Goal: Transaction & Acquisition: Purchase product/service

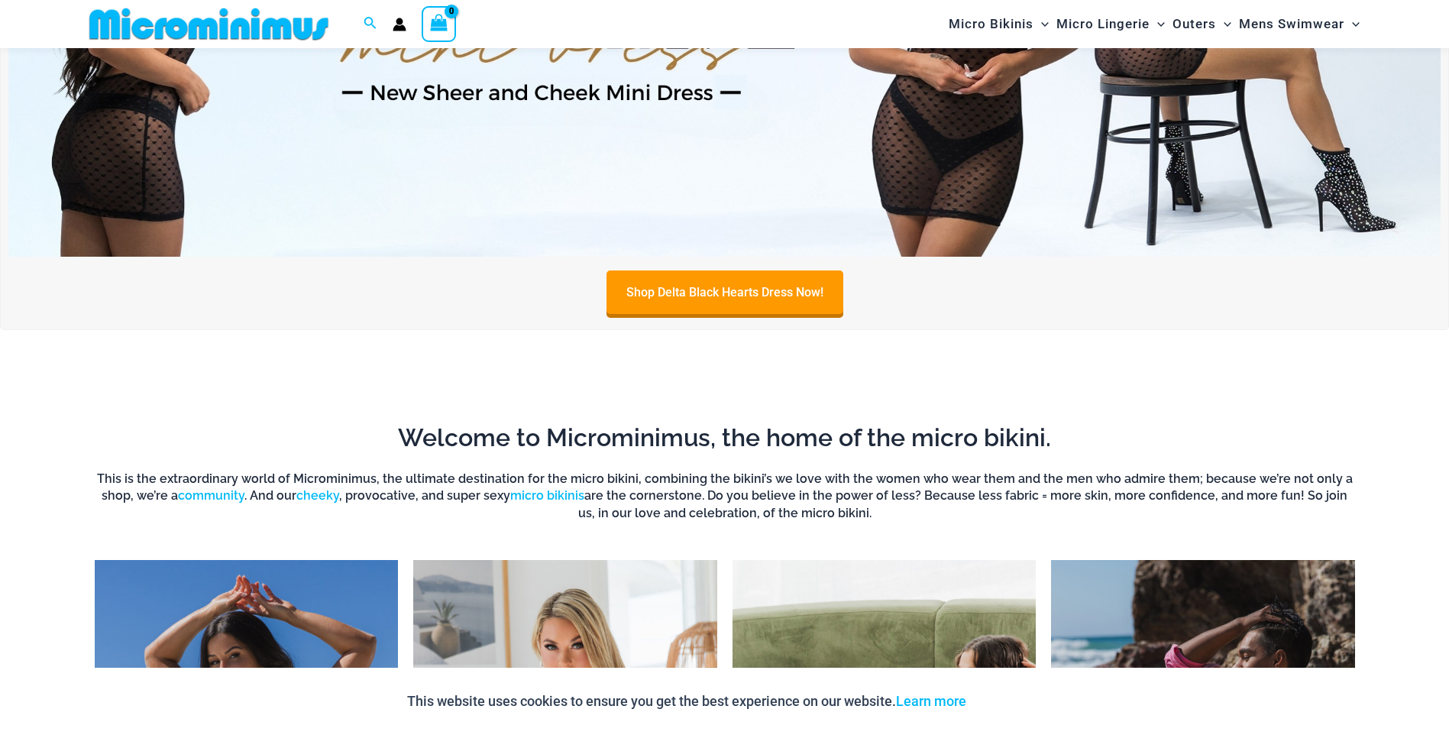
scroll to position [1117, 0]
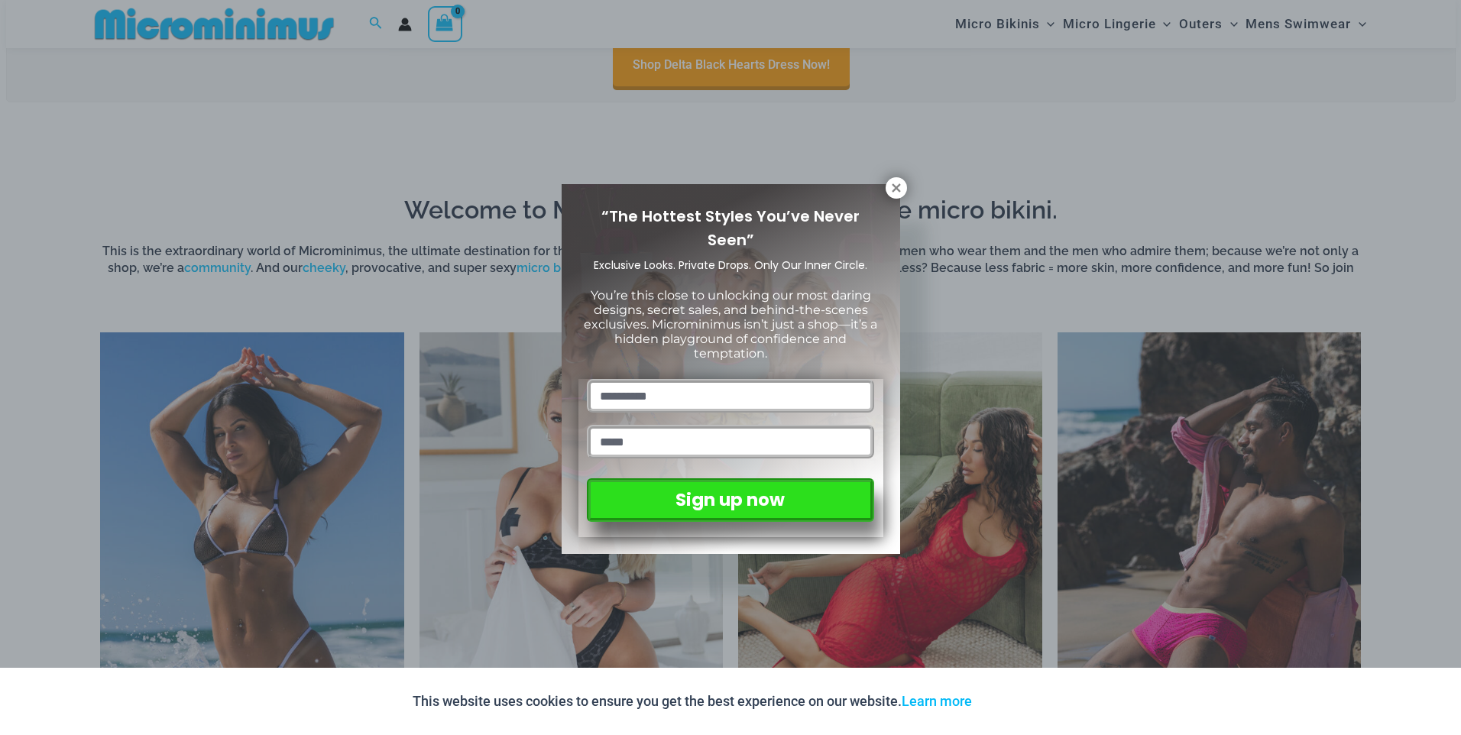
drag, startPoint x: 1455, startPoint y: 37, endPoint x: 1449, endPoint y: 158, distance: 121.6
click at [894, 190] on icon at bounding box center [896, 187] width 8 height 8
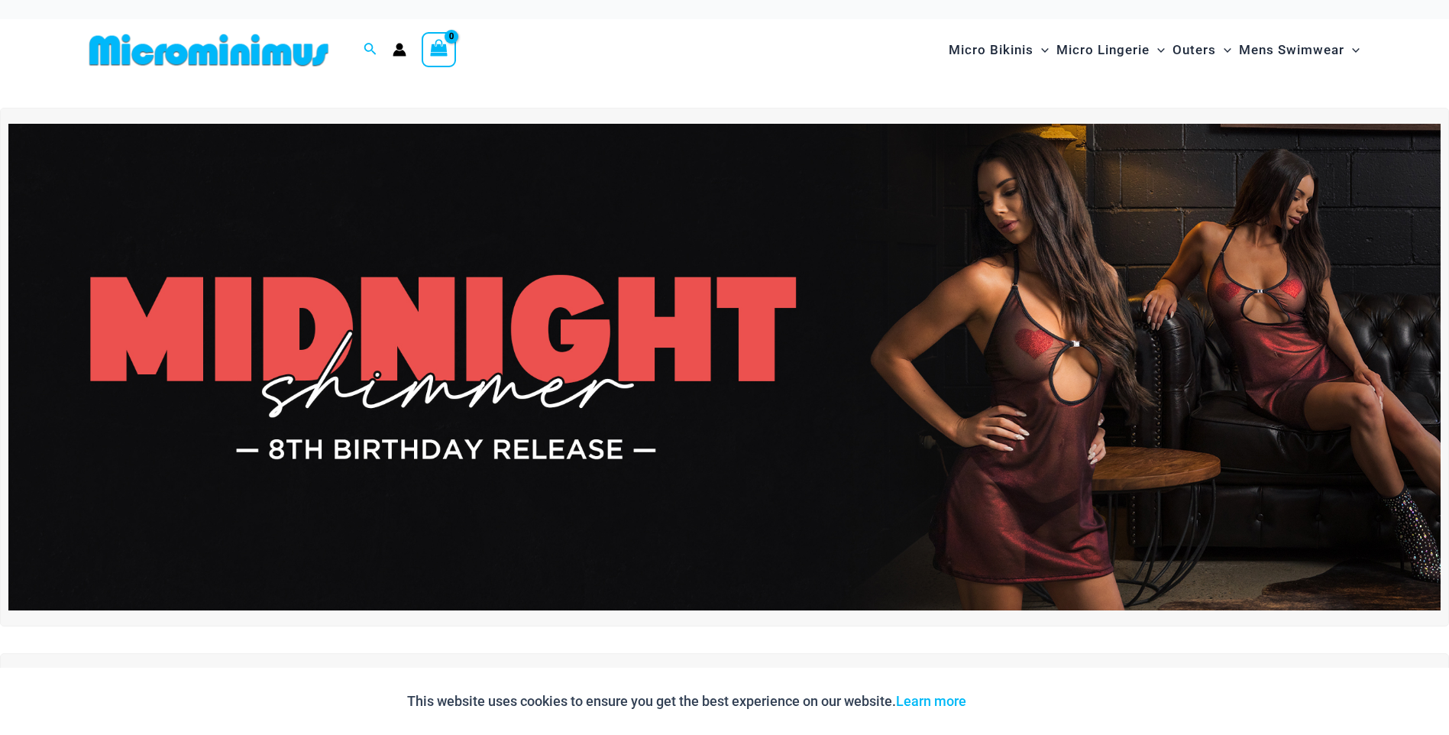
scroll to position [0, 0]
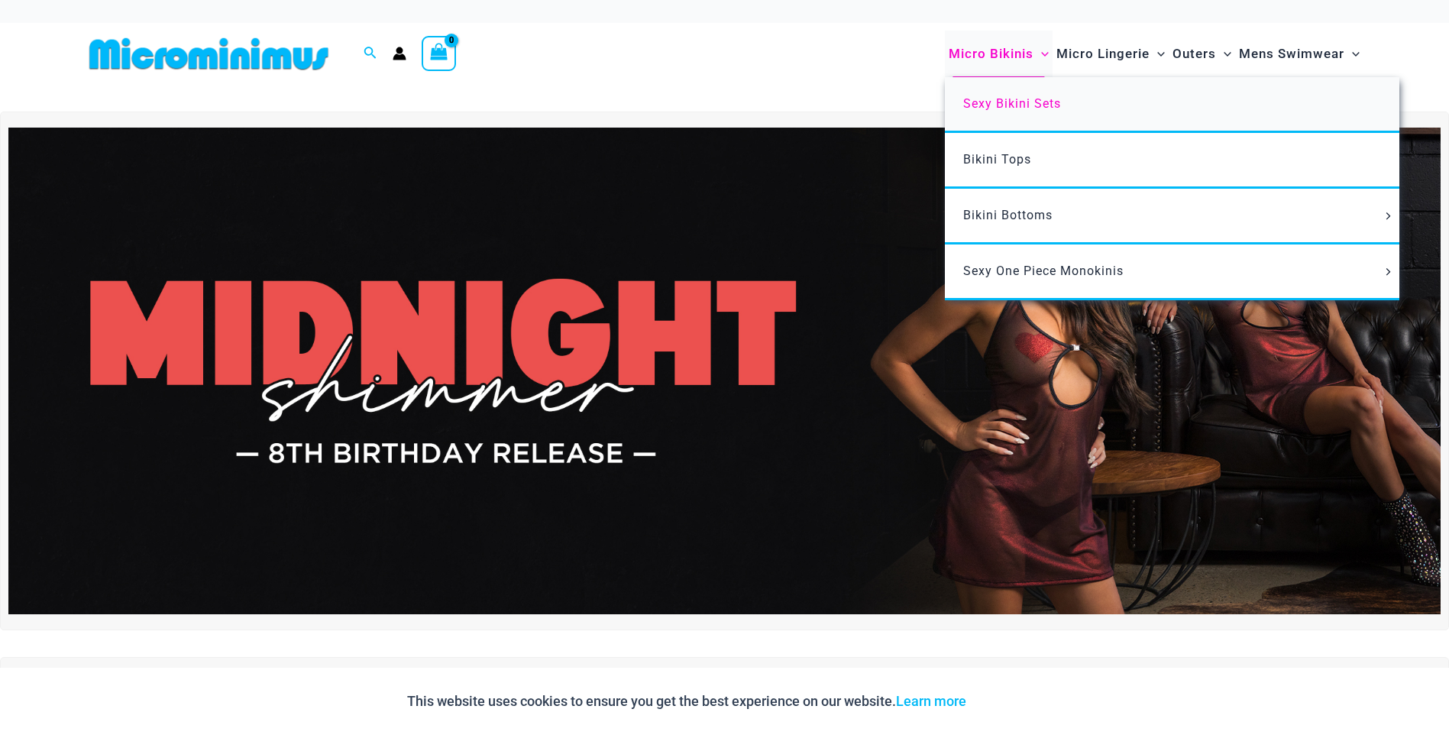
click at [997, 105] on span "Sexy Bikini Sets" at bounding box center [1012, 103] width 98 height 15
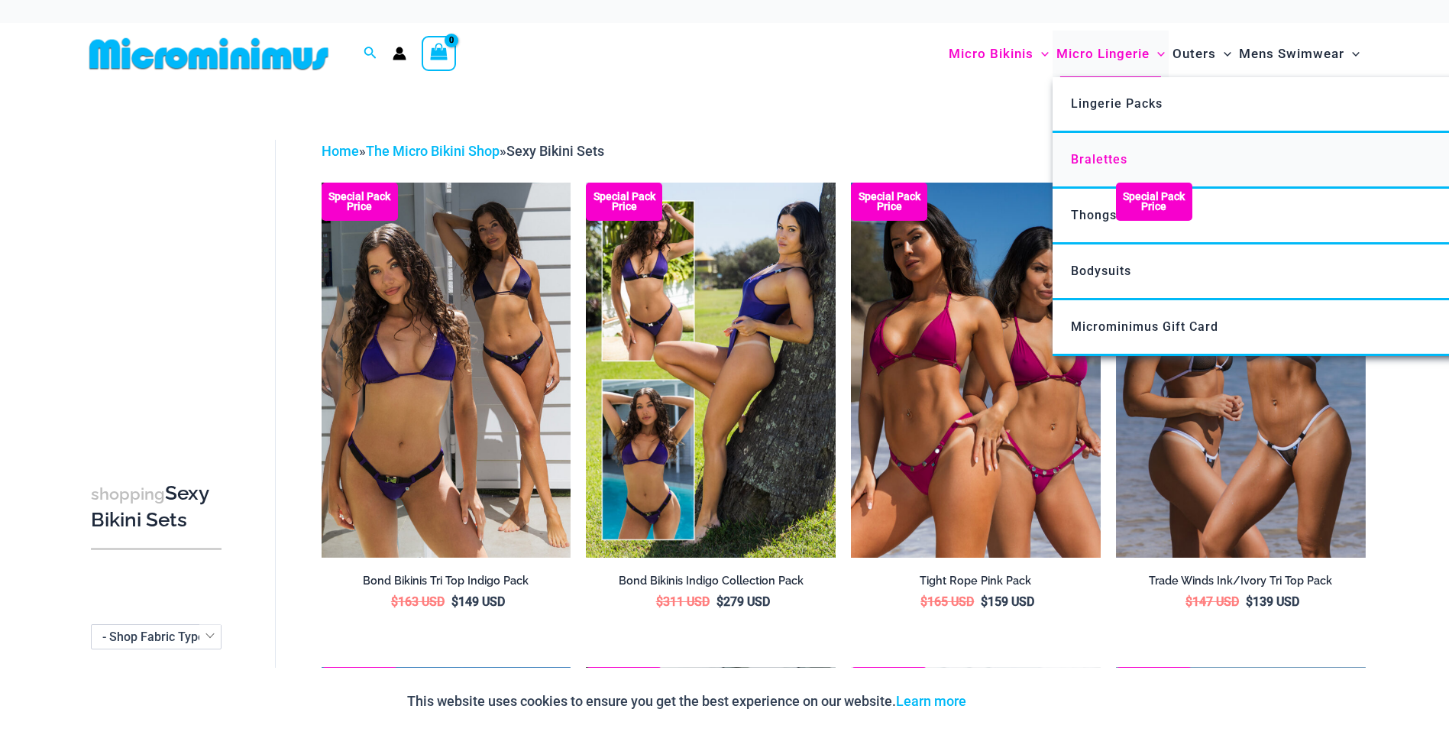
click at [1101, 159] on span "Bralettes" at bounding box center [1099, 159] width 57 height 15
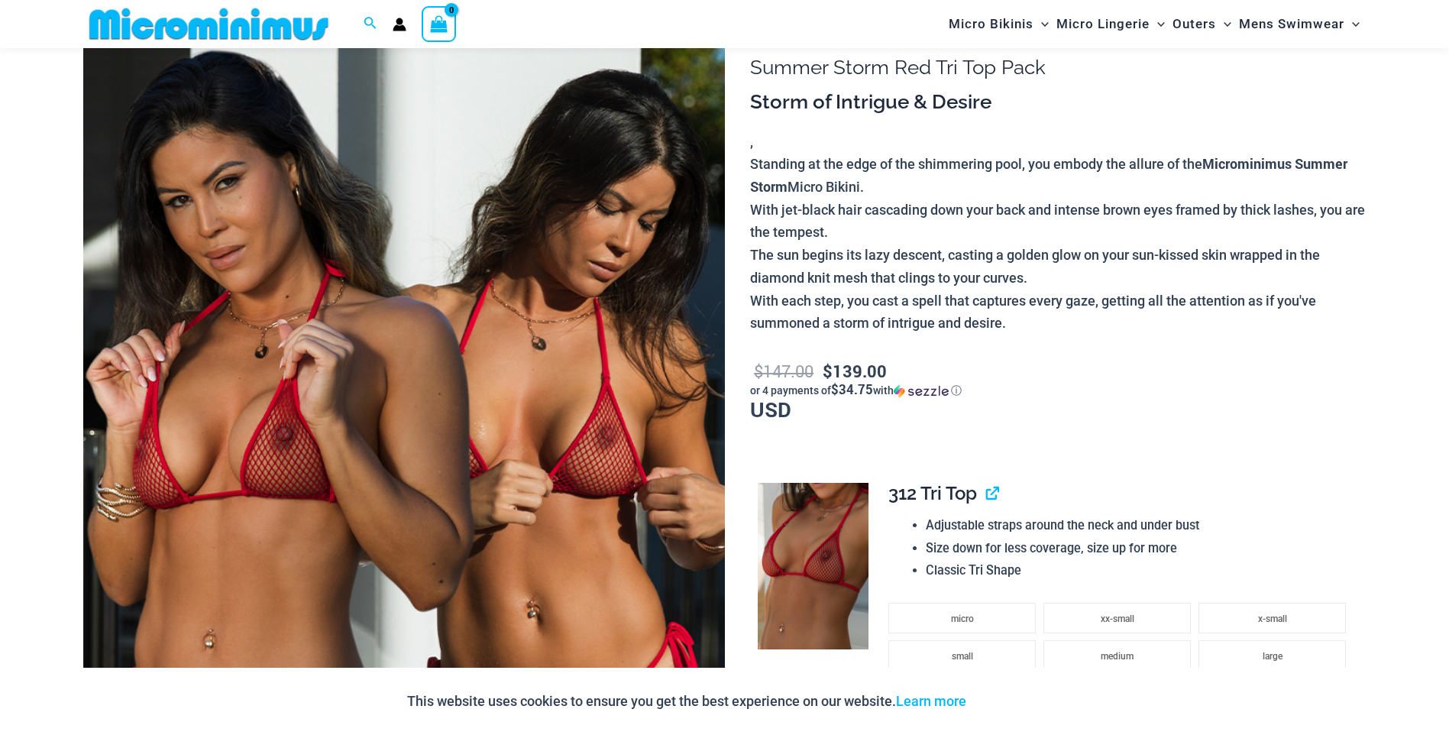
scroll to position [227, 0]
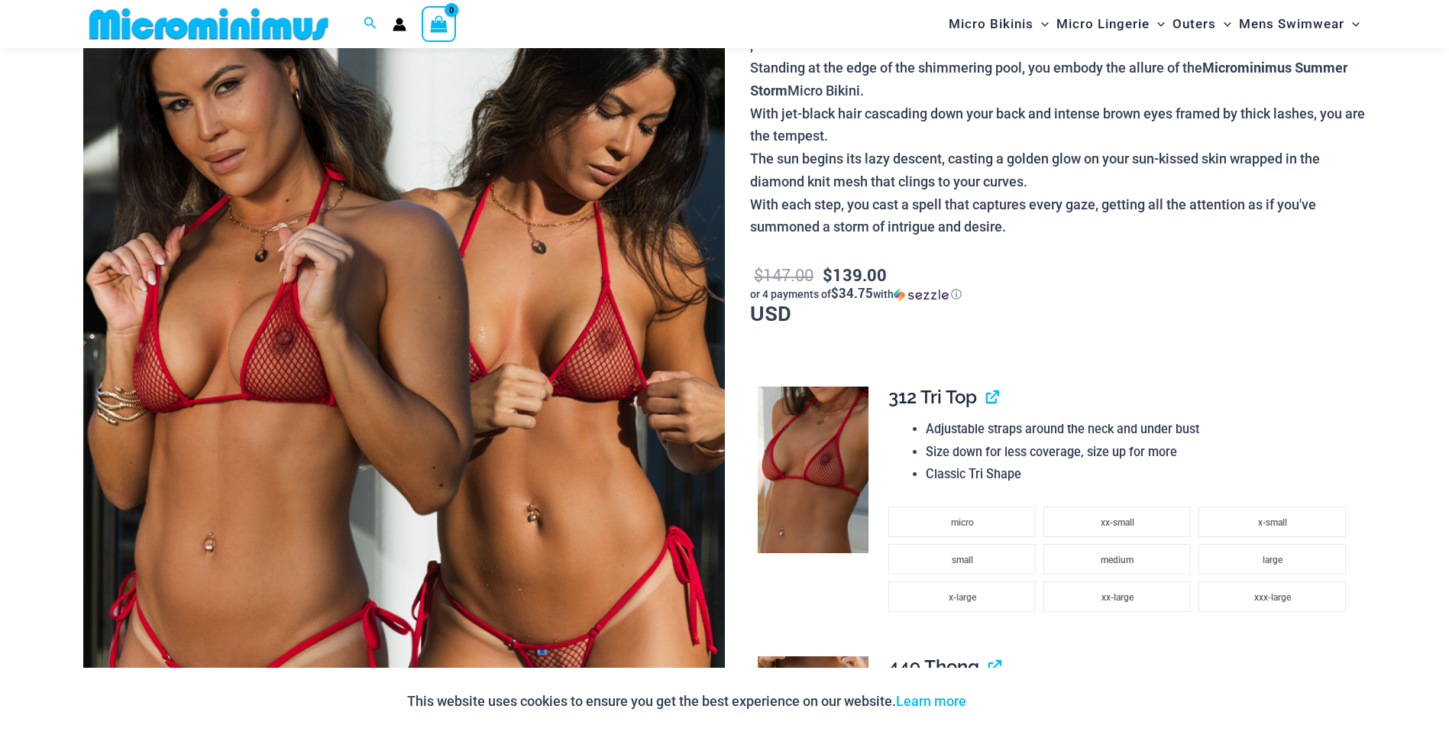
click at [455, 274] on img at bounding box center [404, 393] width 642 height 963
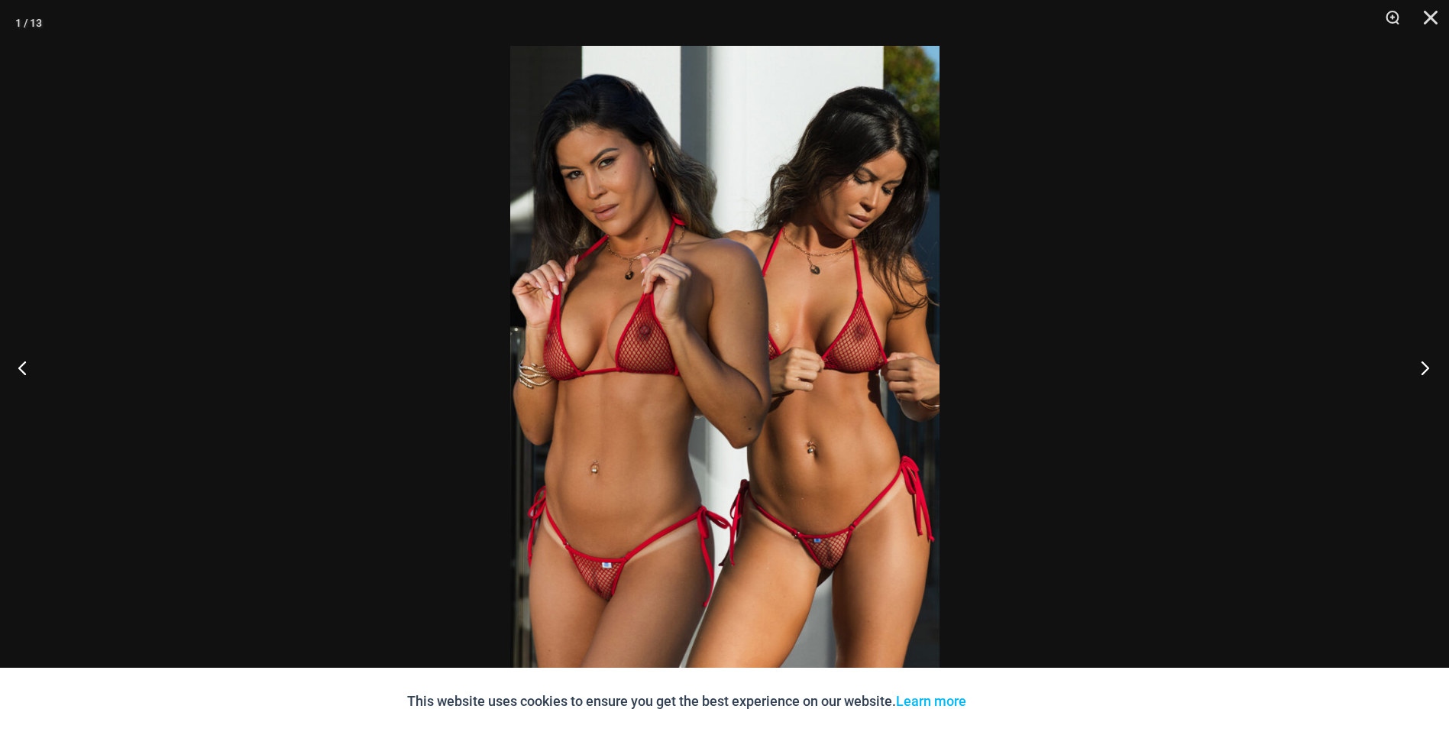
click at [1428, 375] on button "Next" at bounding box center [1420, 367] width 57 height 76
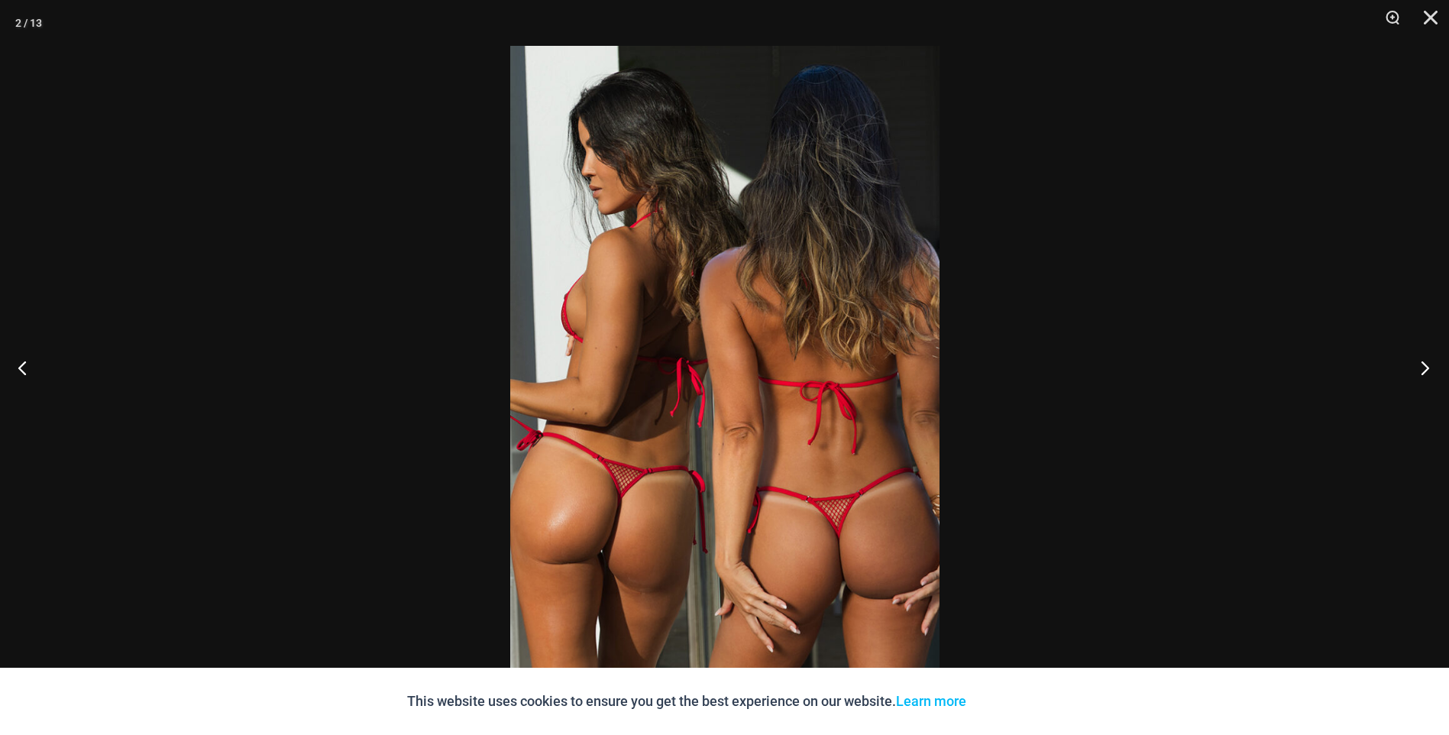
click at [1428, 375] on button "Next" at bounding box center [1420, 367] width 57 height 76
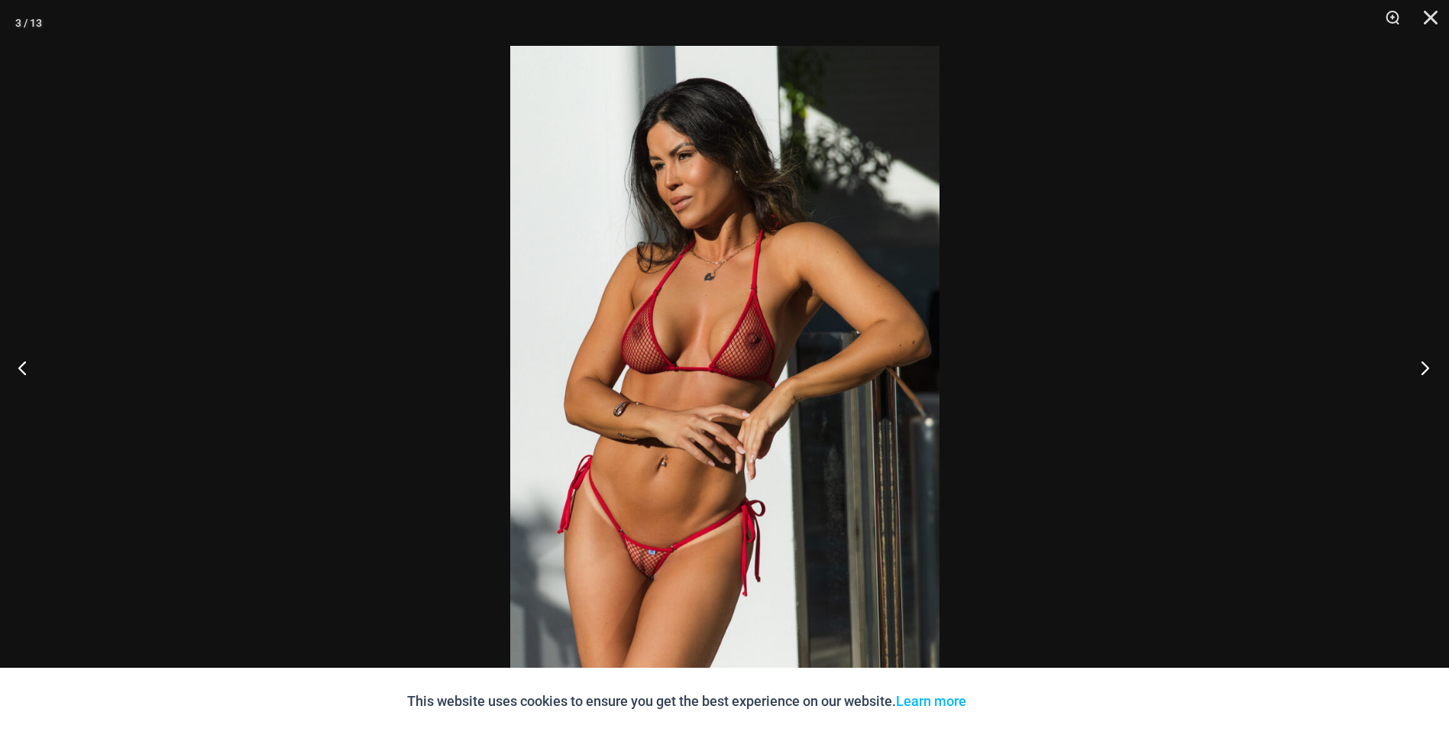
click at [1428, 375] on button "Next" at bounding box center [1420, 367] width 57 height 76
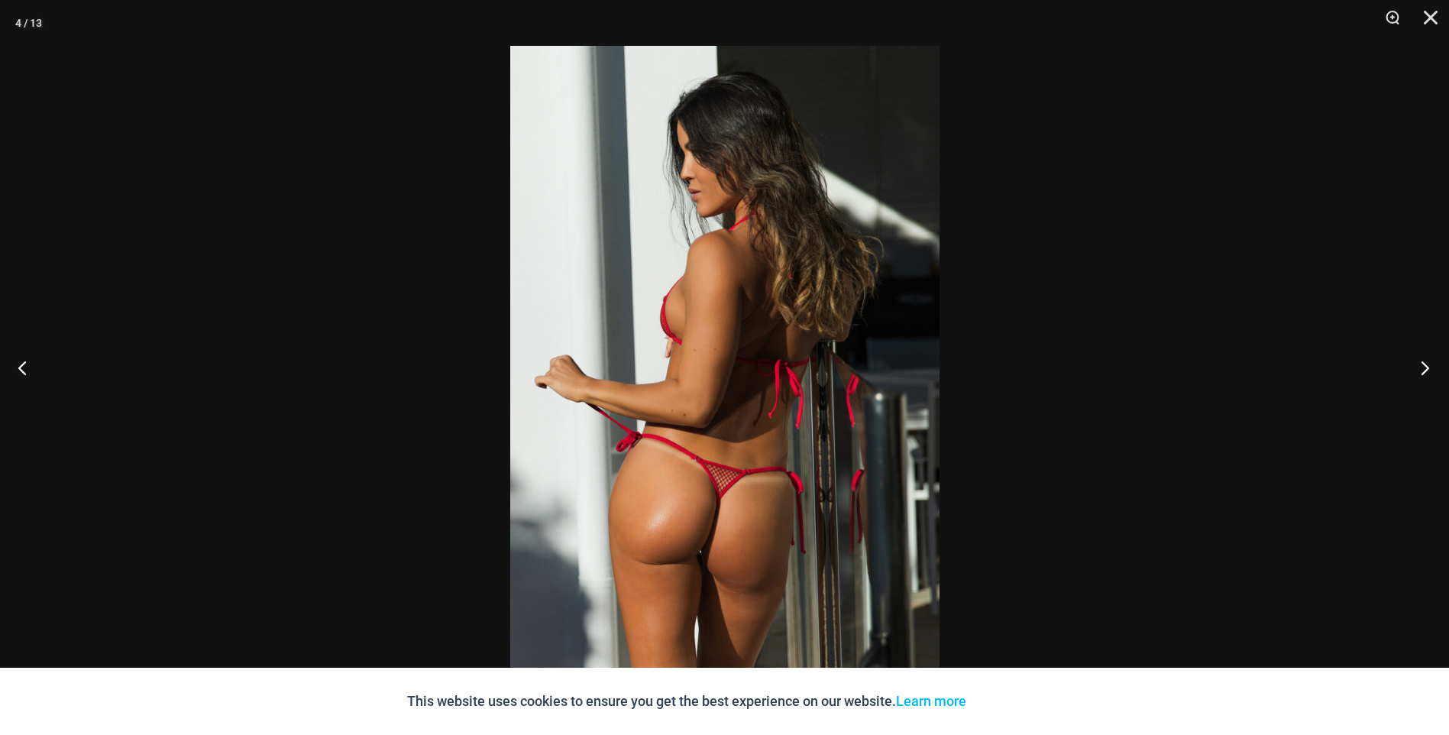
click at [1428, 375] on button "Next" at bounding box center [1420, 367] width 57 height 76
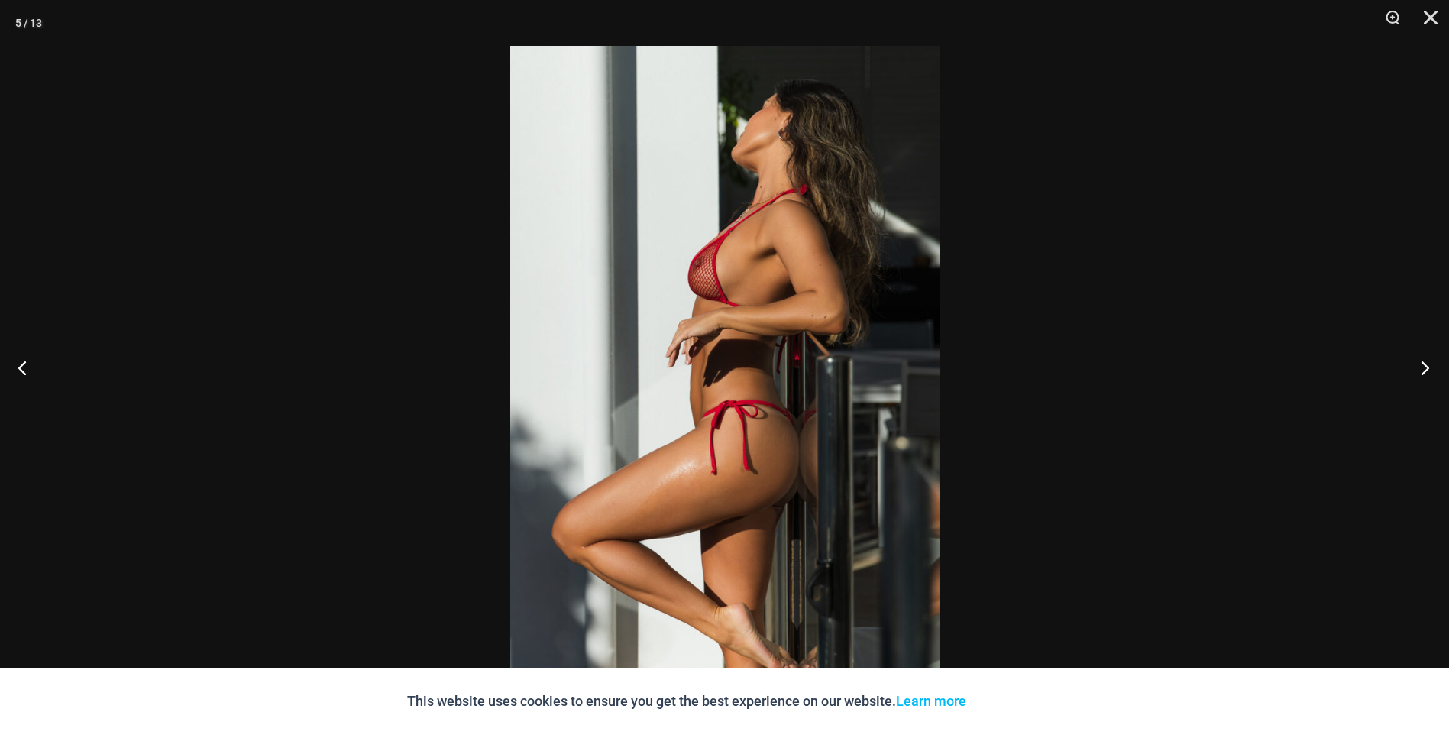
click at [1428, 375] on button "Next" at bounding box center [1420, 367] width 57 height 76
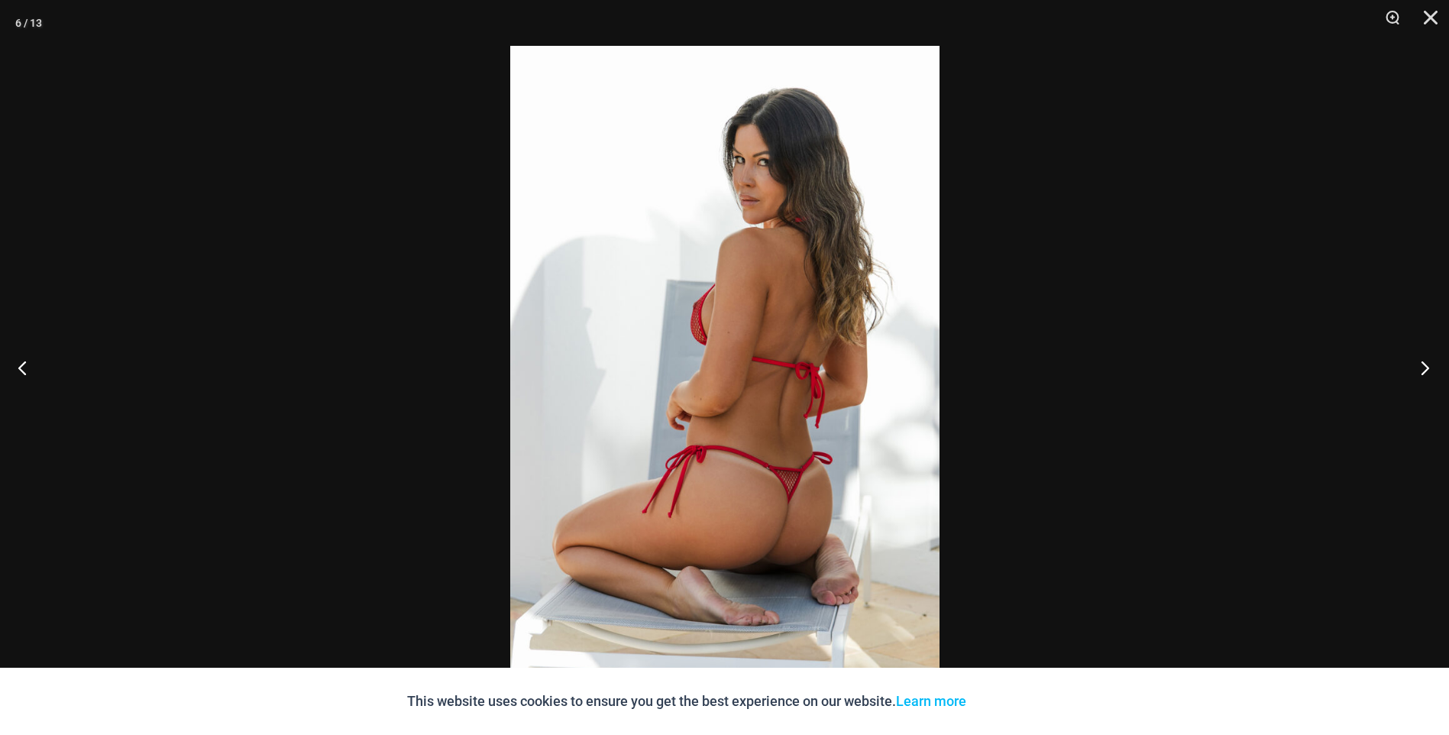
click at [1428, 375] on button "Next" at bounding box center [1420, 367] width 57 height 76
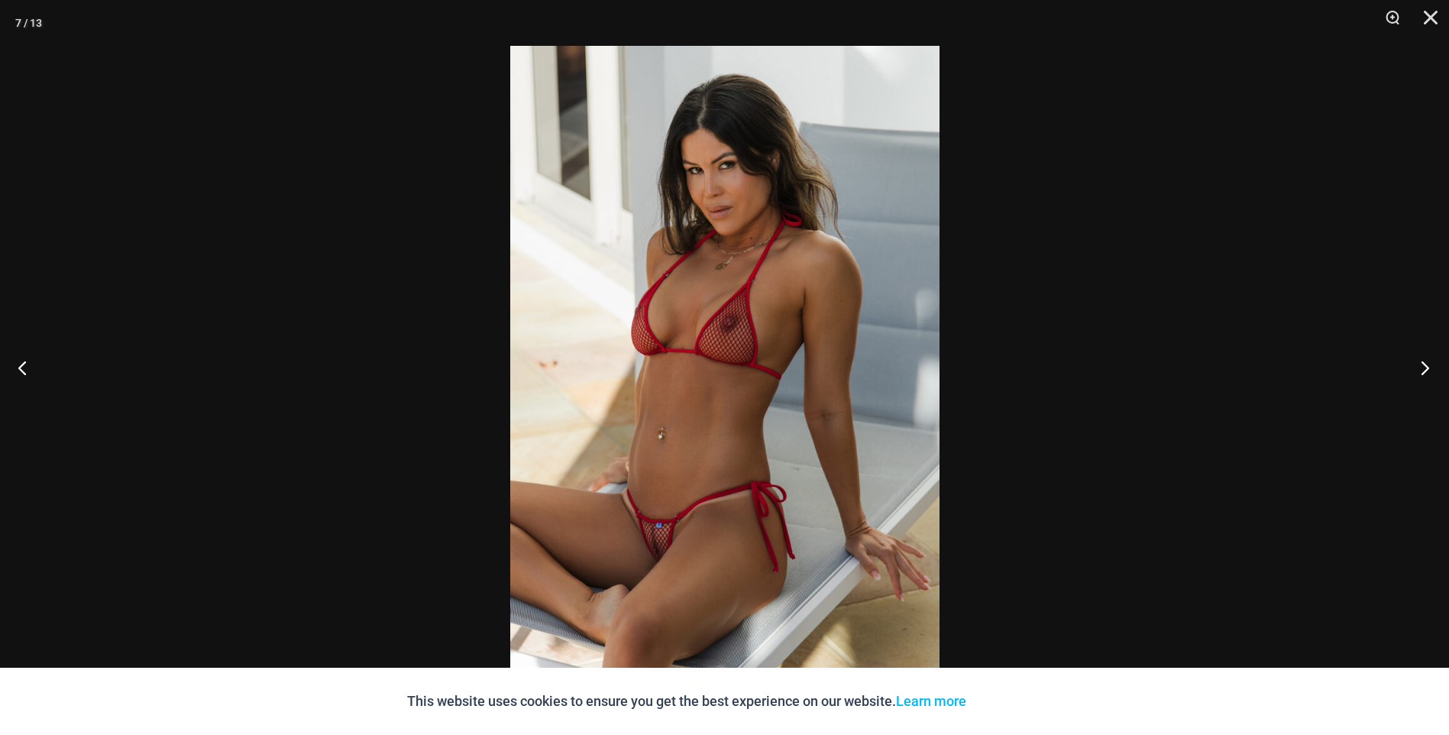
click at [1428, 375] on button "Next" at bounding box center [1420, 367] width 57 height 76
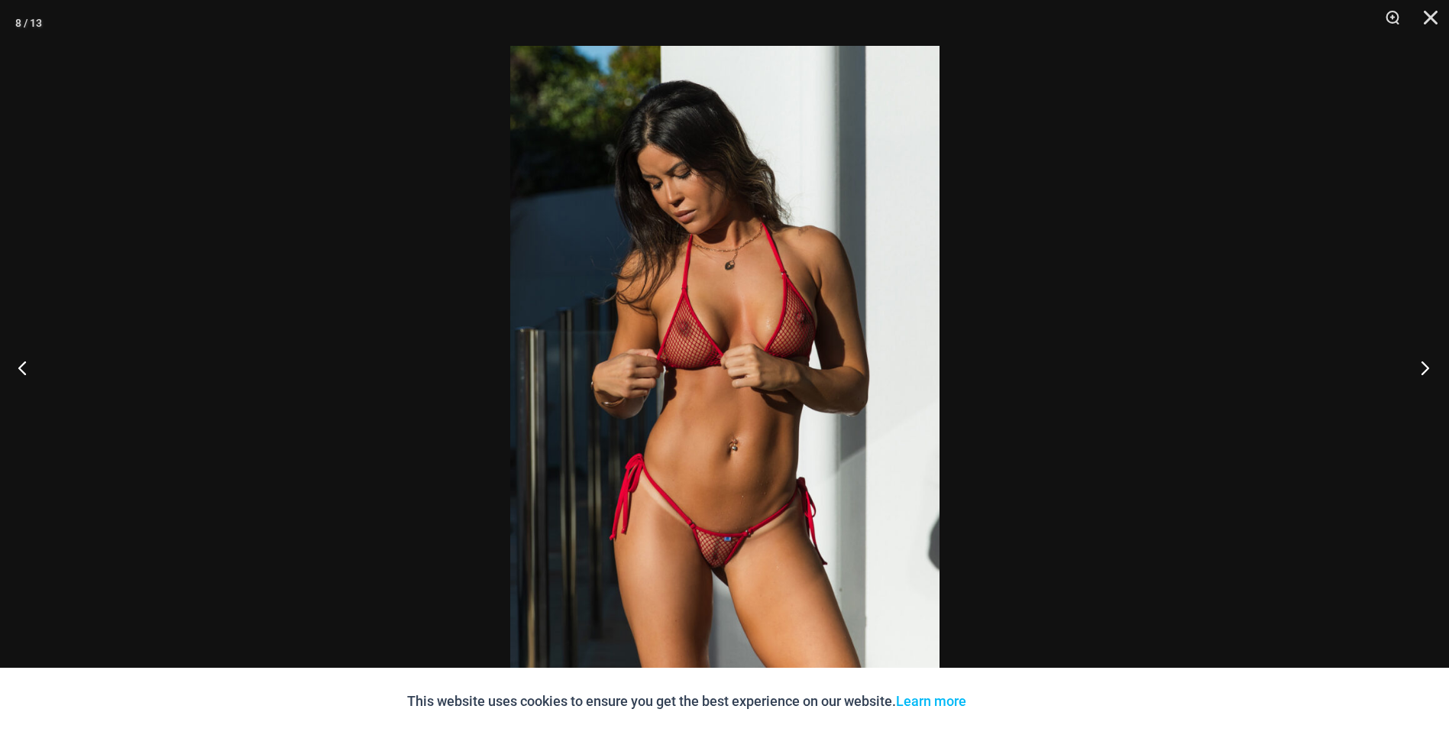
click at [1428, 375] on button "Next" at bounding box center [1420, 367] width 57 height 76
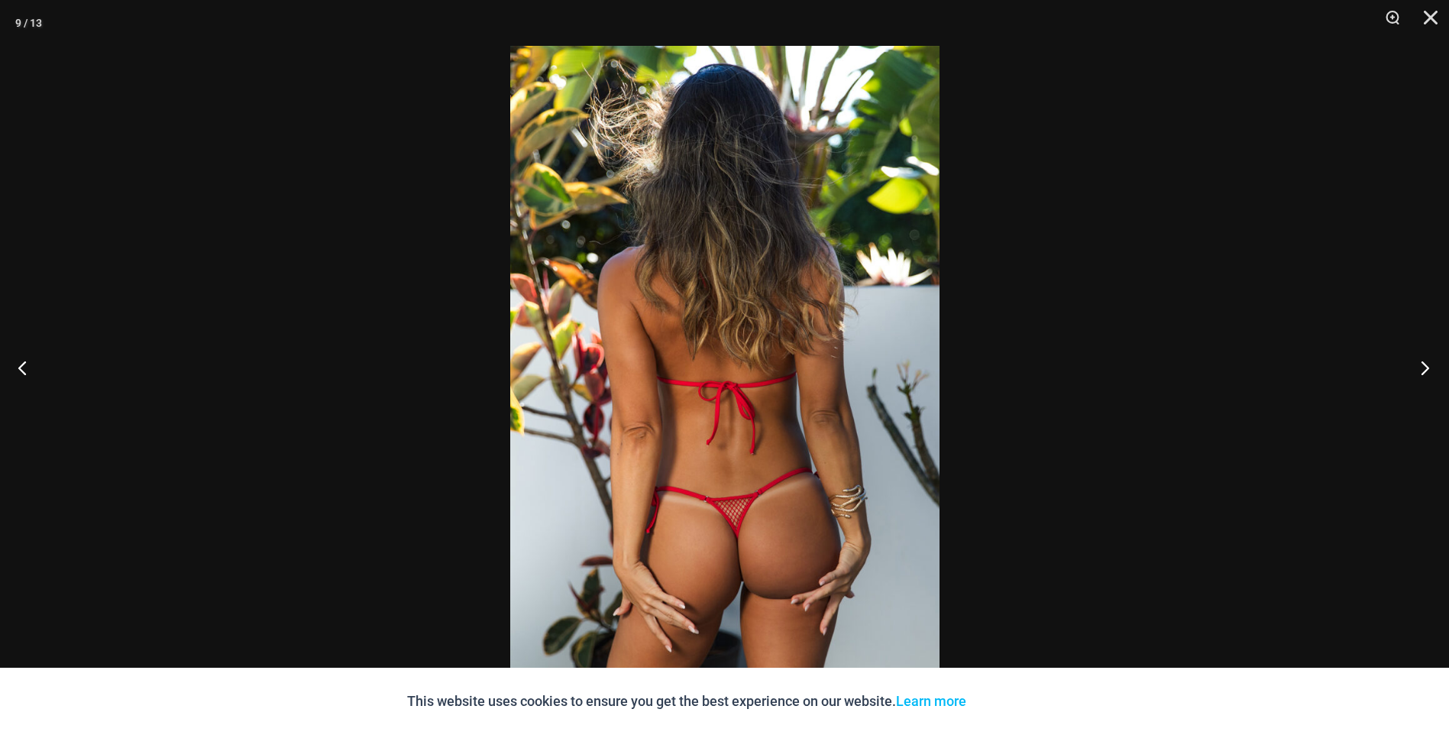
click at [1428, 375] on button "Next" at bounding box center [1420, 367] width 57 height 76
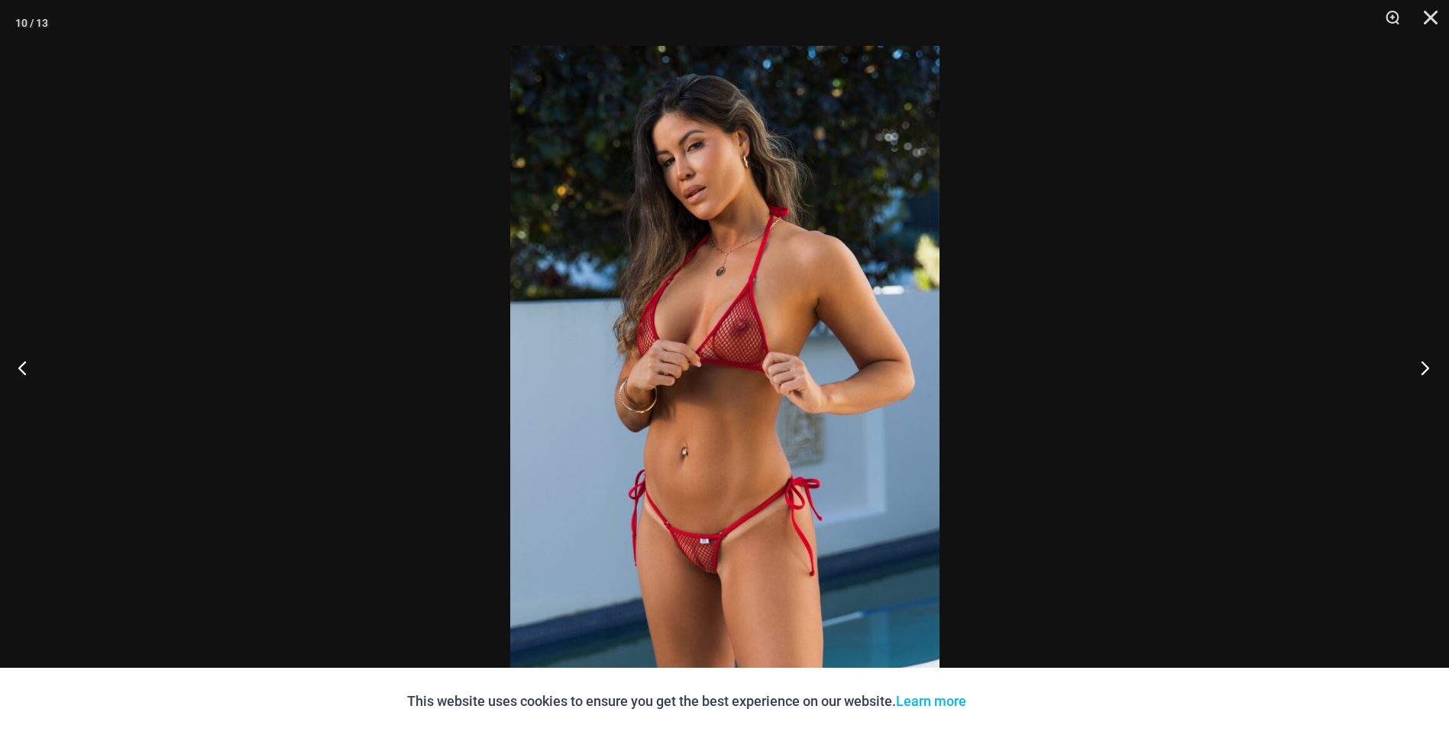
click at [1428, 375] on button "Next" at bounding box center [1420, 367] width 57 height 76
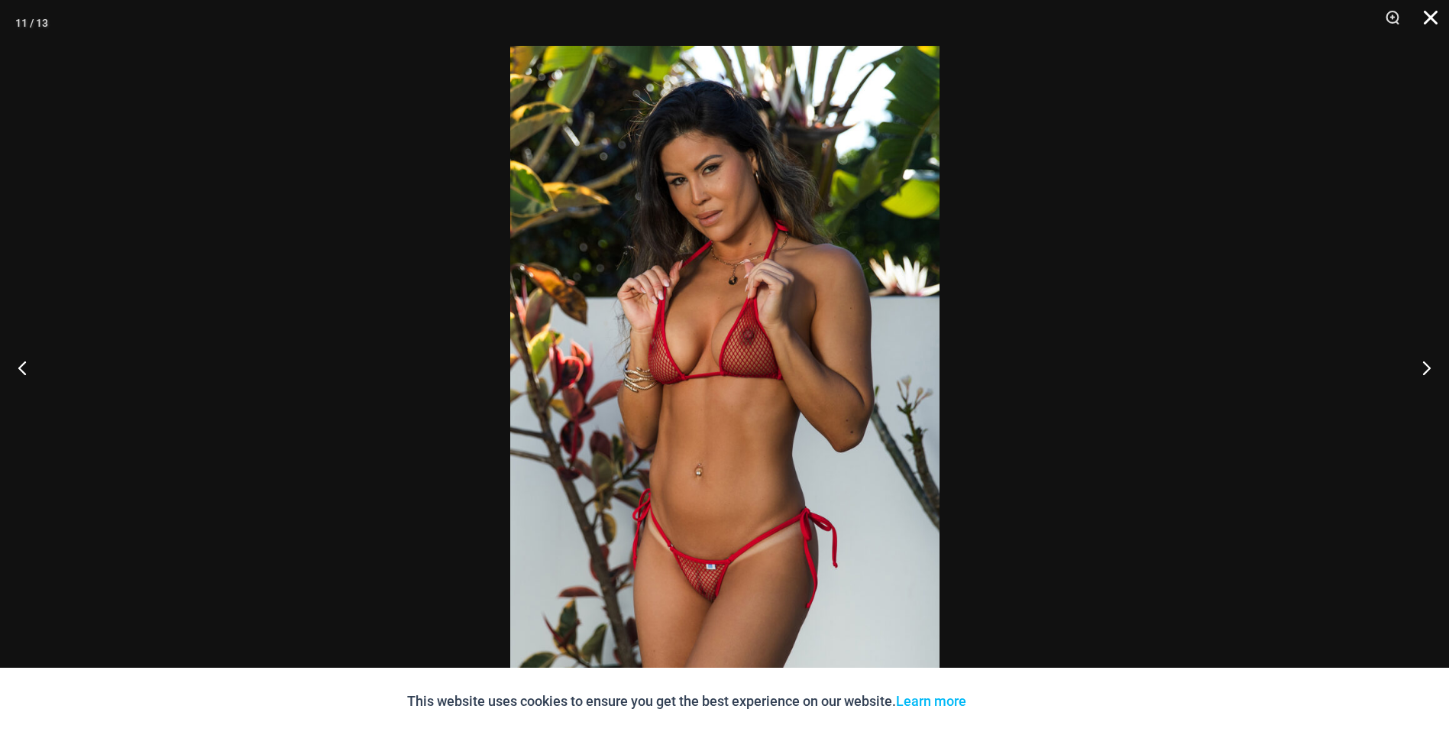
click at [1429, 14] on button "Close" at bounding box center [1425, 23] width 38 height 46
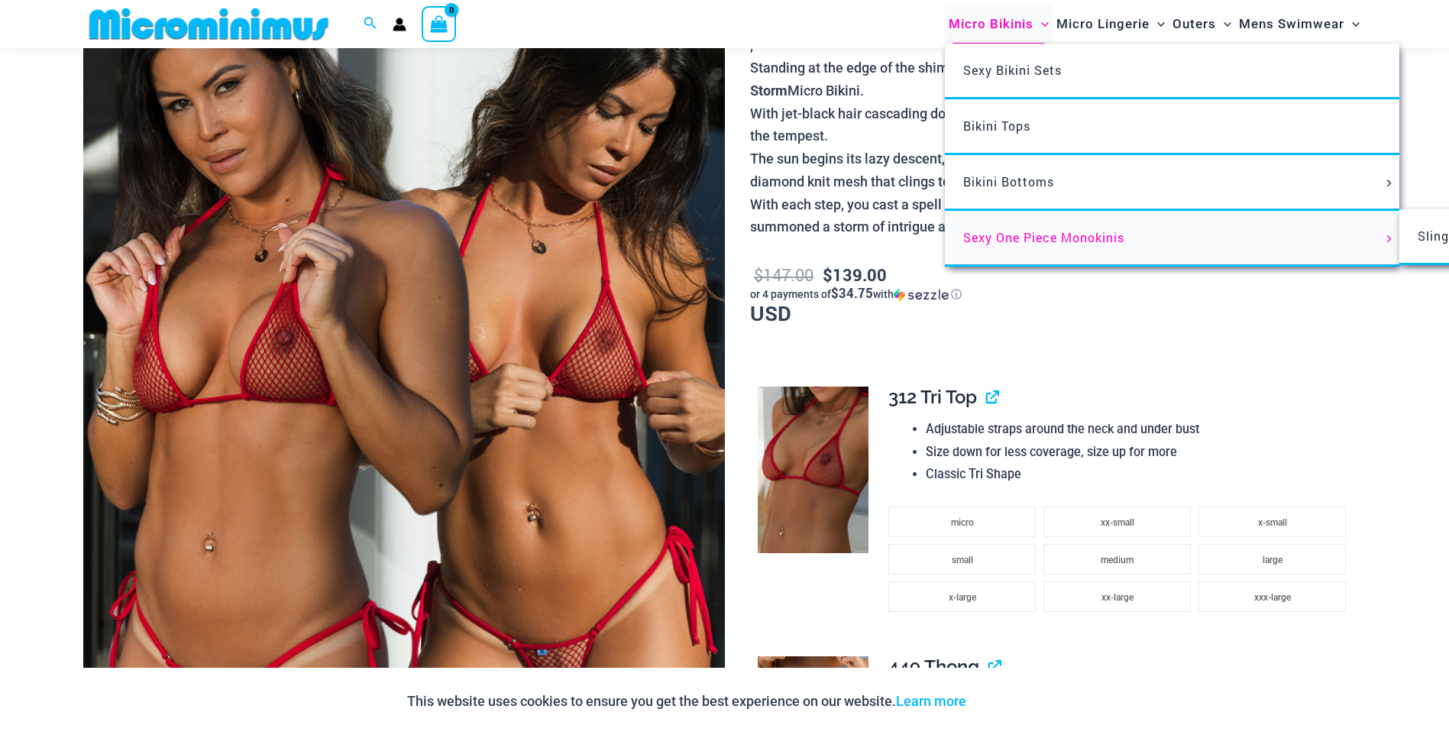
click at [1010, 235] on span "Sexy One Piece Monokinis" at bounding box center [1043, 237] width 161 height 16
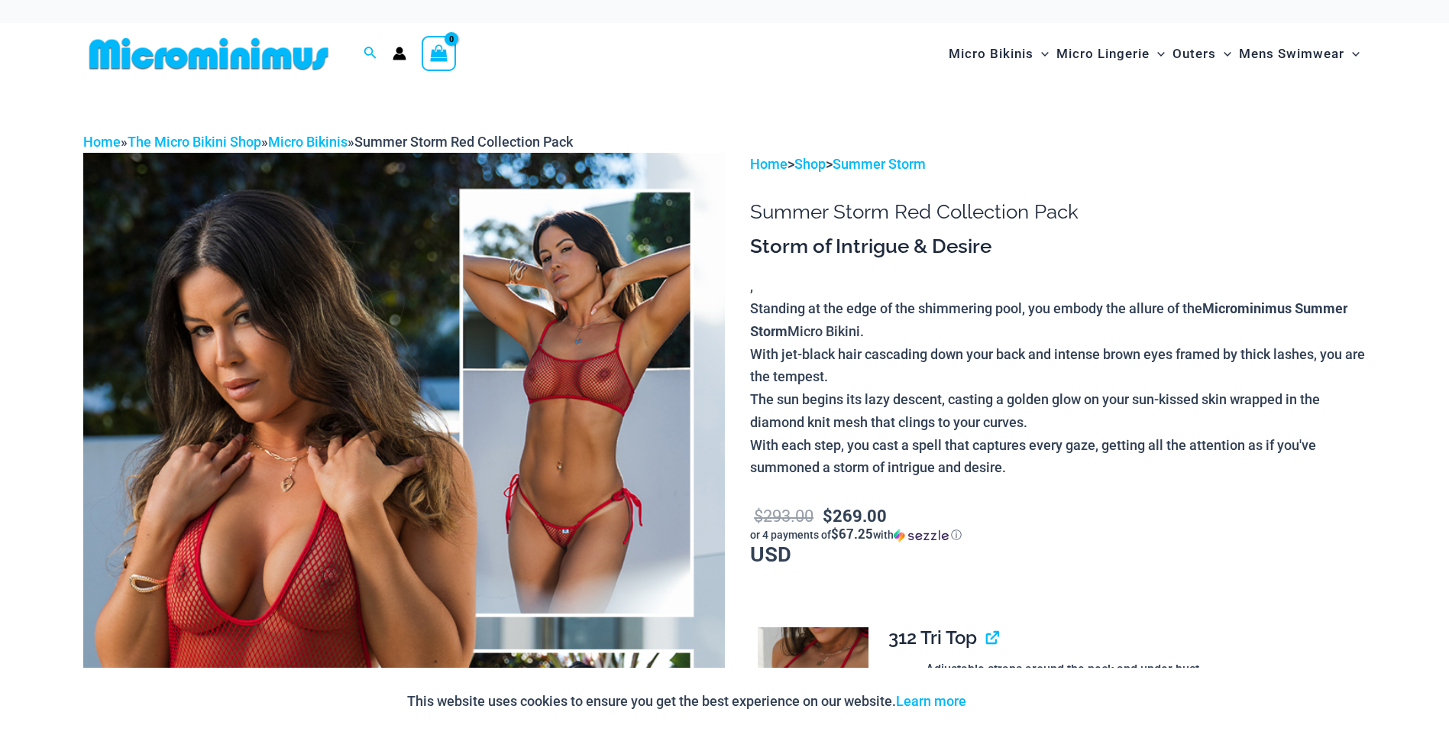
click at [617, 372] on img at bounding box center [404, 634] width 642 height 963
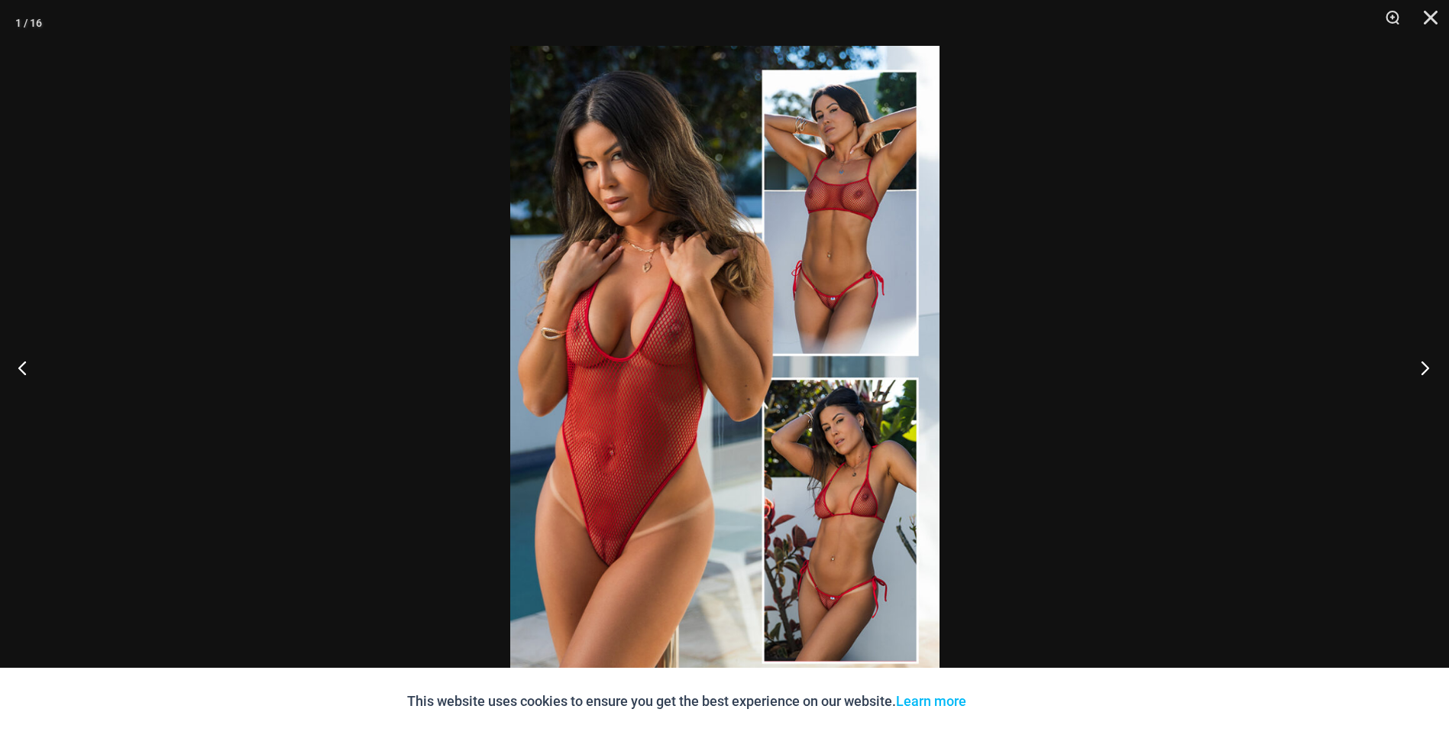
click at [1422, 367] on button "Next" at bounding box center [1420, 367] width 57 height 76
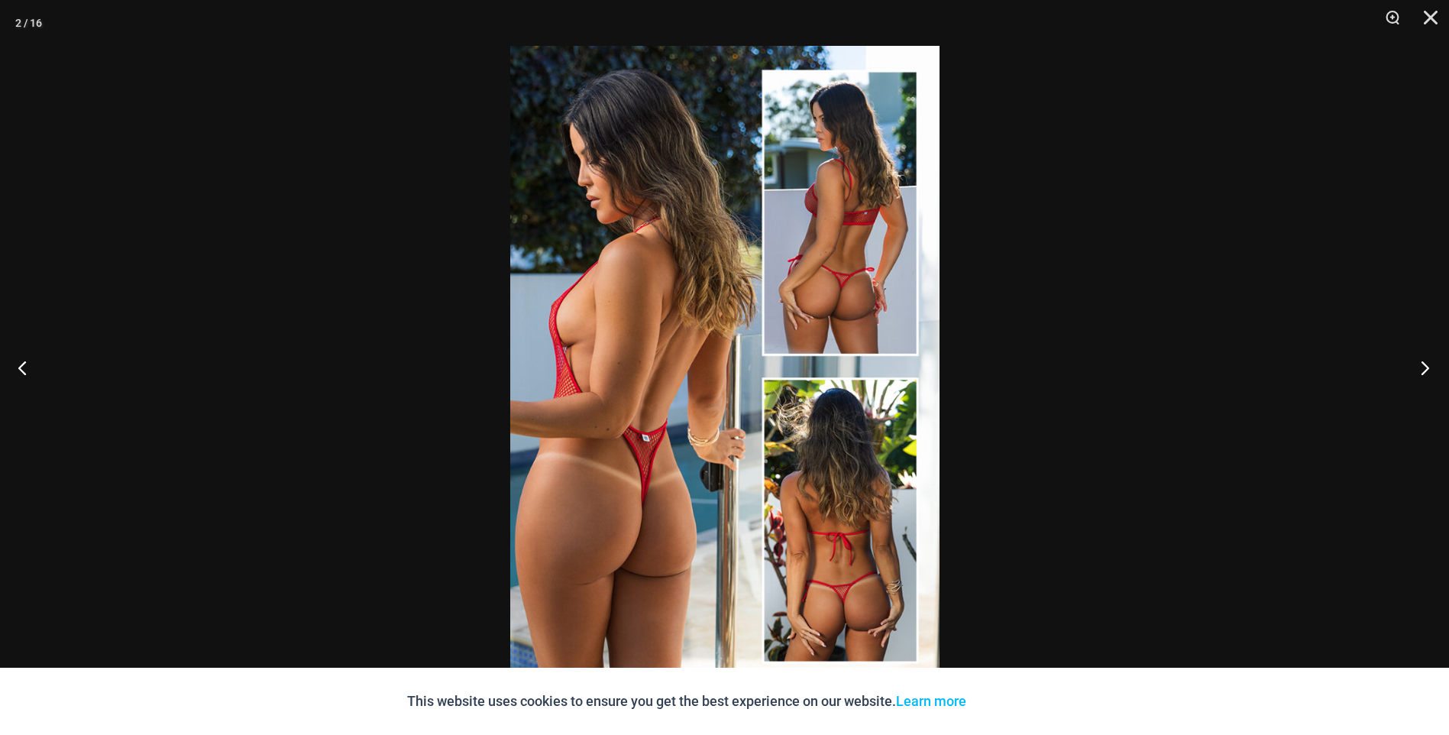
click at [1422, 367] on button "Next" at bounding box center [1420, 367] width 57 height 76
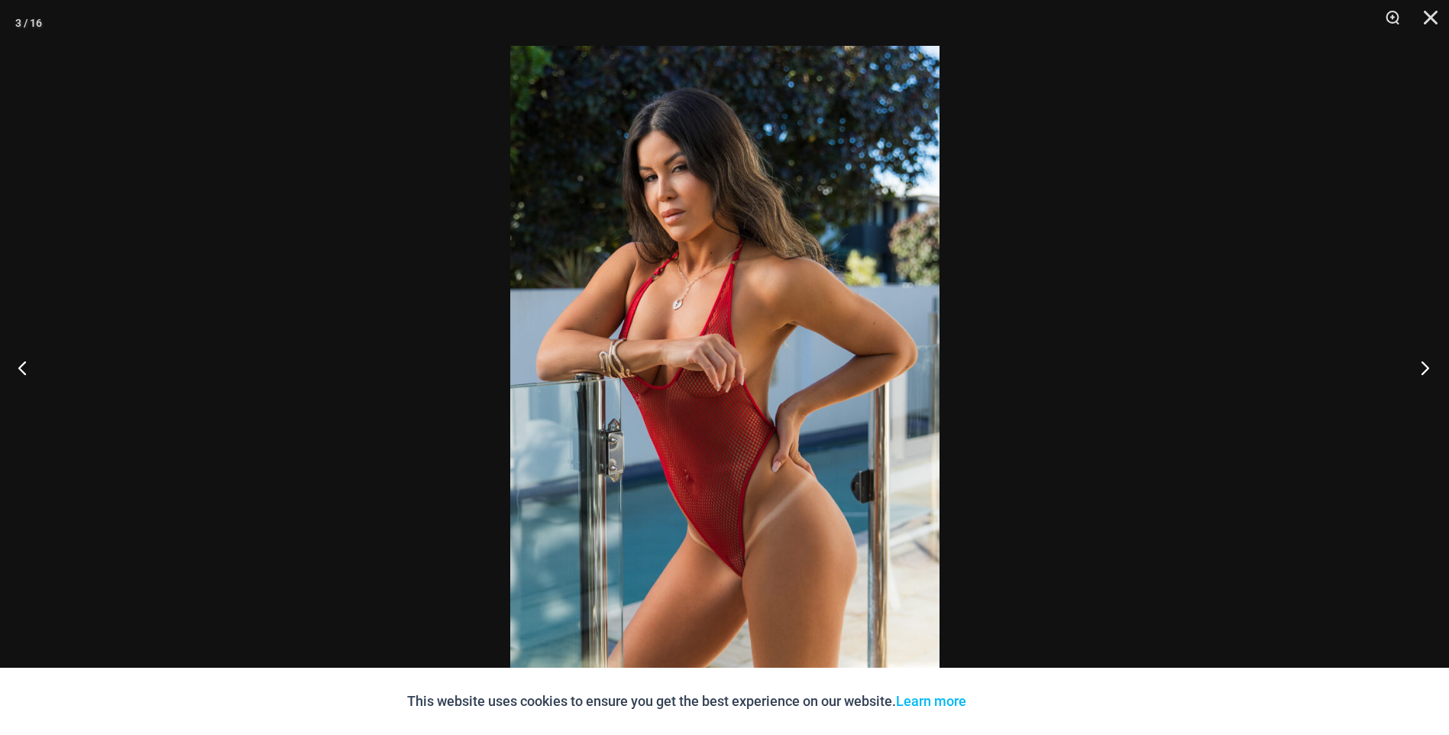
click at [1422, 367] on button "Next" at bounding box center [1420, 367] width 57 height 76
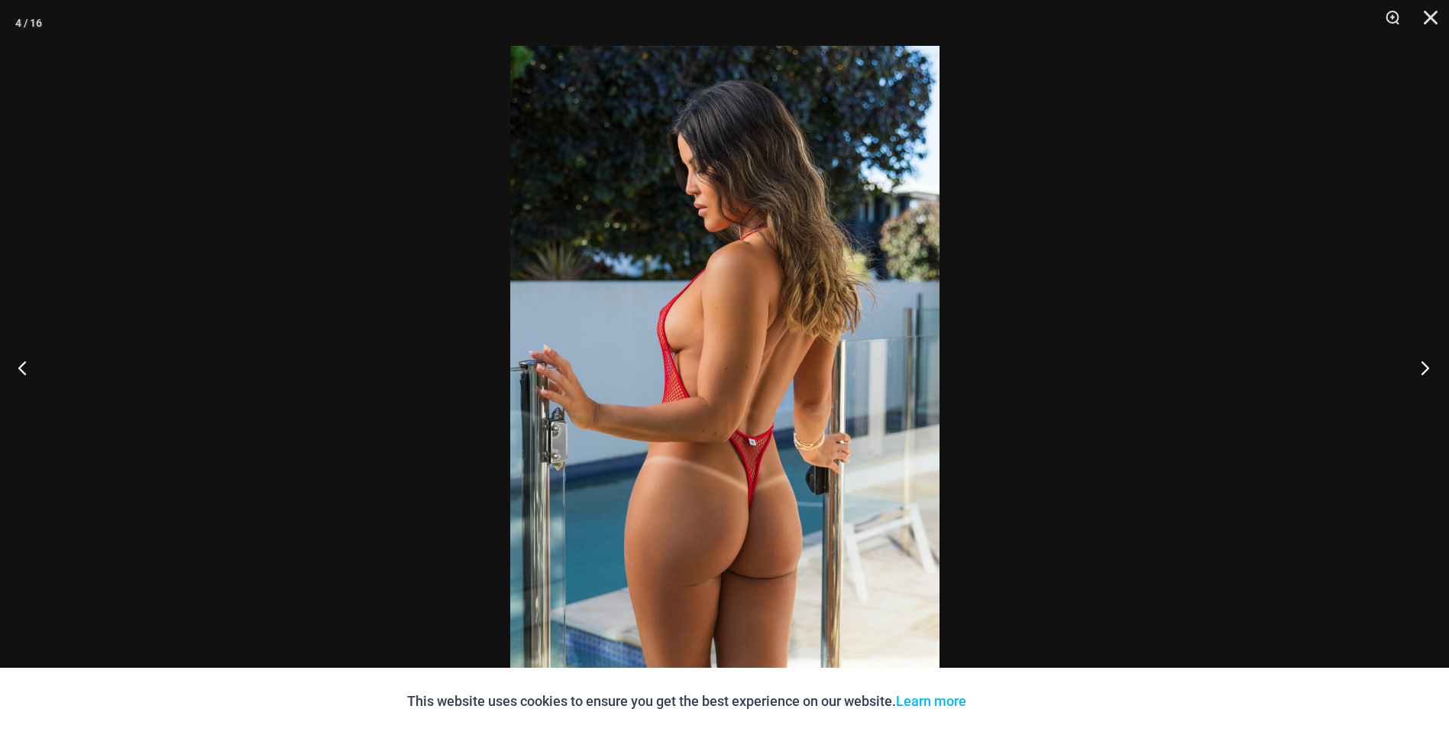
click at [1422, 367] on button "Next" at bounding box center [1420, 367] width 57 height 76
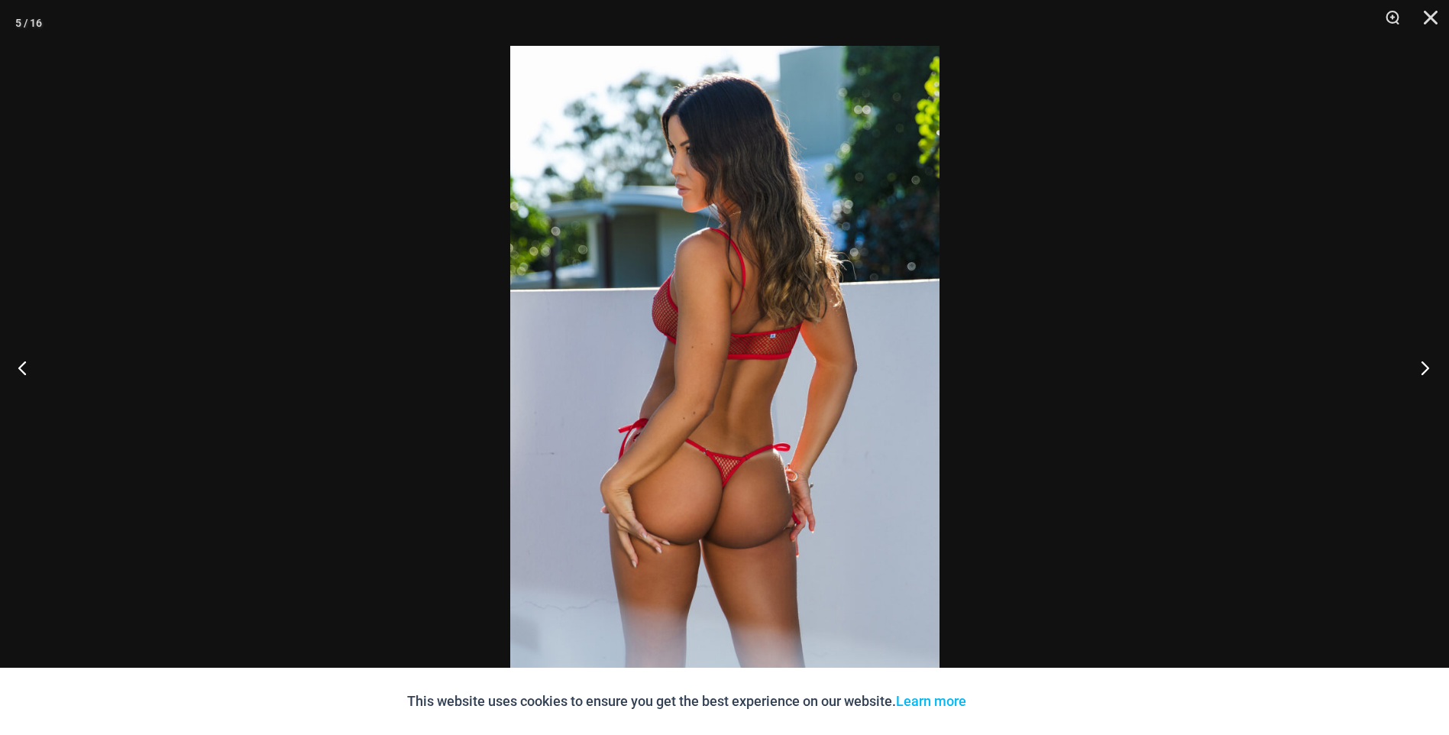
click at [1422, 367] on button "Next" at bounding box center [1420, 367] width 57 height 76
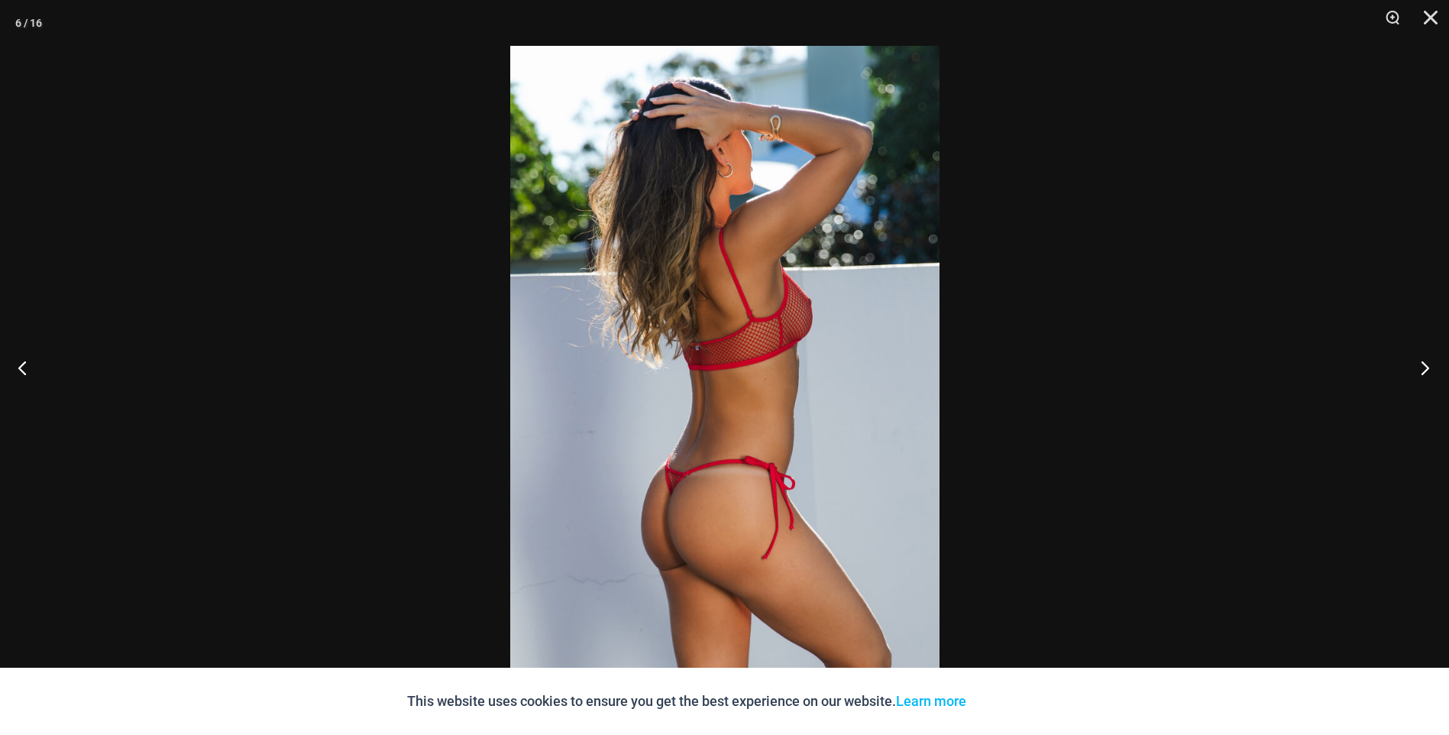
click at [1422, 367] on button "Next" at bounding box center [1420, 367] width 57 height 76
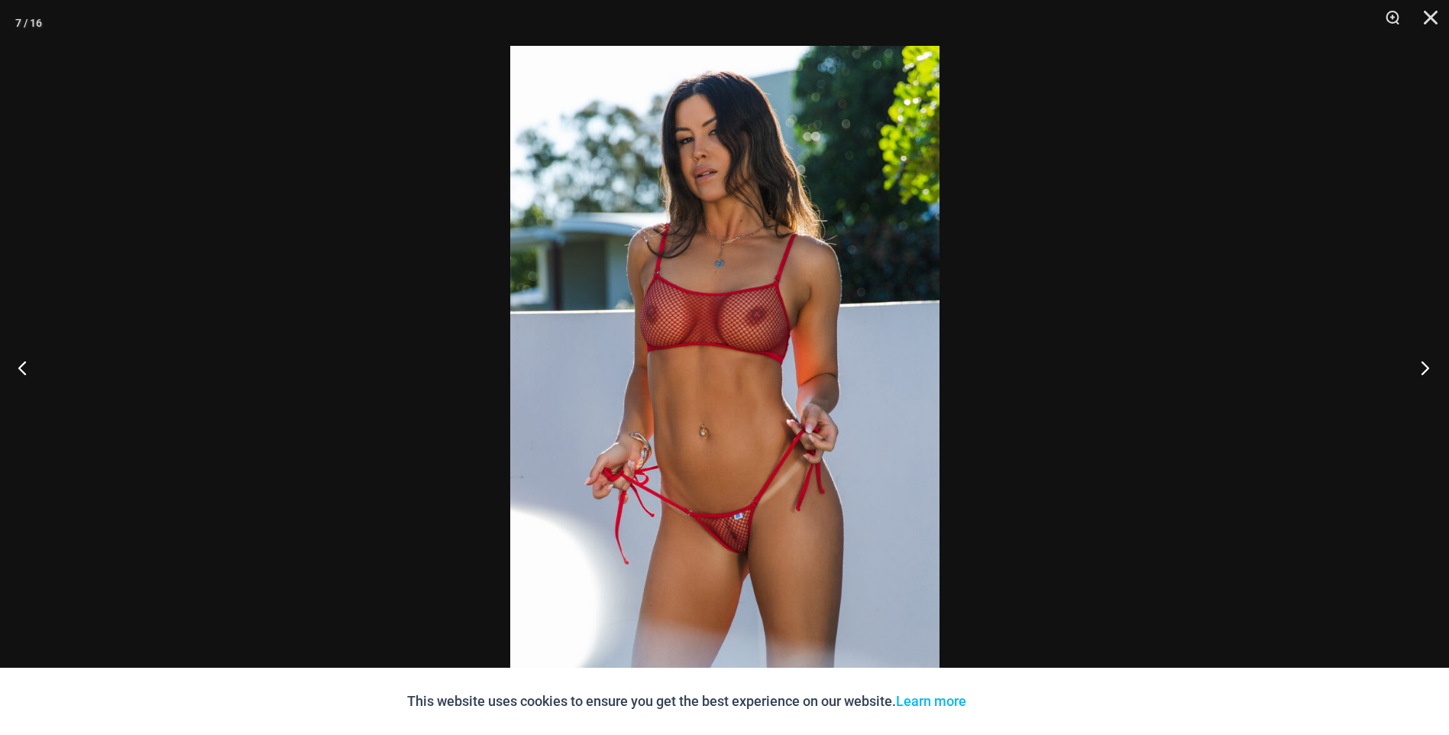
click at [1422, 367] on button "Next" at bounding box center [1420, 367] width 57 height 76
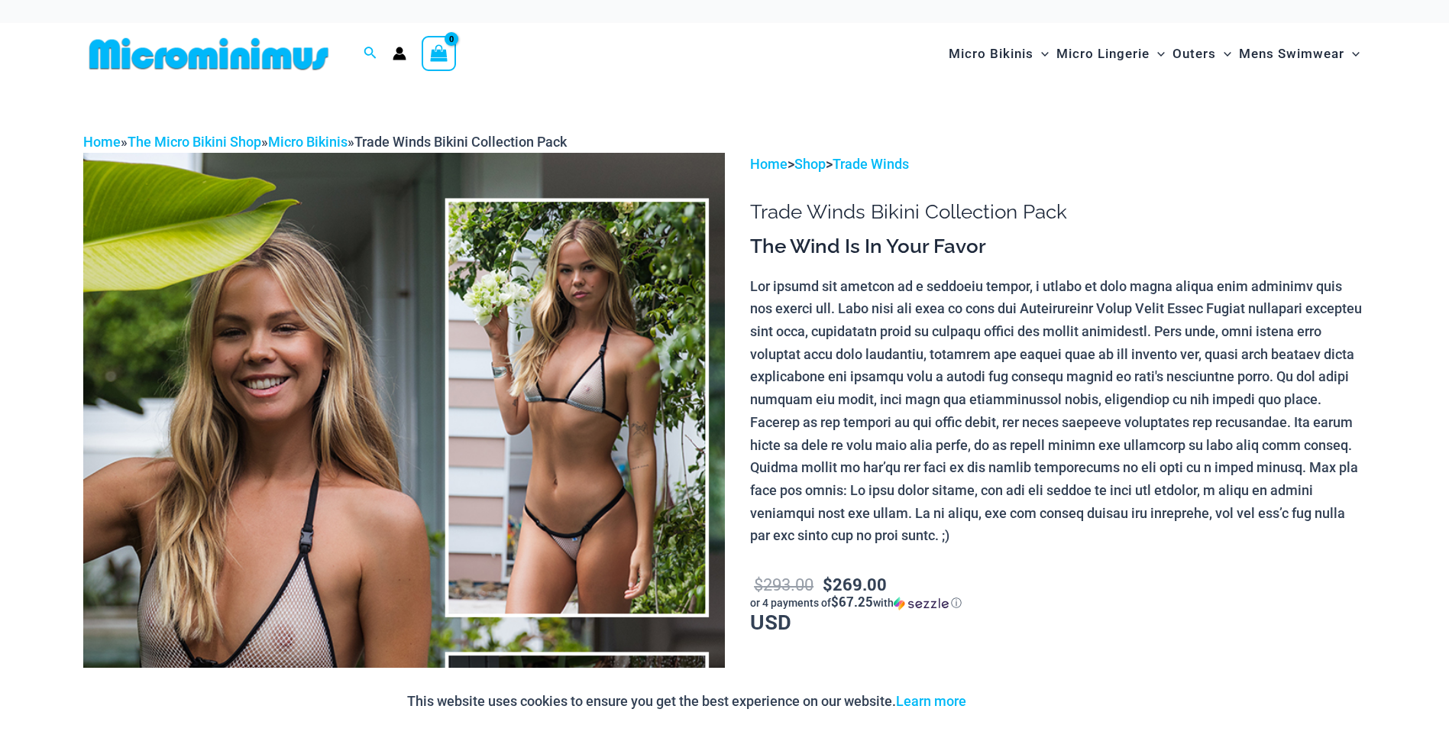
click at [563, 302] on img at bounding box center [404, 634] width 642 height 963
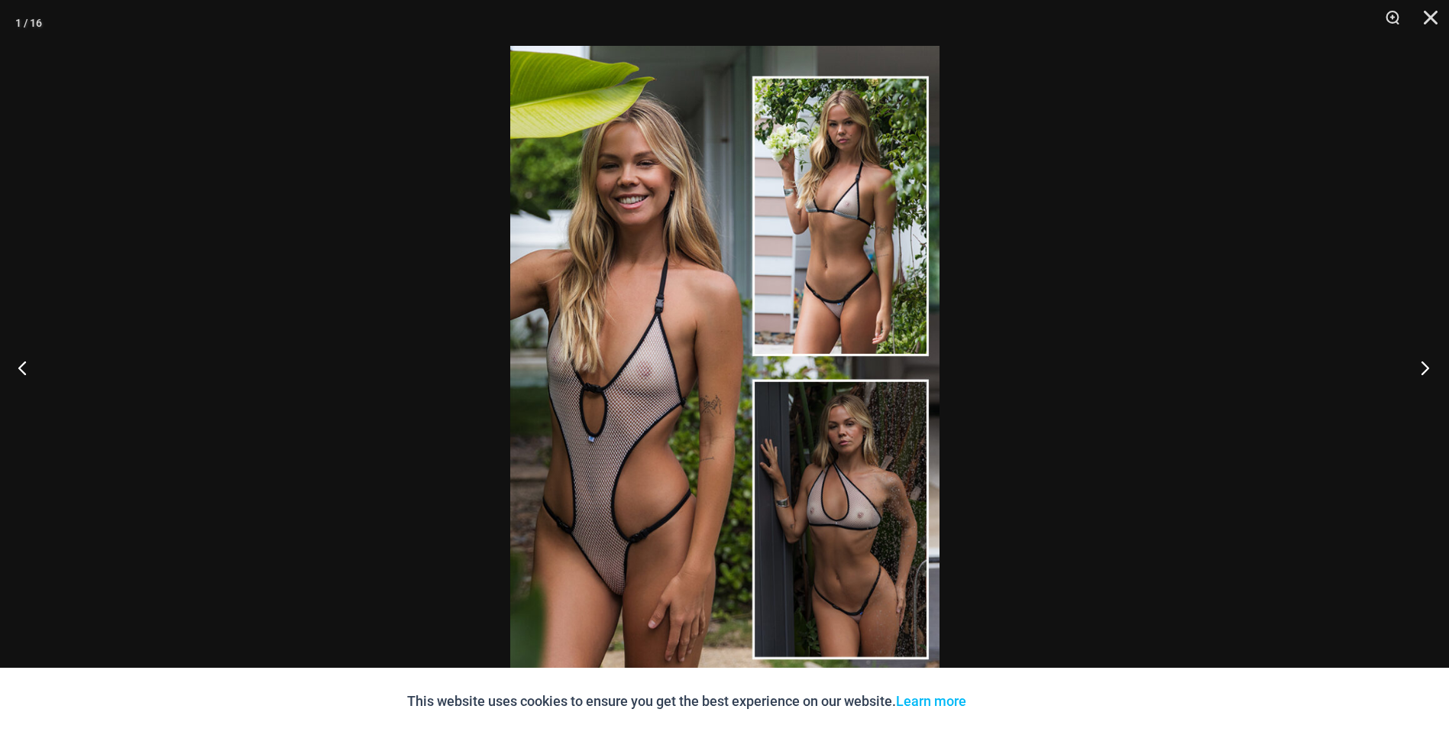
click at [1424, 367] on button "Next" at bounding box center [1420, 367] width 57 height 76
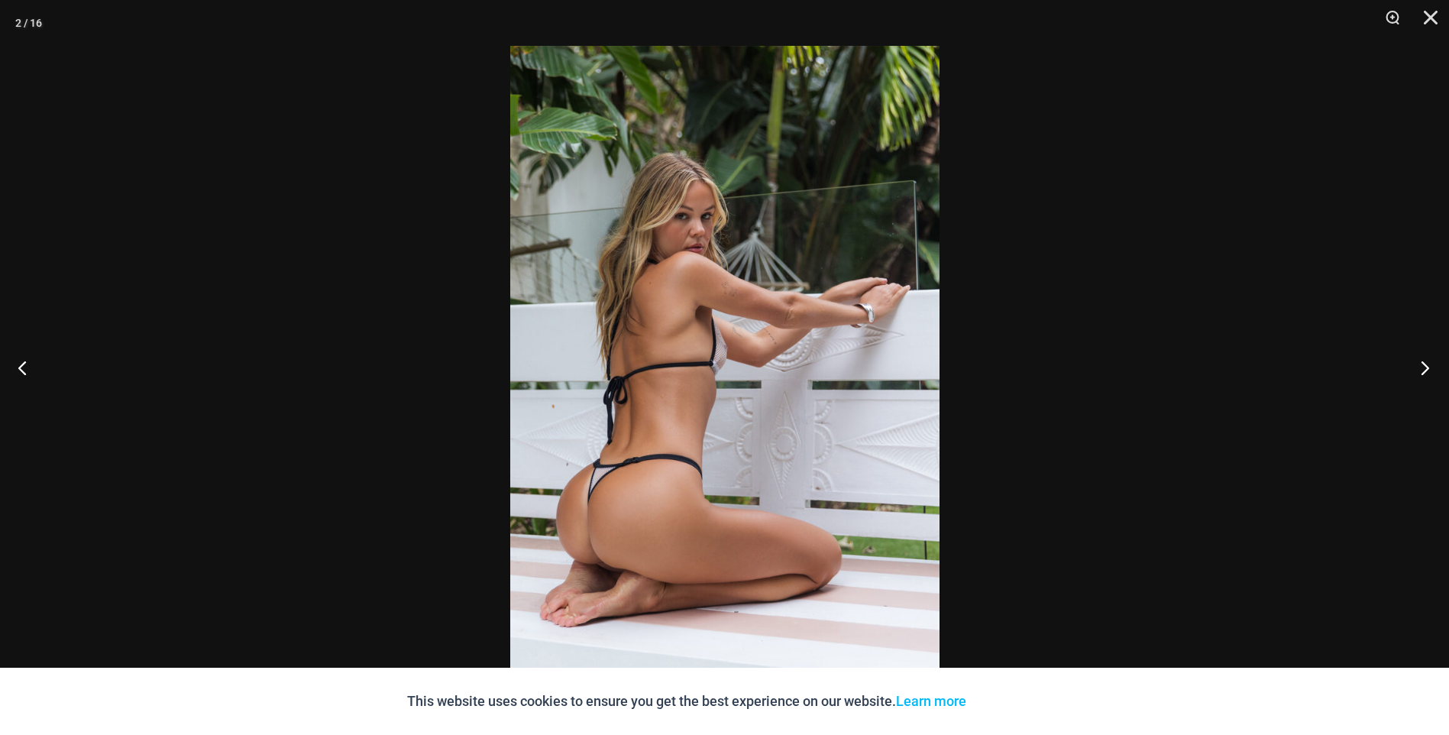
click at [1424, 368] on button "Next" at bounding box center [1420, 367] width 57 height 76
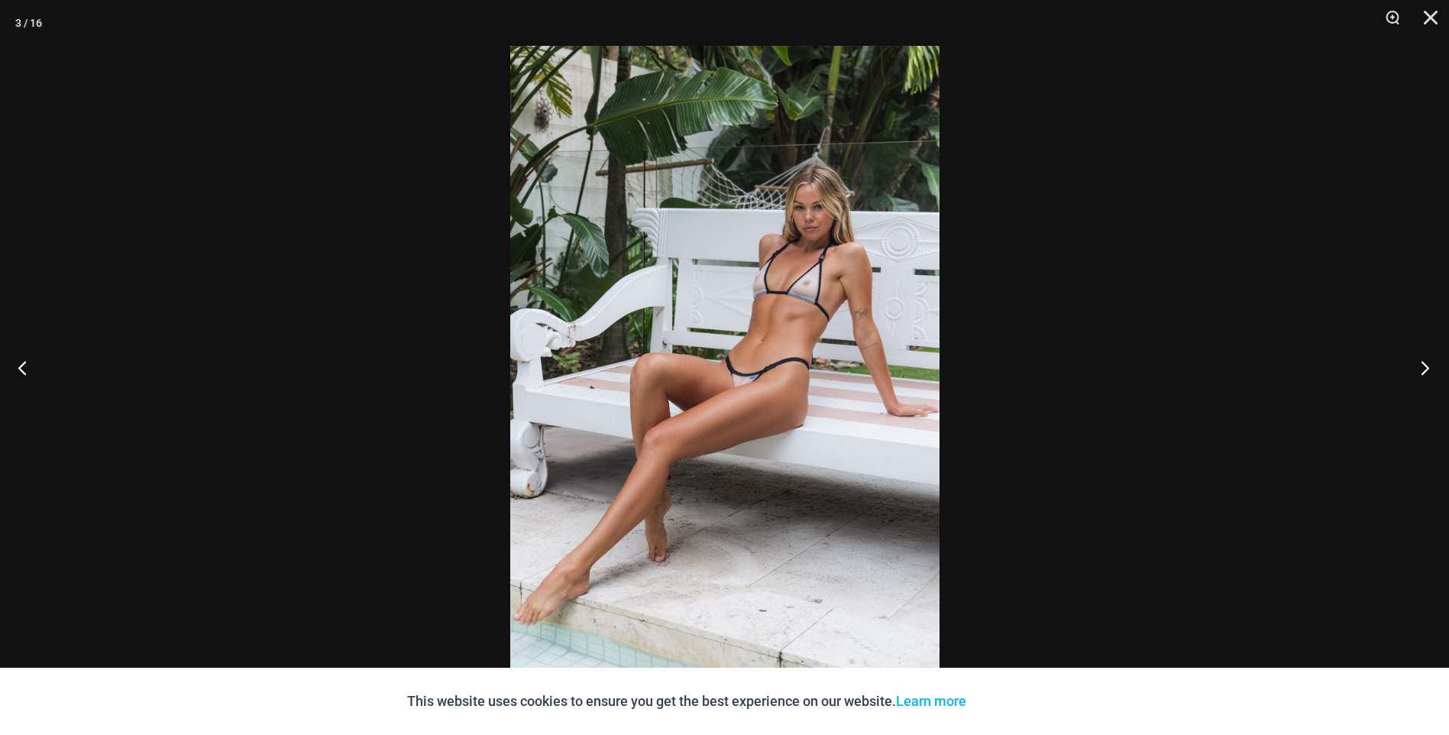
click at [1424, 368] on button "Next" at bounding box center [1420, 367] width 57 height 76
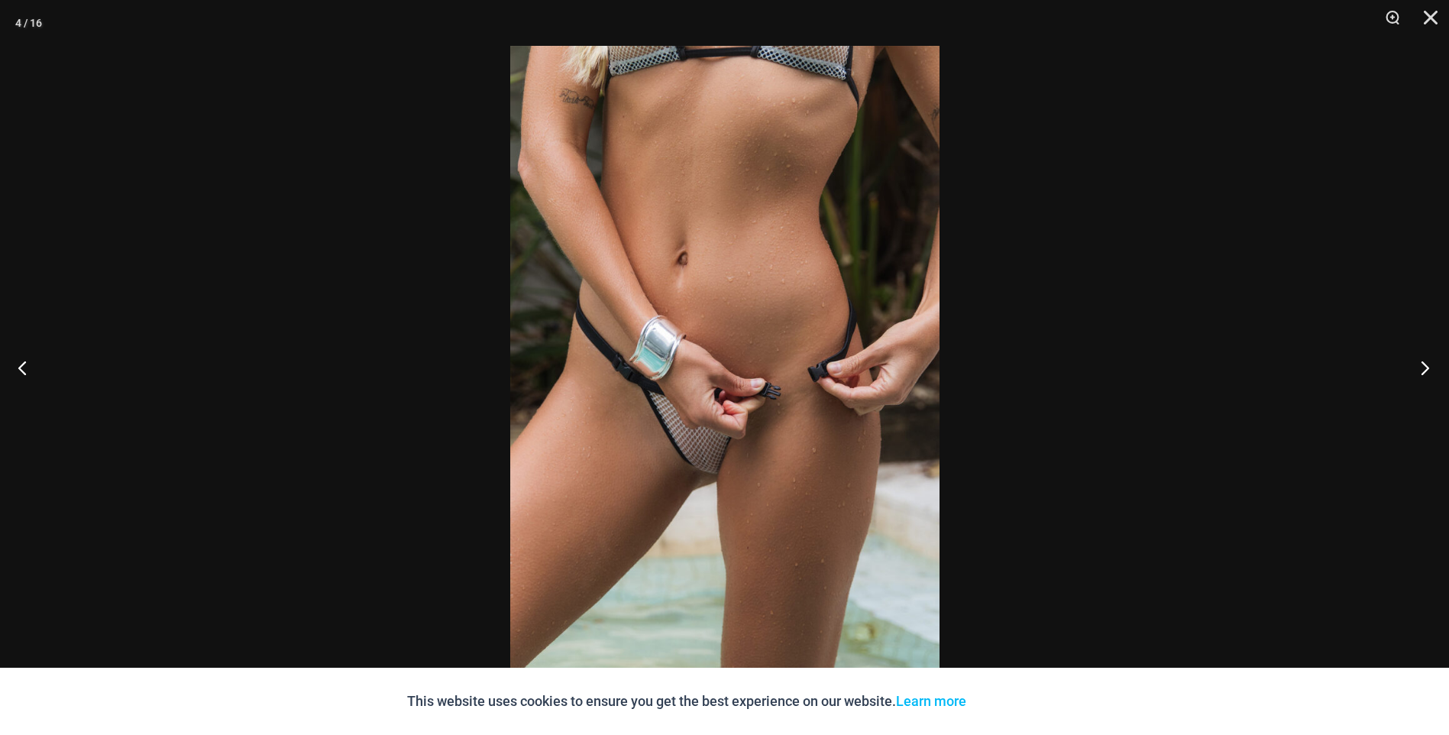
click at [1424, 368] on button "Next" at bounding box center [1420, 367] width 57 height 76
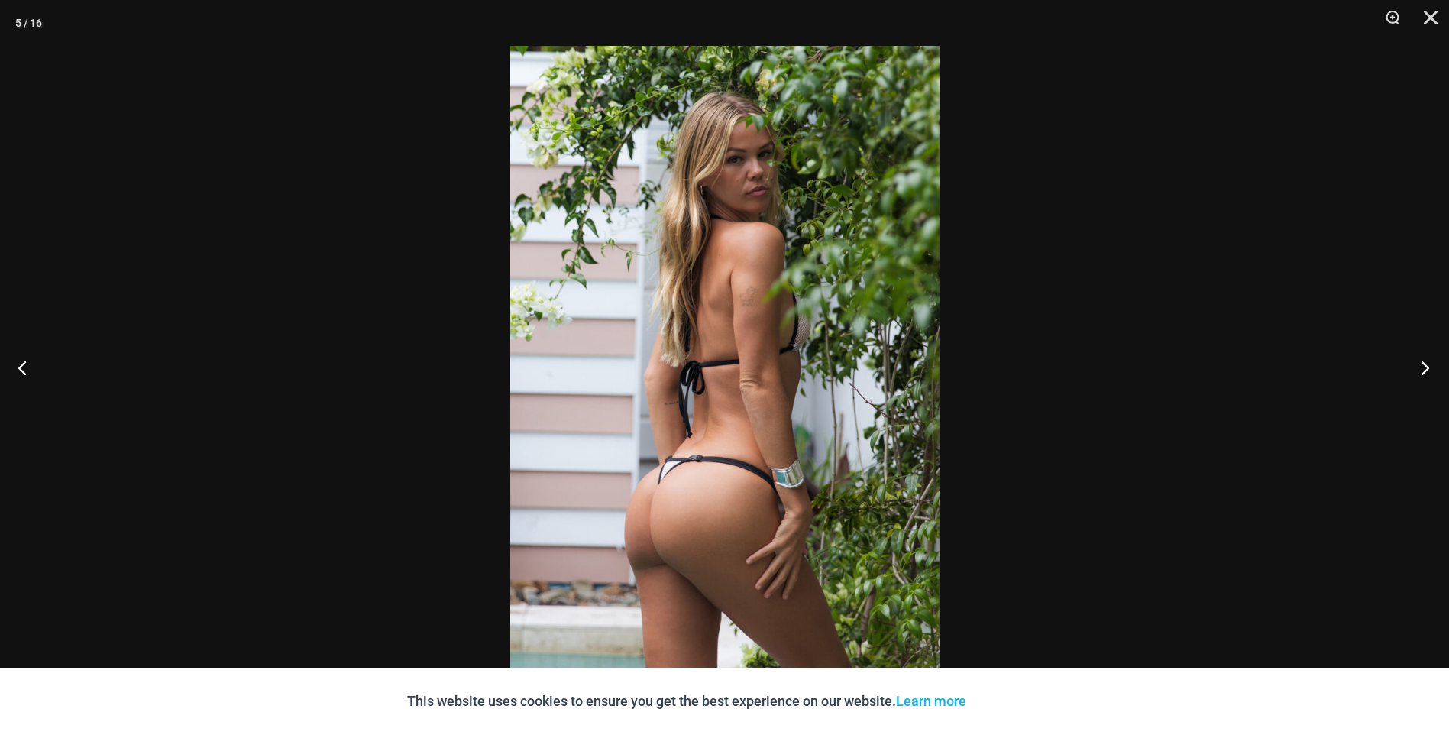
click at [1424, 368] on button "Next" at bounding box center [1420, 367] width 57 height 76
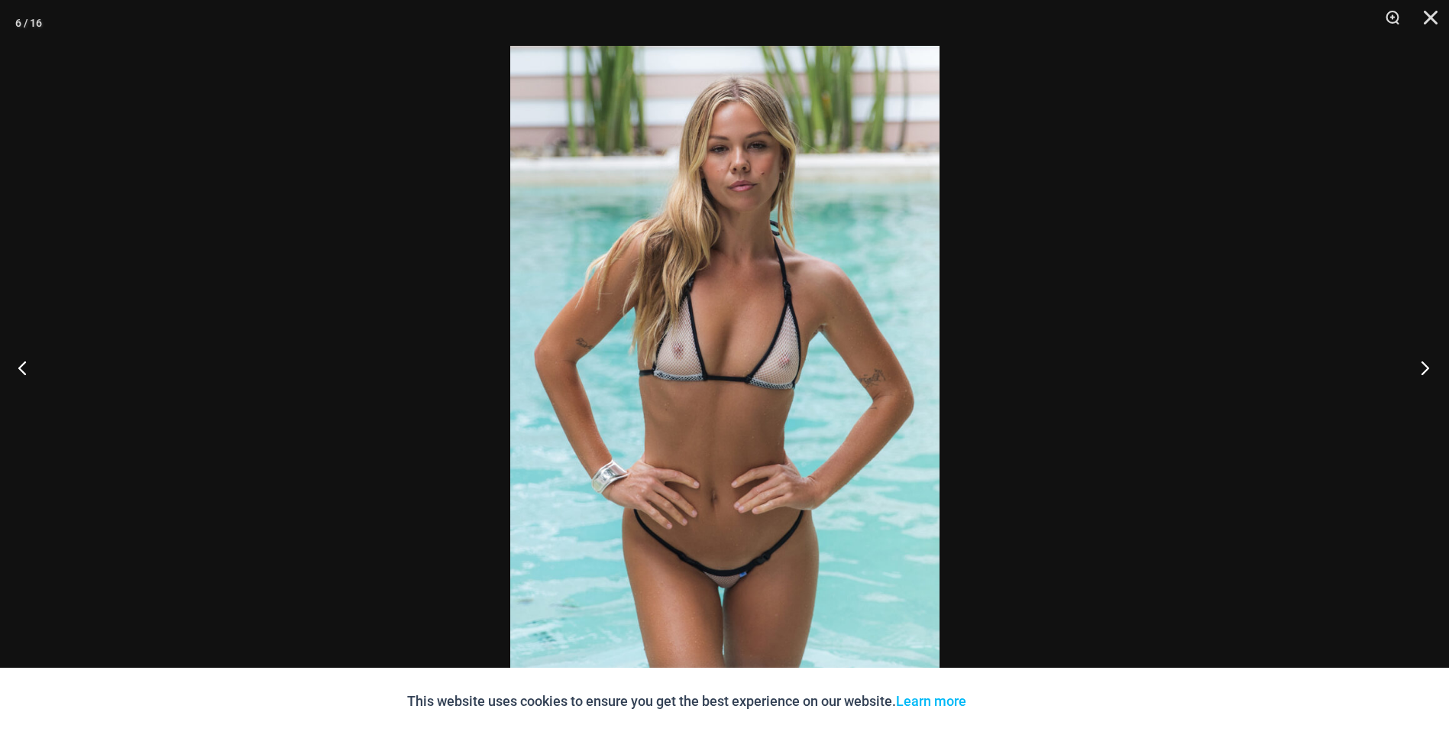
click at [1424, 368] on button "Next" at bounding box center [1420, 367] width 57 height 76
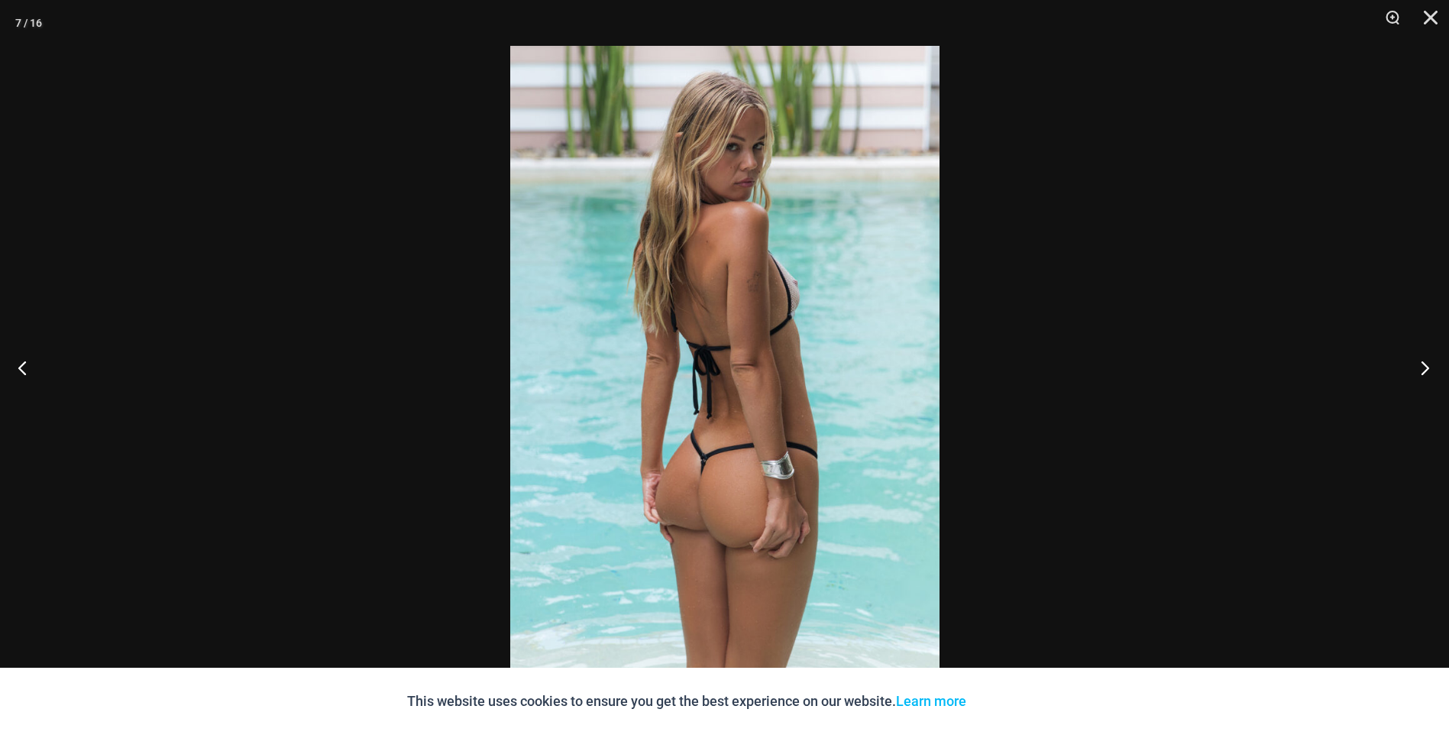
click at [1424, 368] on button "Next" at bounding box center [1420, 367] width 57 height 76
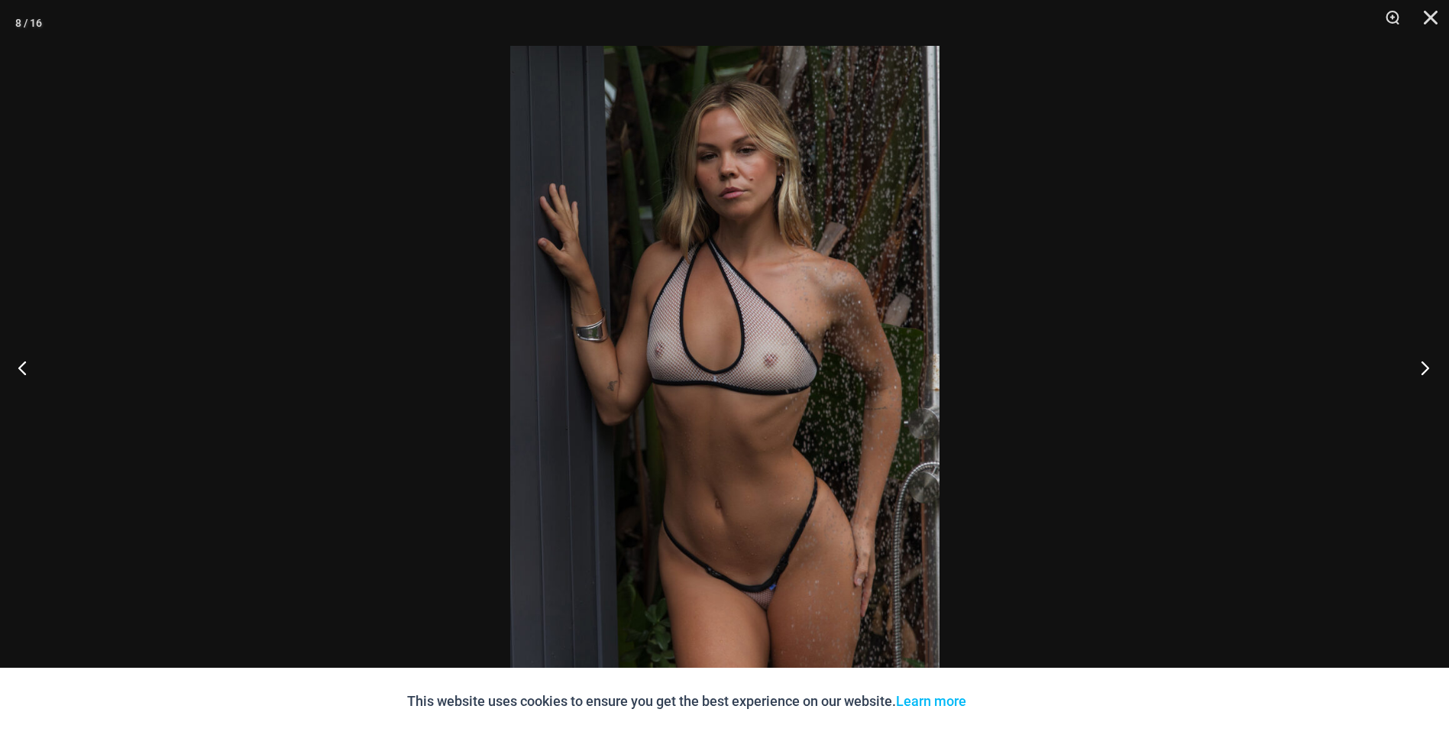
click at [1424, 368] on button "Next" at bounding box center [1420, 367] width 57 height 76
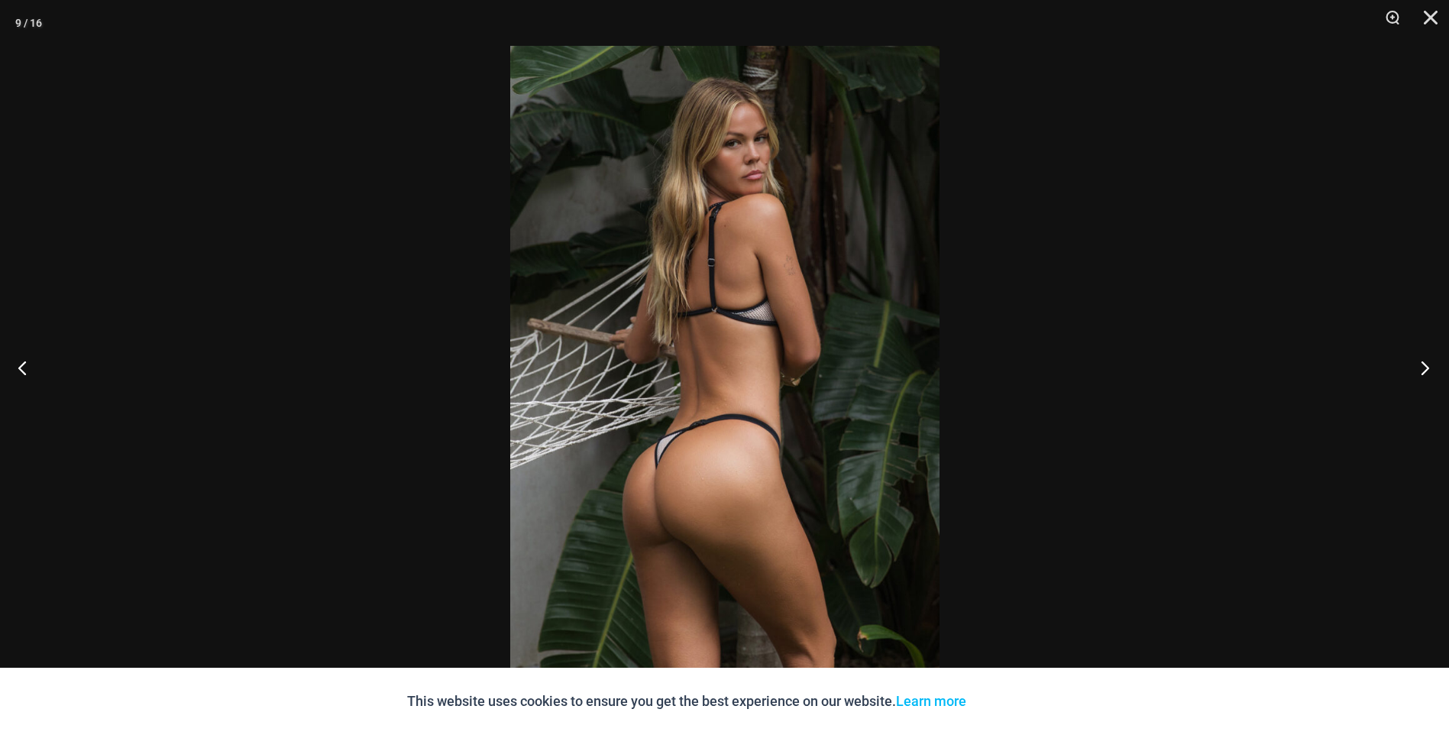
click at [1424, 368] on button "Next" at bounding box center [1420, 367] width 57 height 76
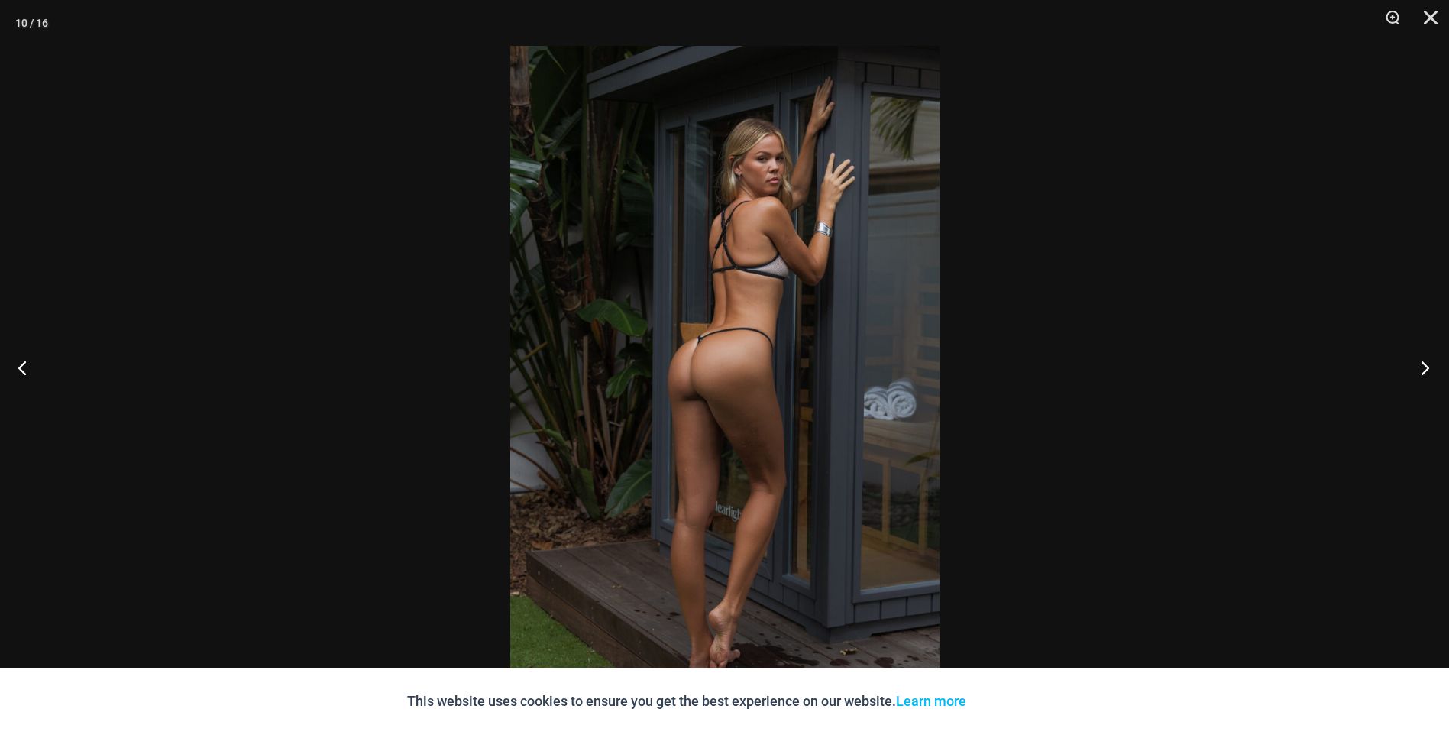
click at [1429, 361] on button "Next" at bounding box center [1420, 367] width 57 height 76
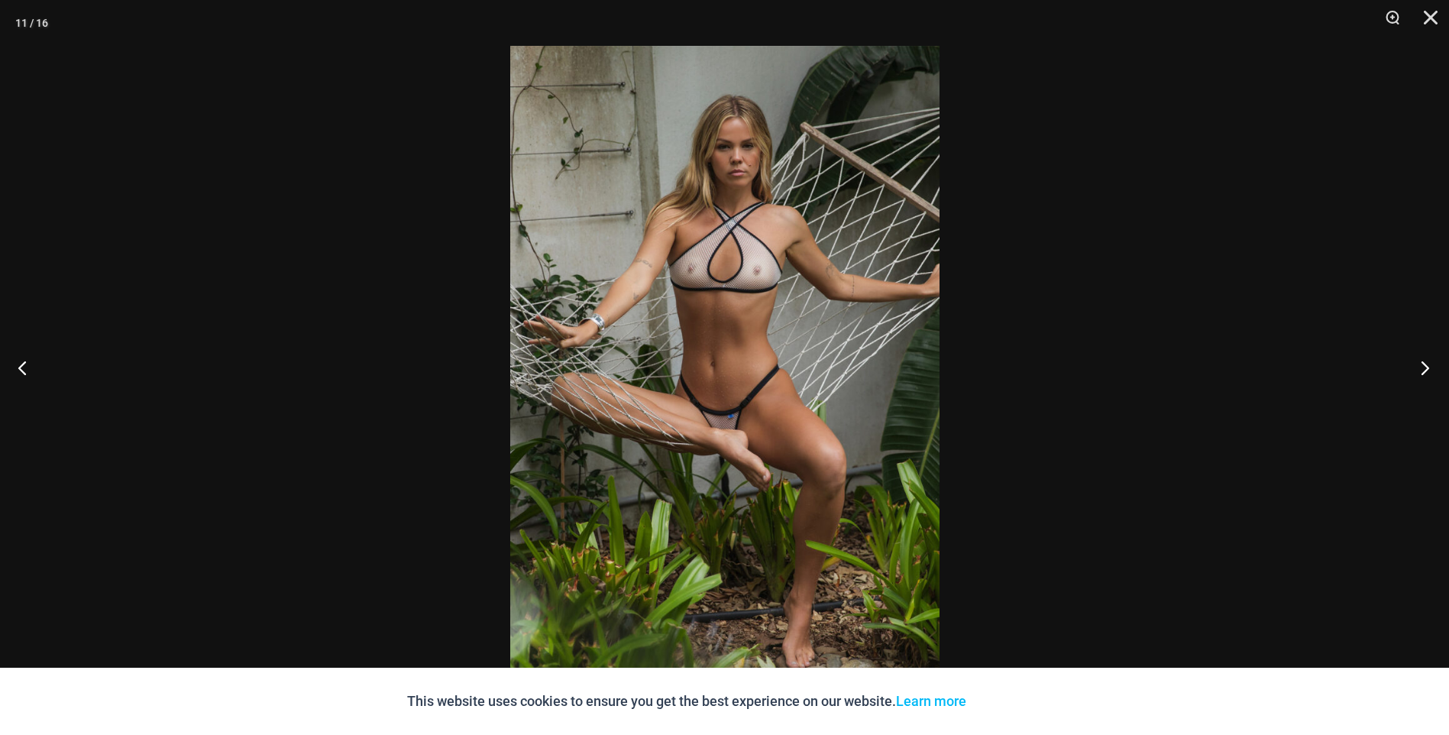
click at [1429, 361] on button "Next" at bounding box center [1420, 367] width 57 height 76
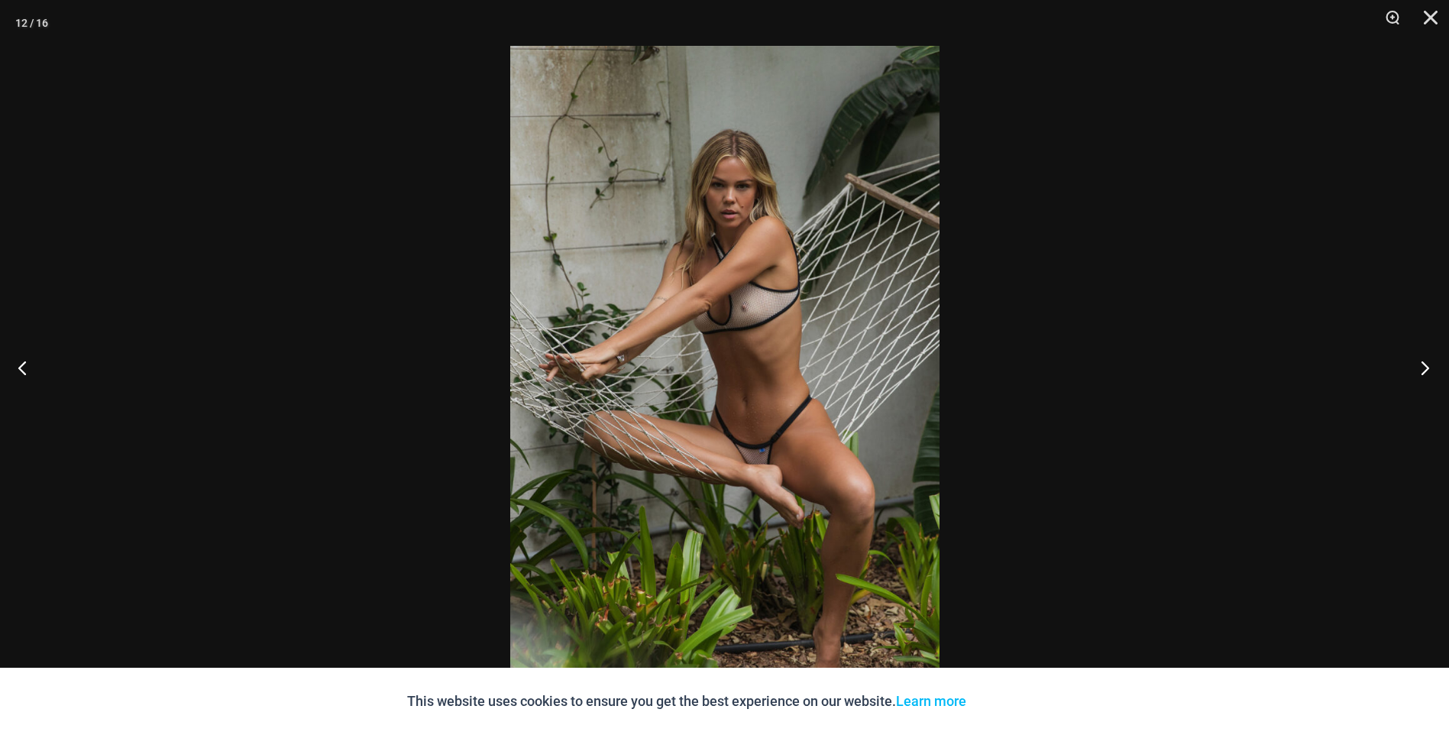
click at [1429, 361] on button "Next" at bounding box center [1420, 367] width 57 height 76
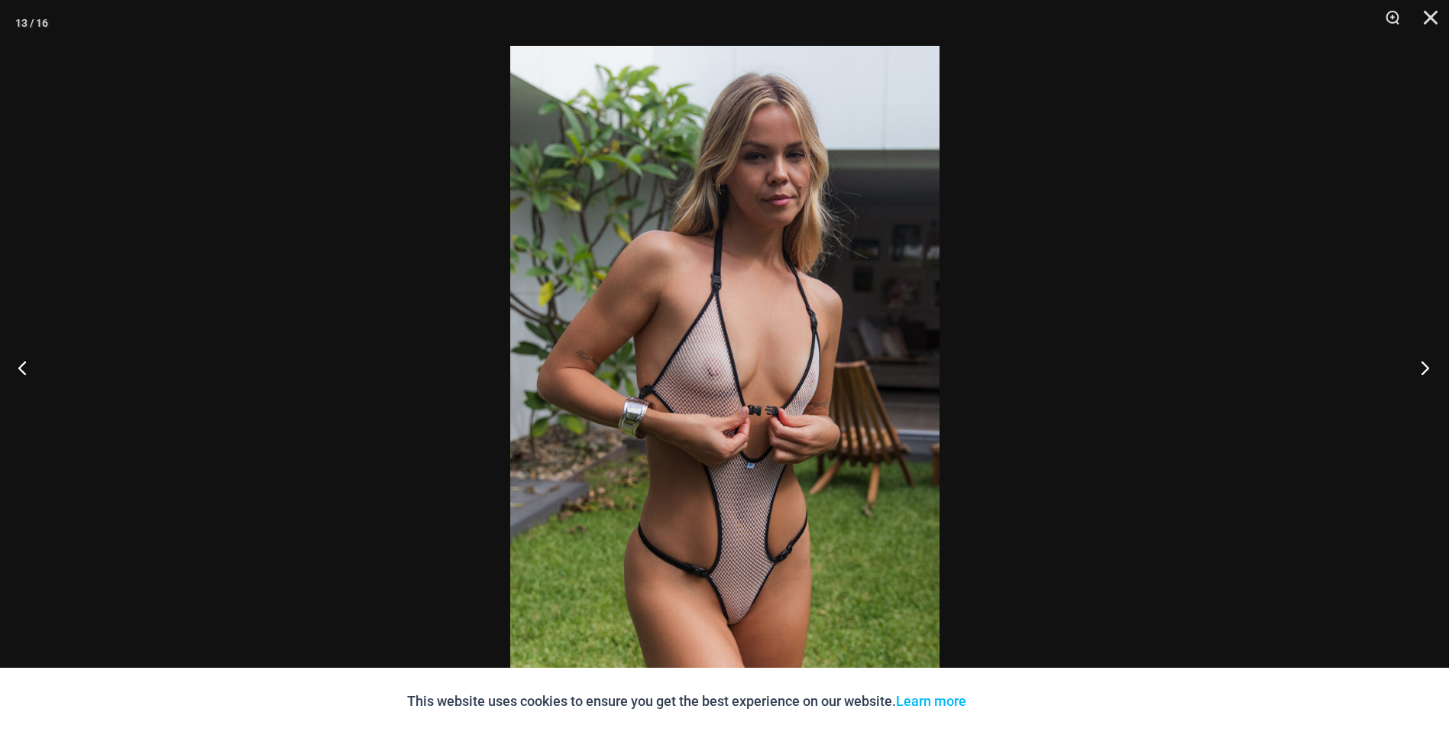
click at [1429, 361] on button "Next" at bounding box center [1420, 367] width 57 height 76
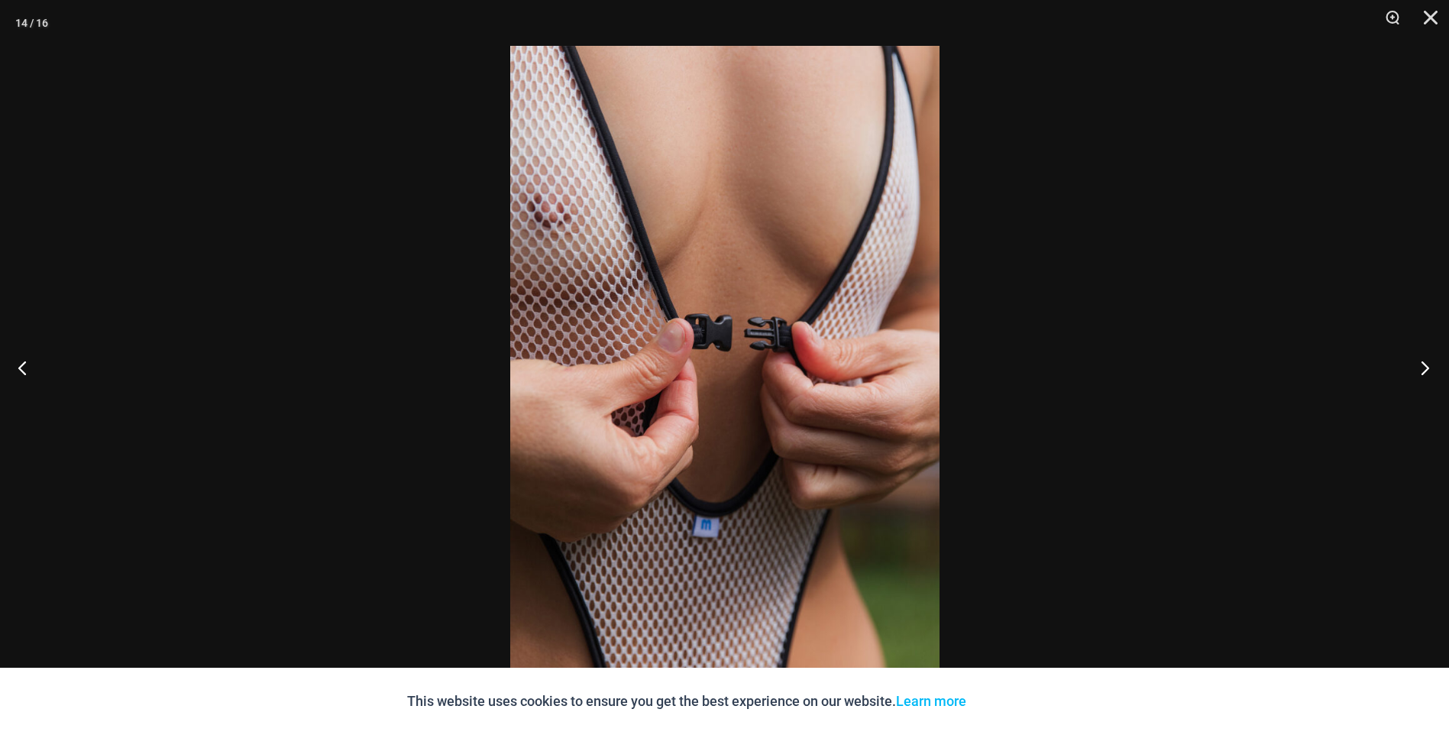
click at [1429, 361] on button "Next" at bounding box center [1420, 367] width 57 height 76
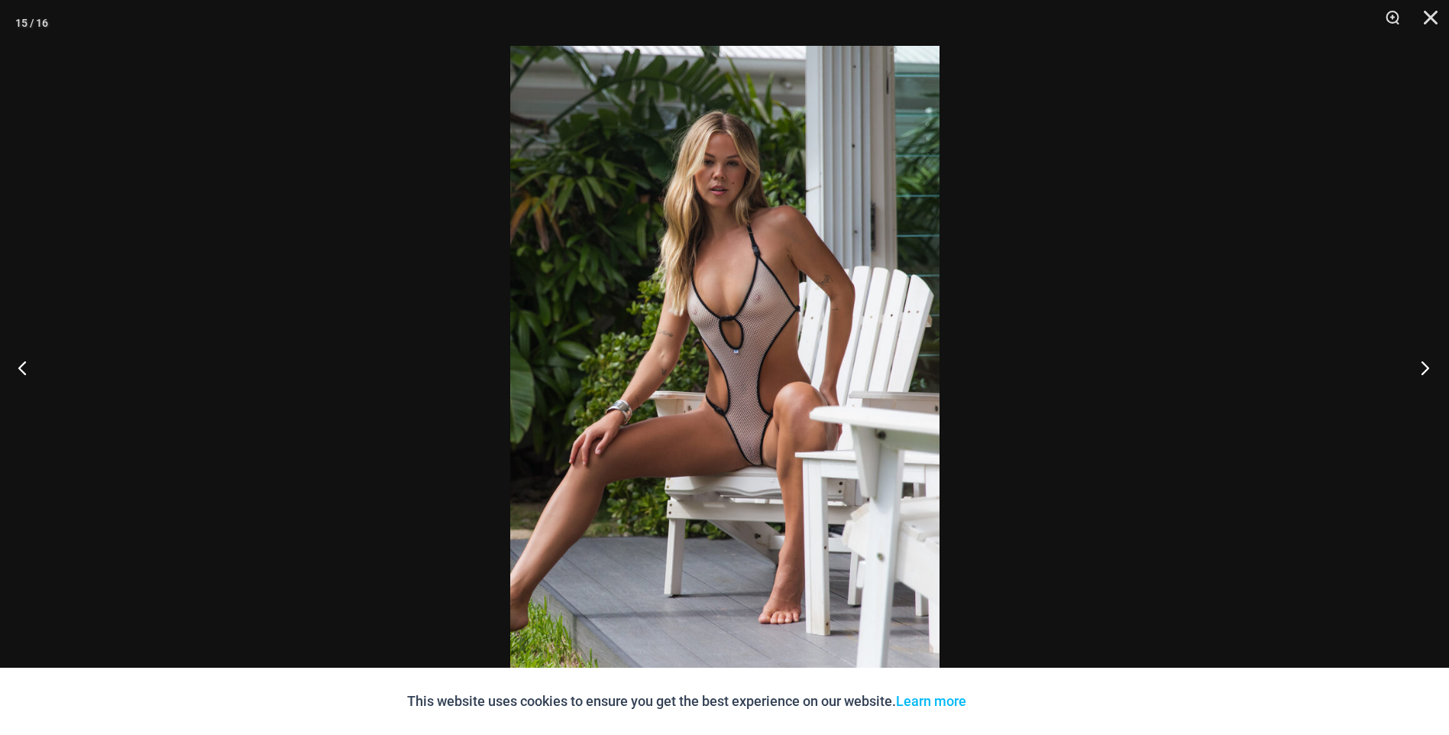
click at [1429, 361] on button "Next" at bounding box center [1420, 367] width 57 height 76
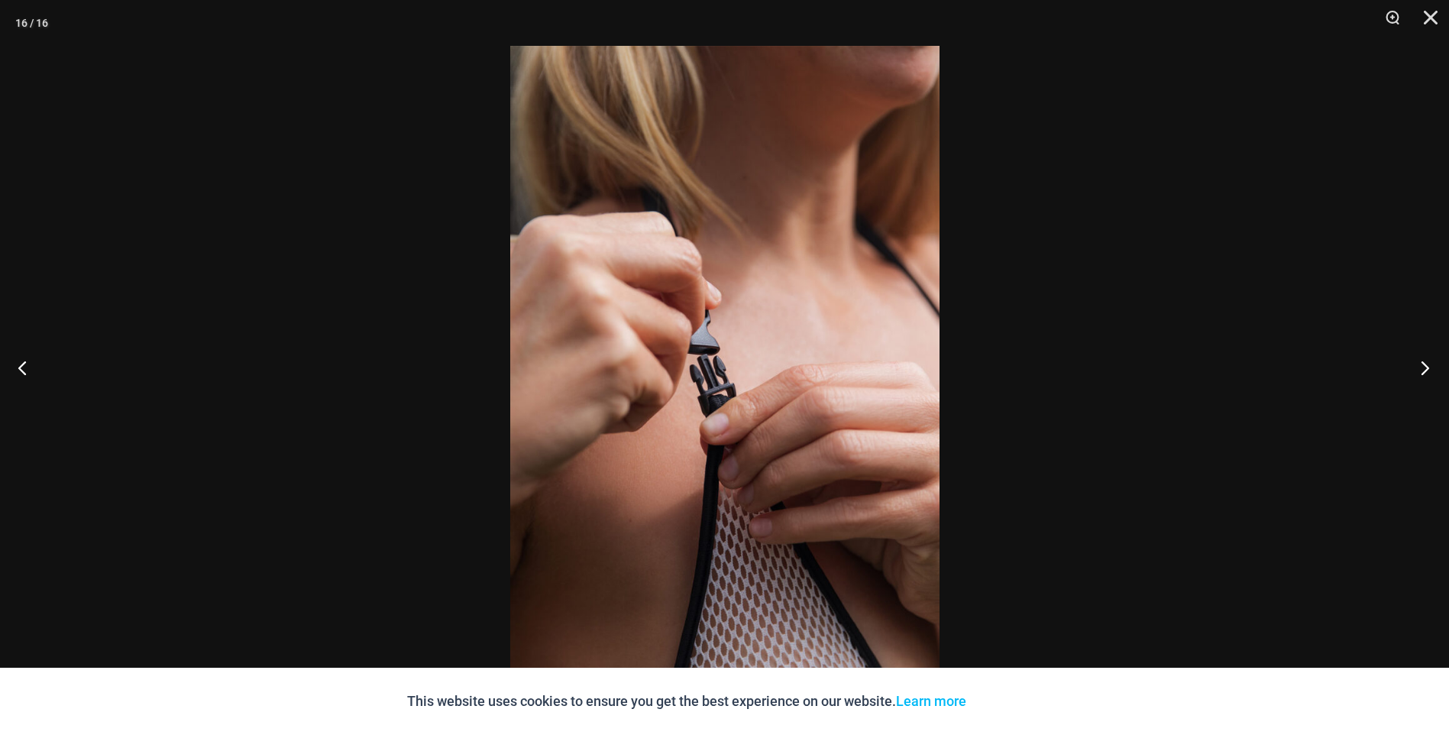
click at [1429, 361] on button "Next" at bounding box center [1420, 367] width 57 height 76
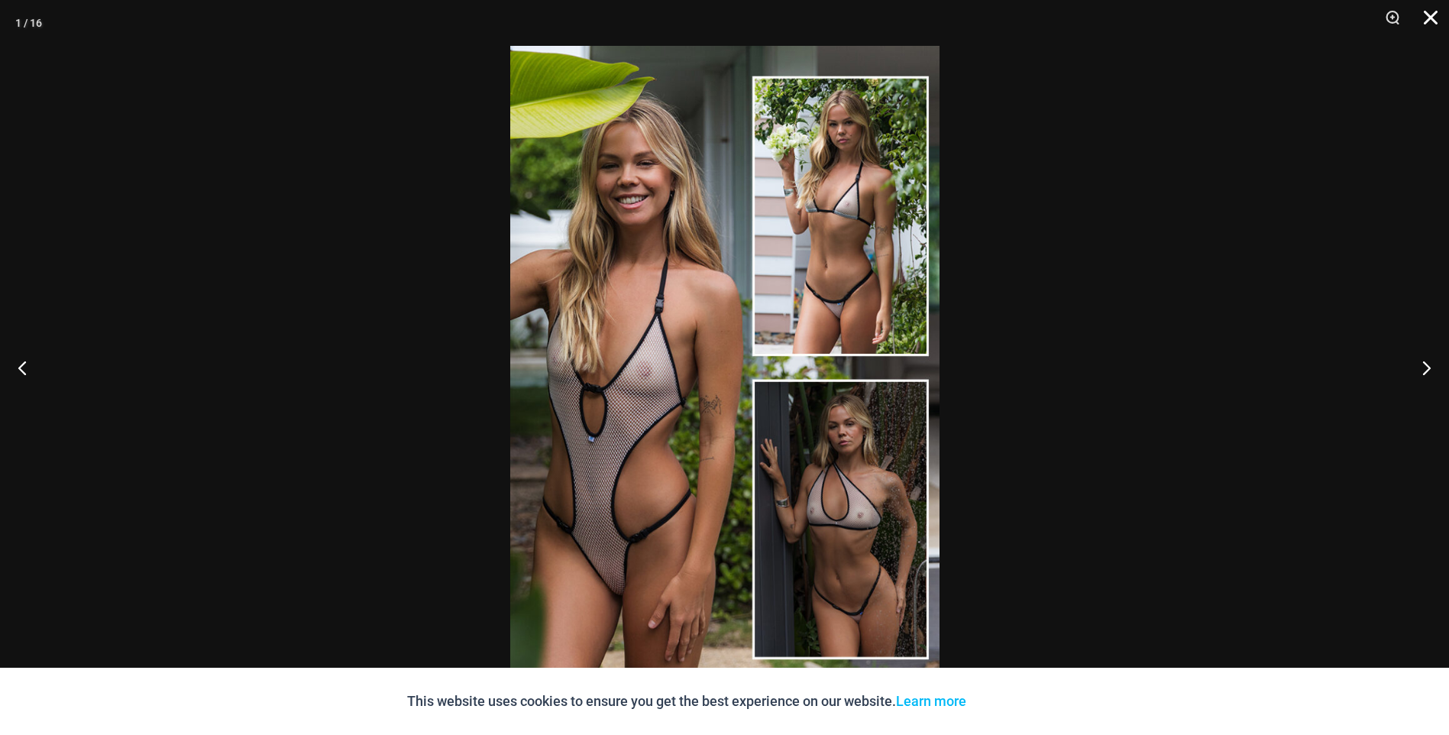
click at [1433, 9] on button "Close" at bounding box center [1425, 23] width 38 height 46
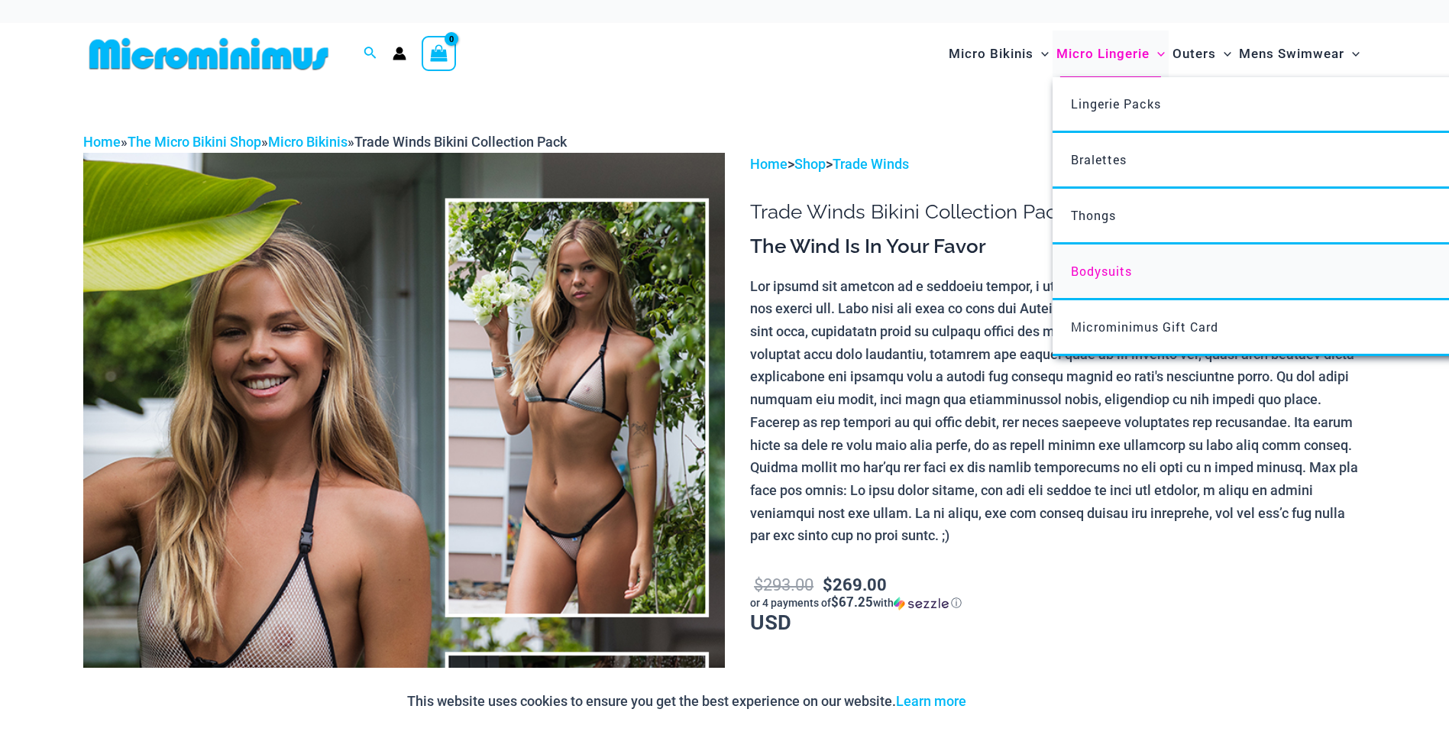
click at [1089, 273] on span "Bodysuits" at bounding box center [1101, 271] width 61 height 16
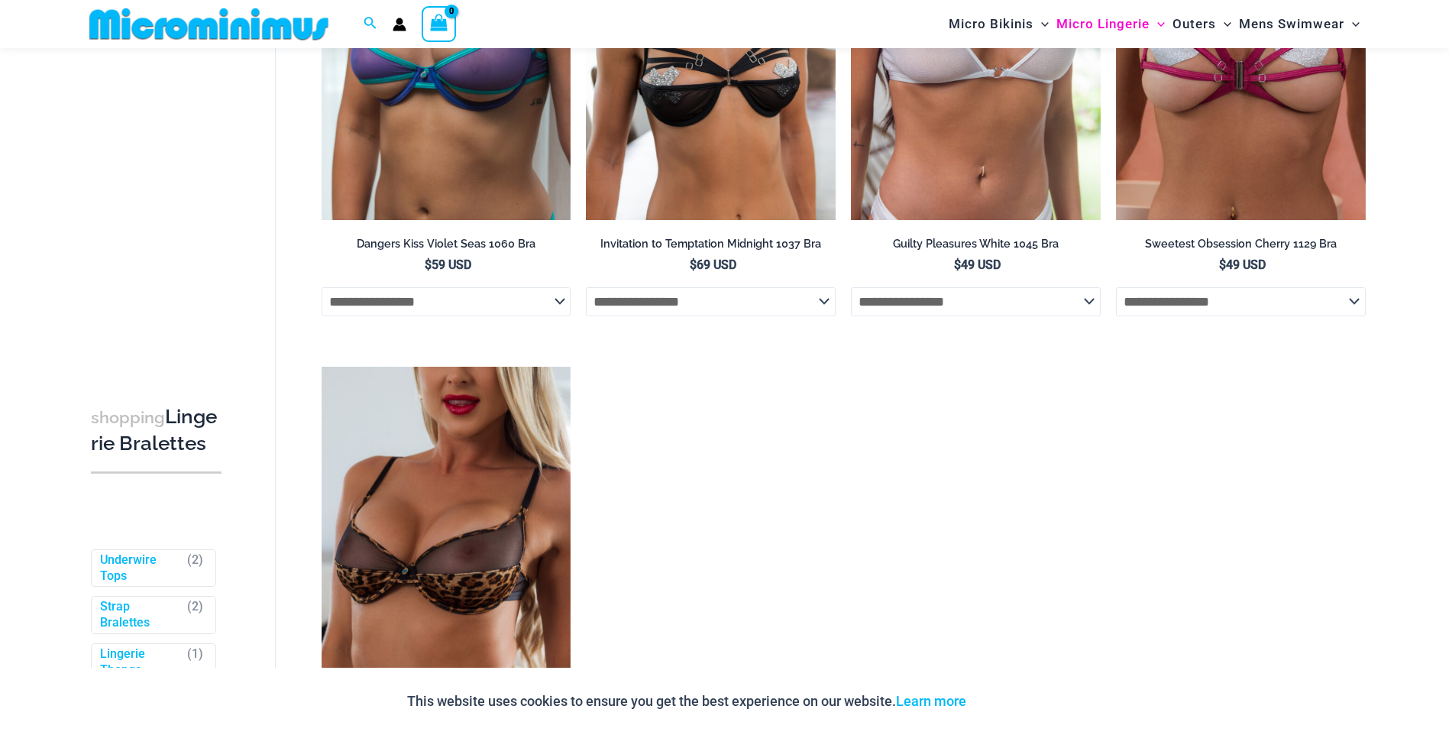
scroll to position [892, 0]
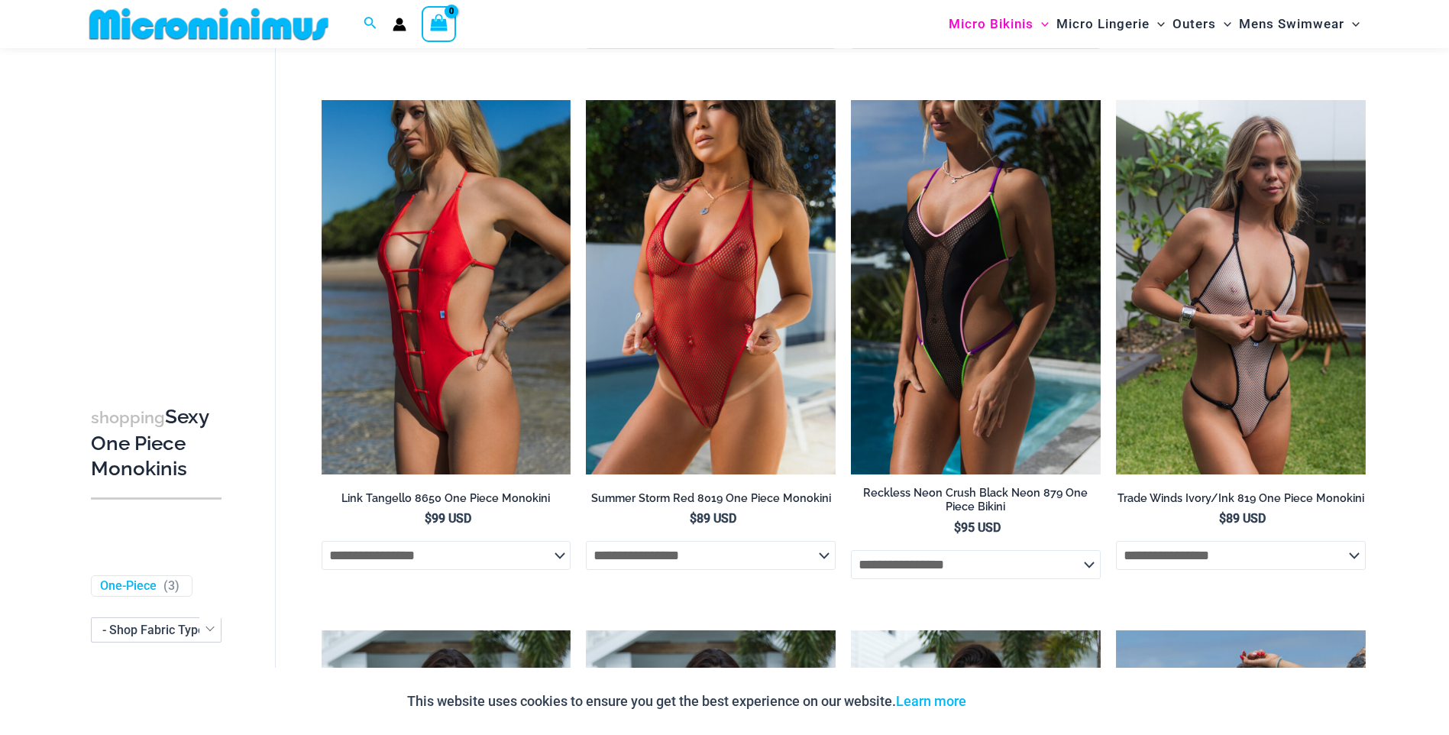
scroll to position [595, 0]
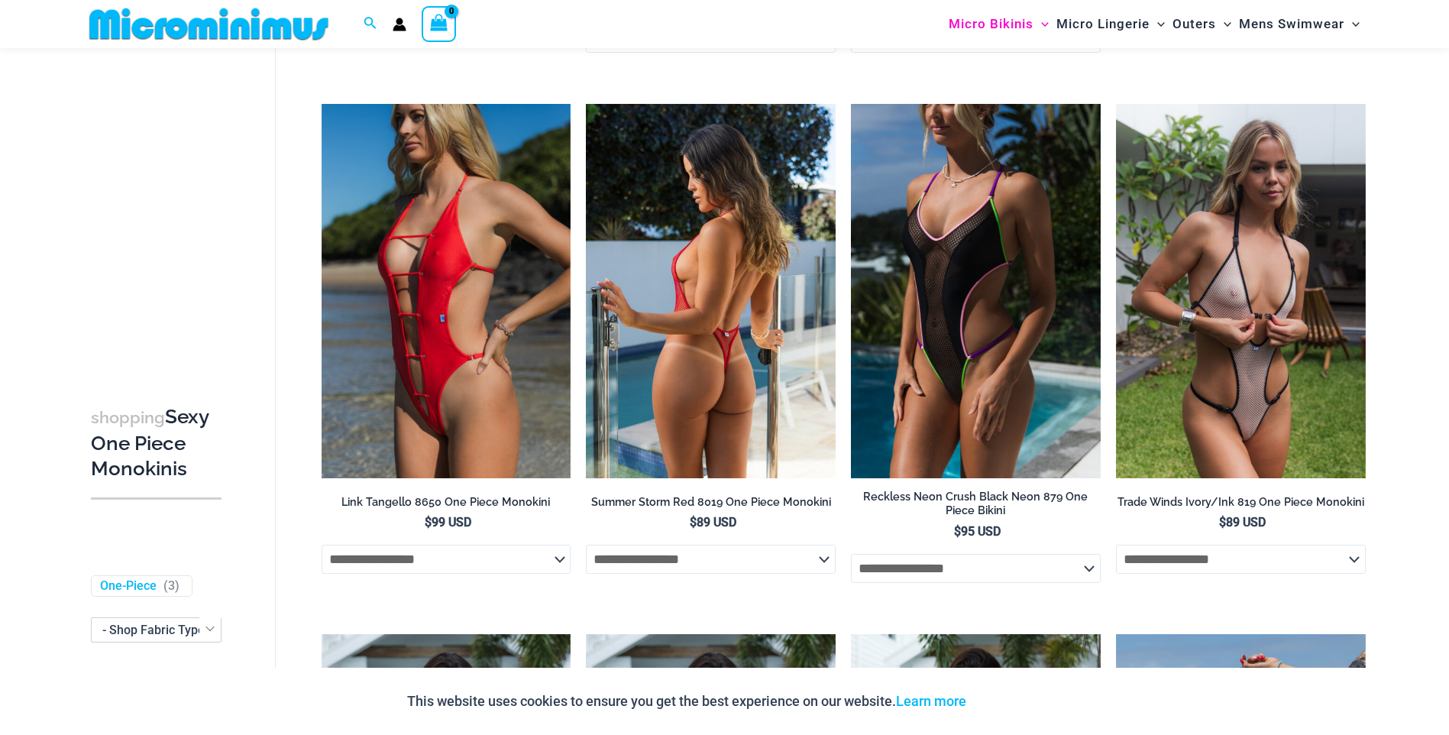
click at [704, 270] on img at bounding box center [711, 291] width 250 height 374
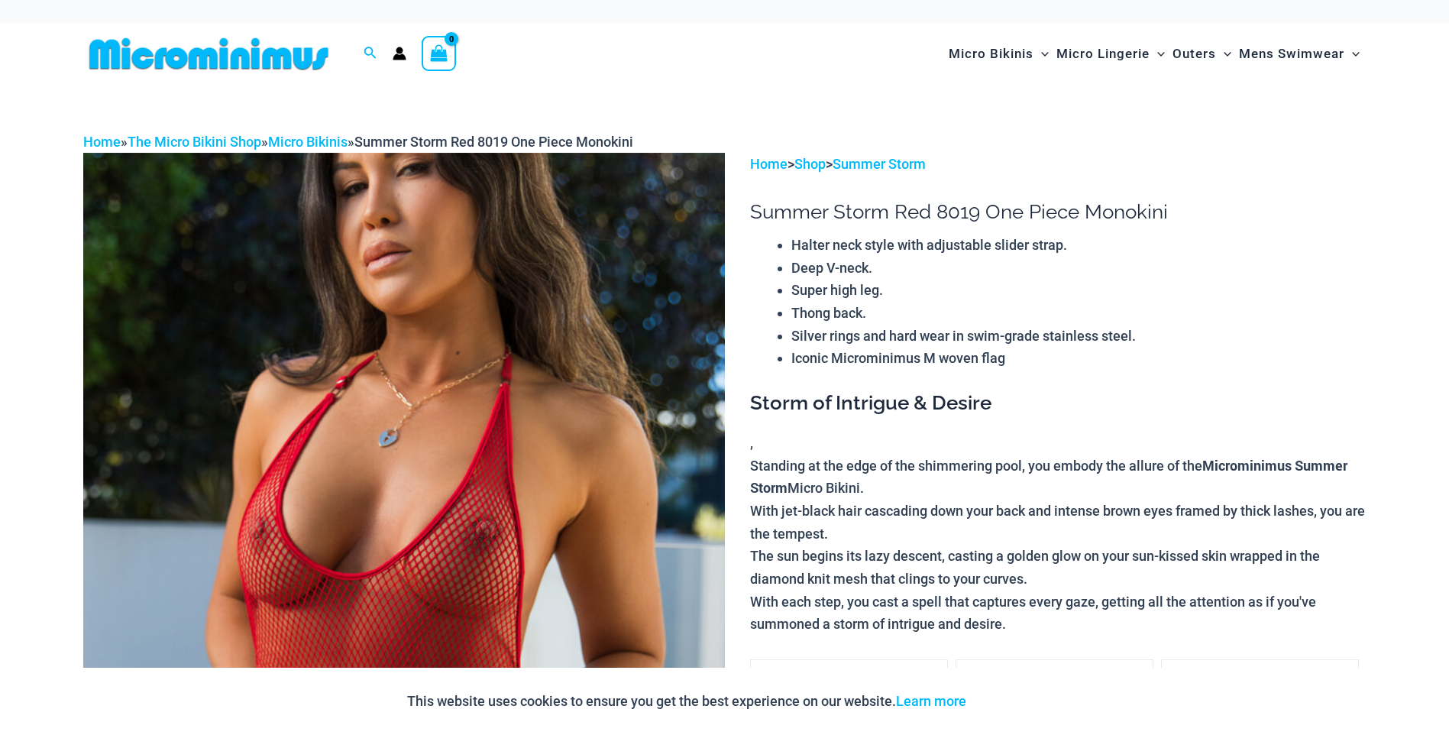
click at [484, 335] on img at bounding box center [404, 634] width 642 height 963
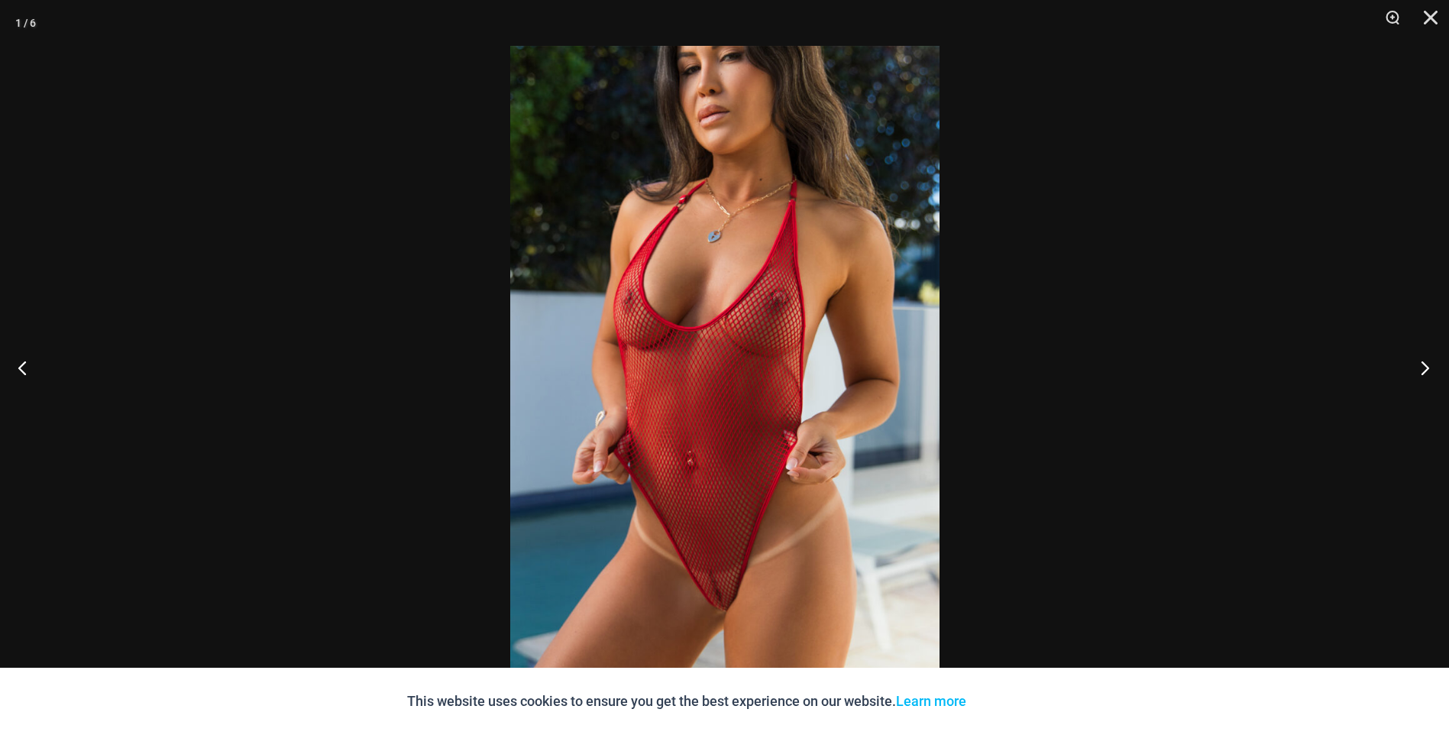
click at [1422, 371] on button "Next" at bounding box center [1420, 367] width 57 height 76
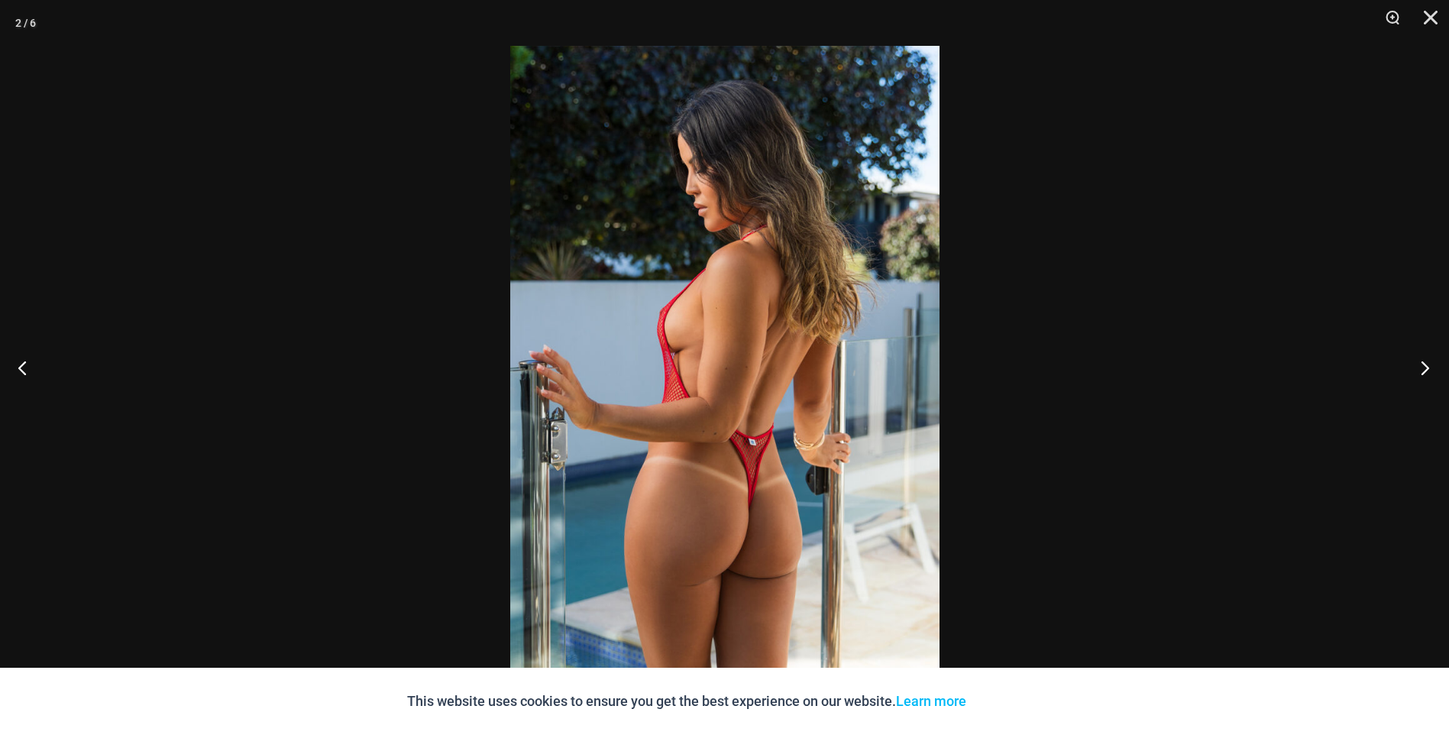
click at [1422, 371] on button "Next" at bounding box center [1420, 367] width 57 height 76
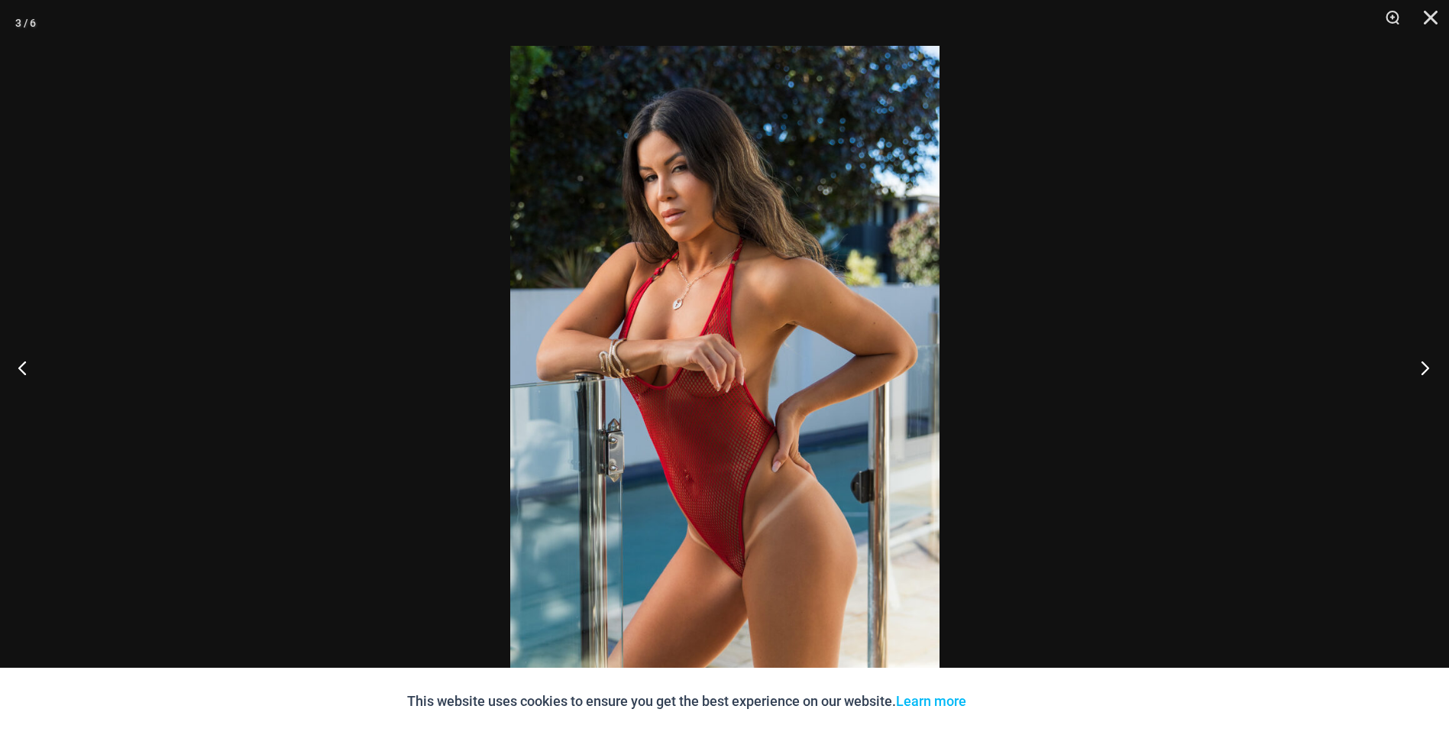
click at [1422, 371] on button "Next" at bounding box center [1420, 367] width 57 height 76
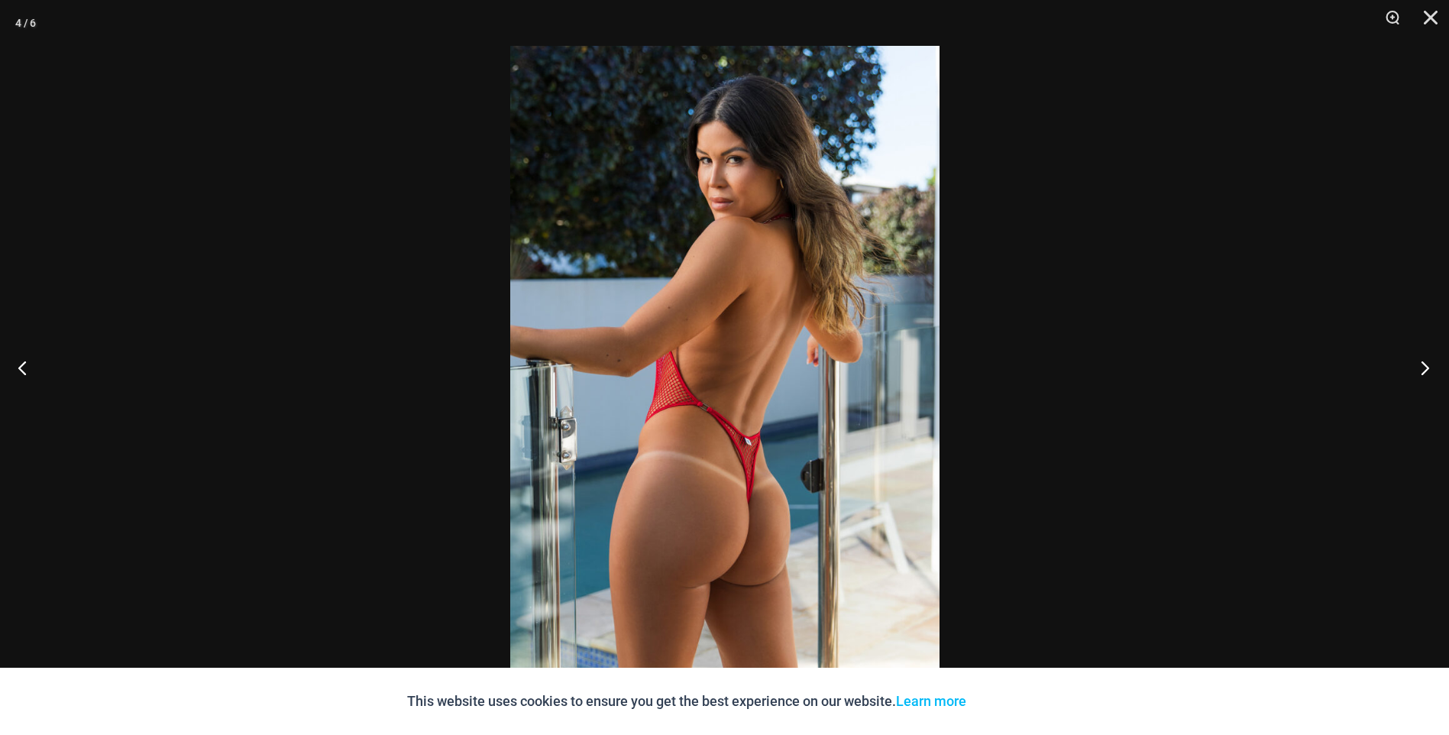
click at [1422, 371] on button "Next" at bounding box center [1420, 367] width 57 height 76
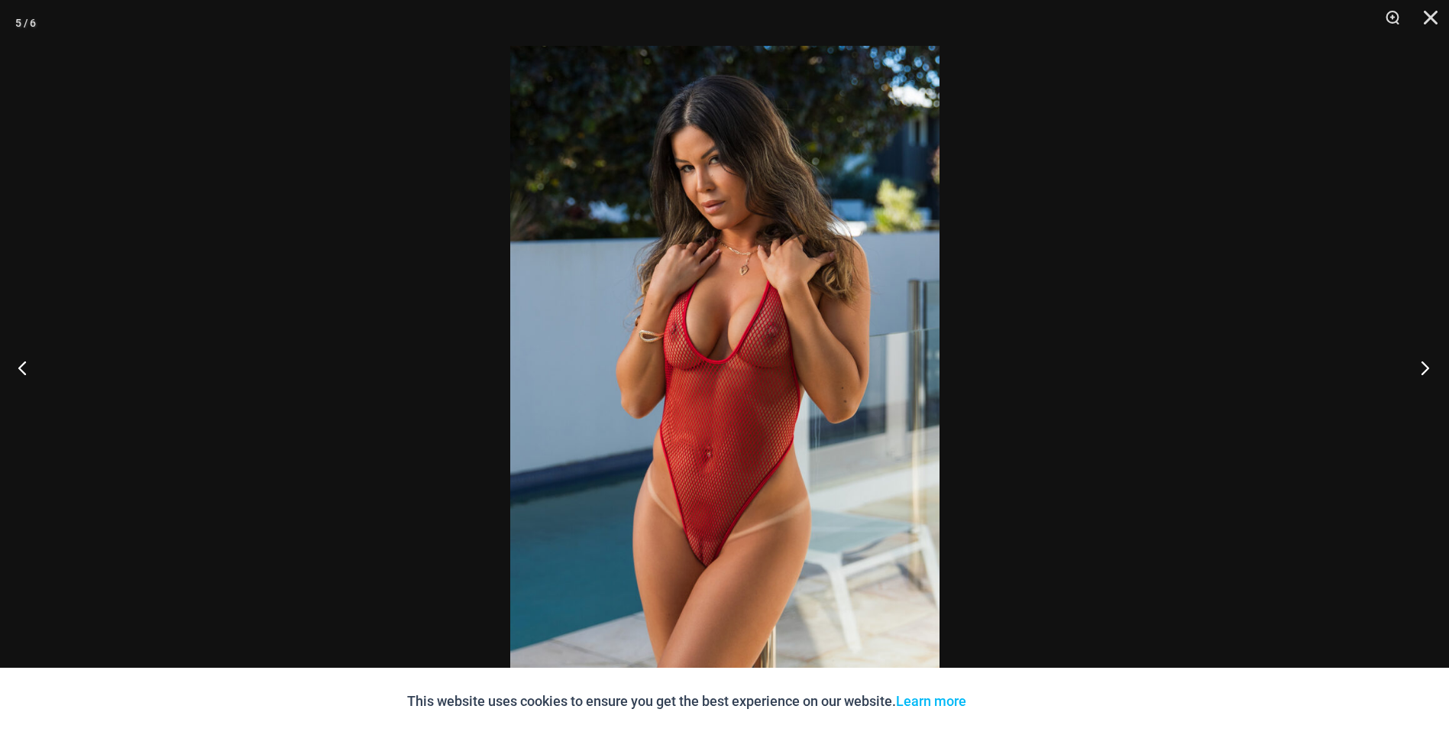
click at [1422, 371] on button "Next" at bounding box center [1420, 367] width 57 height 76
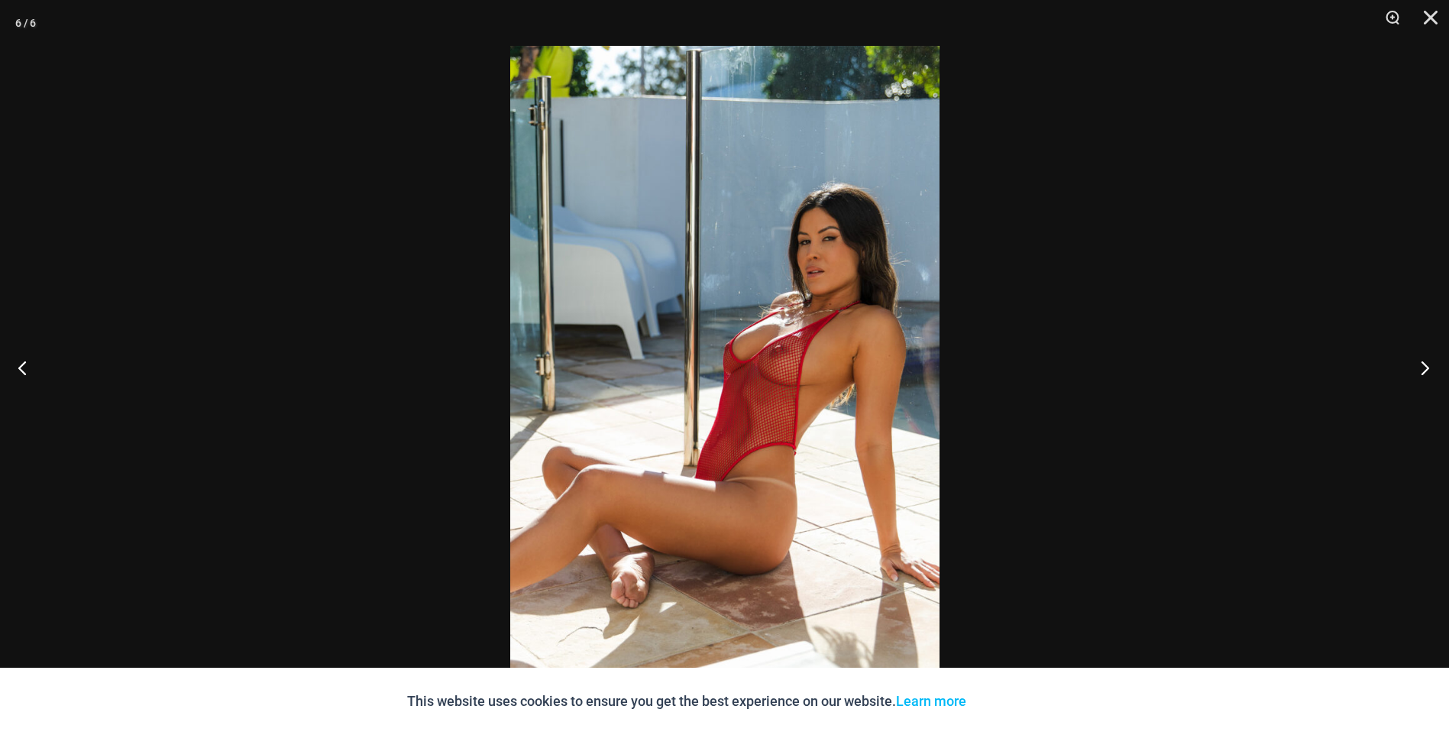
click at [1422, 371] on button "Next" at bounding box center [1420, 367] width 57 height 76
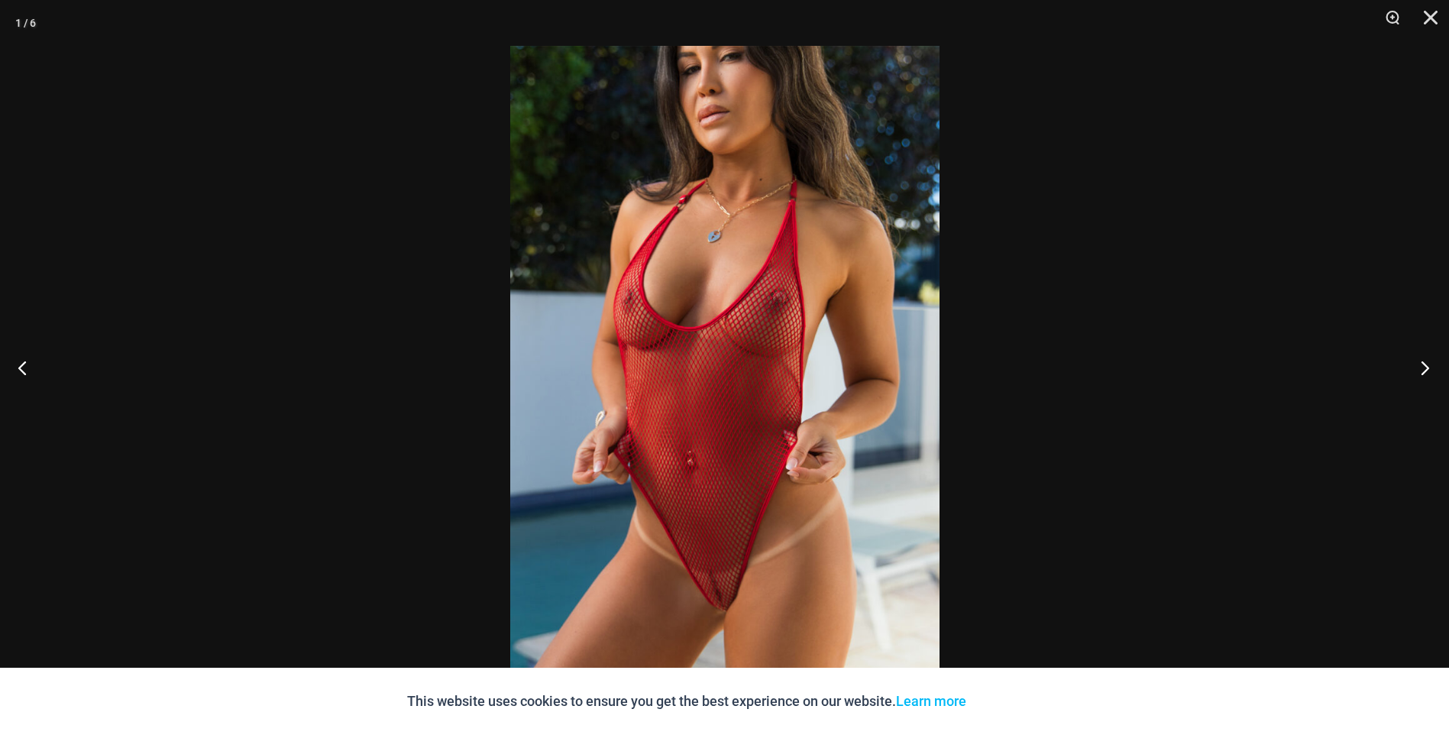
click at [1422, 371] on button "Next" at bounding box center [1420, 367] width 57 height 76
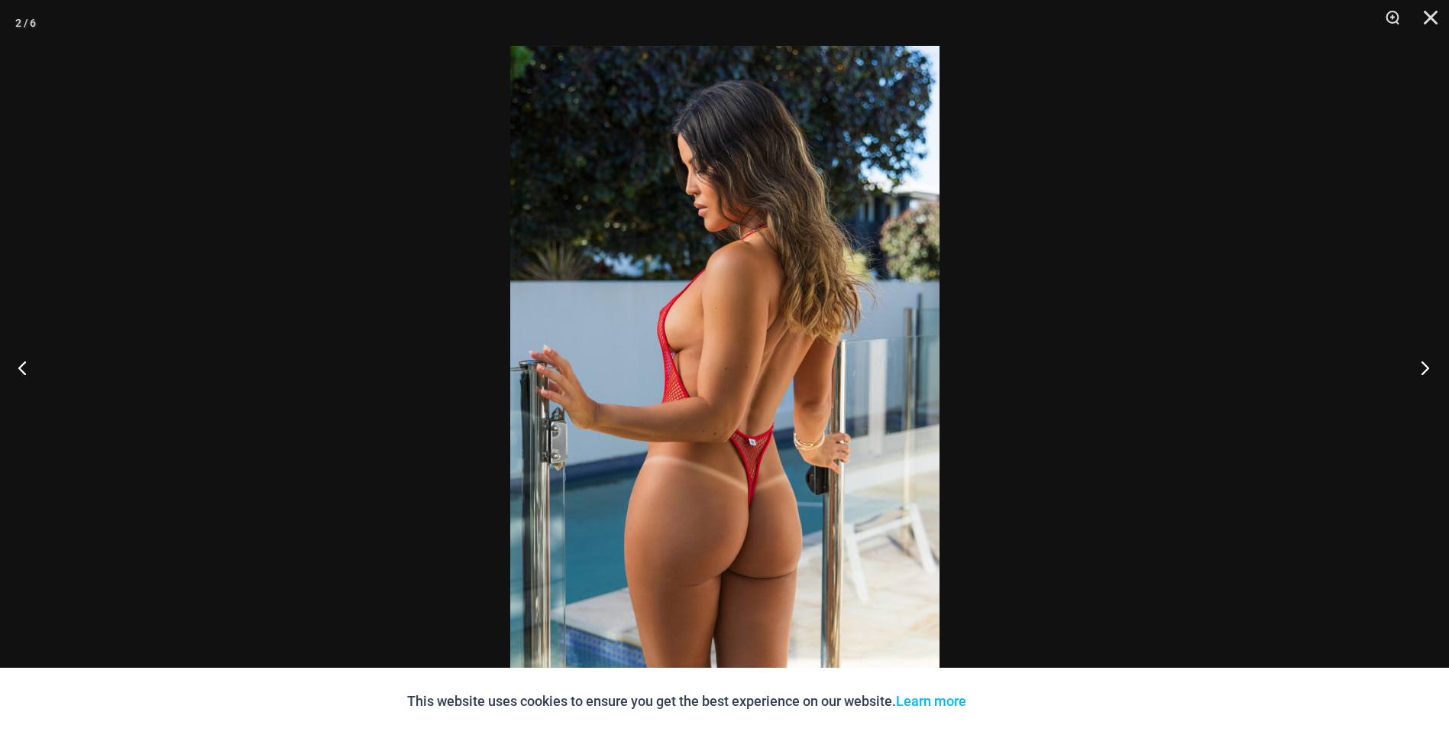
click at [1422, 371] on button "Next" at bounding box center [1420, 367] width 57 height 76
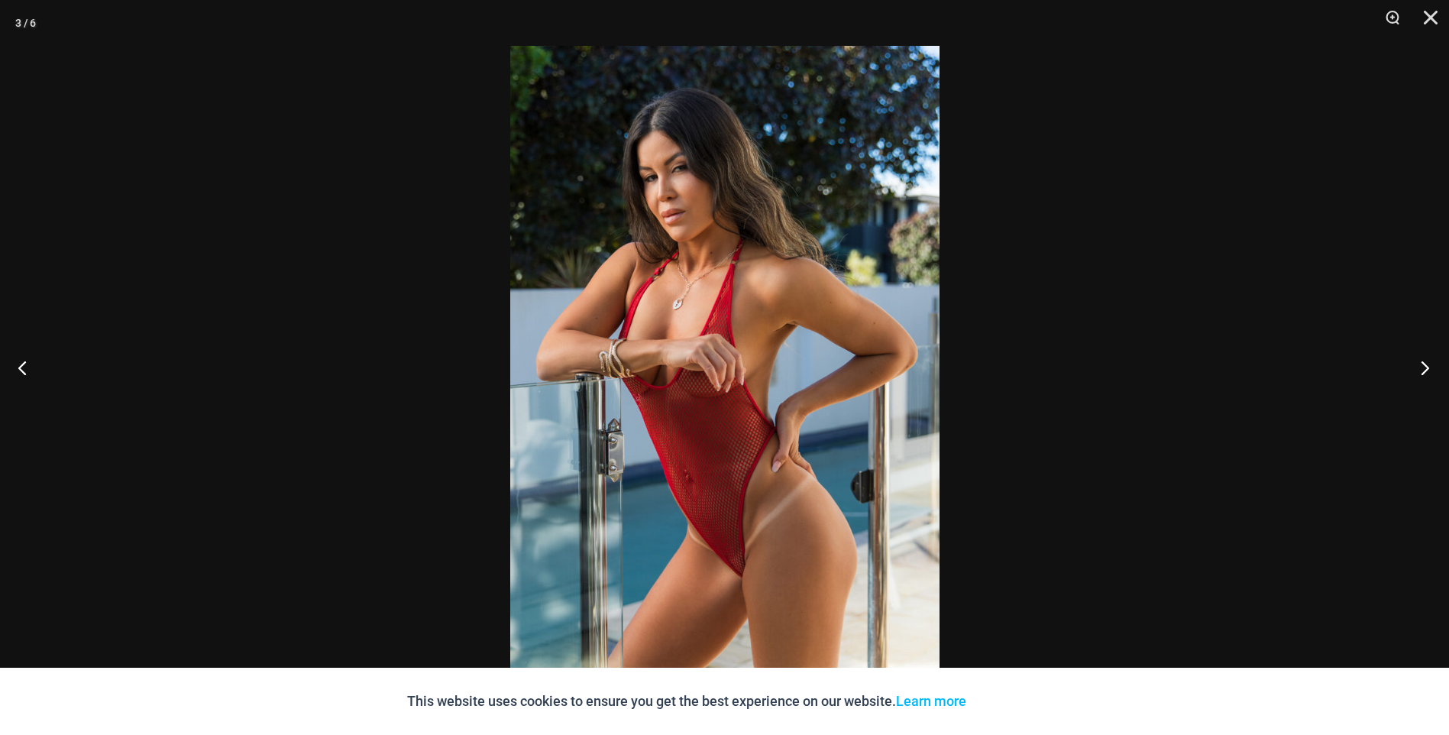
click at [1422, 371] on button "Next" at bounding box center [1420, 367] width 57 height 76
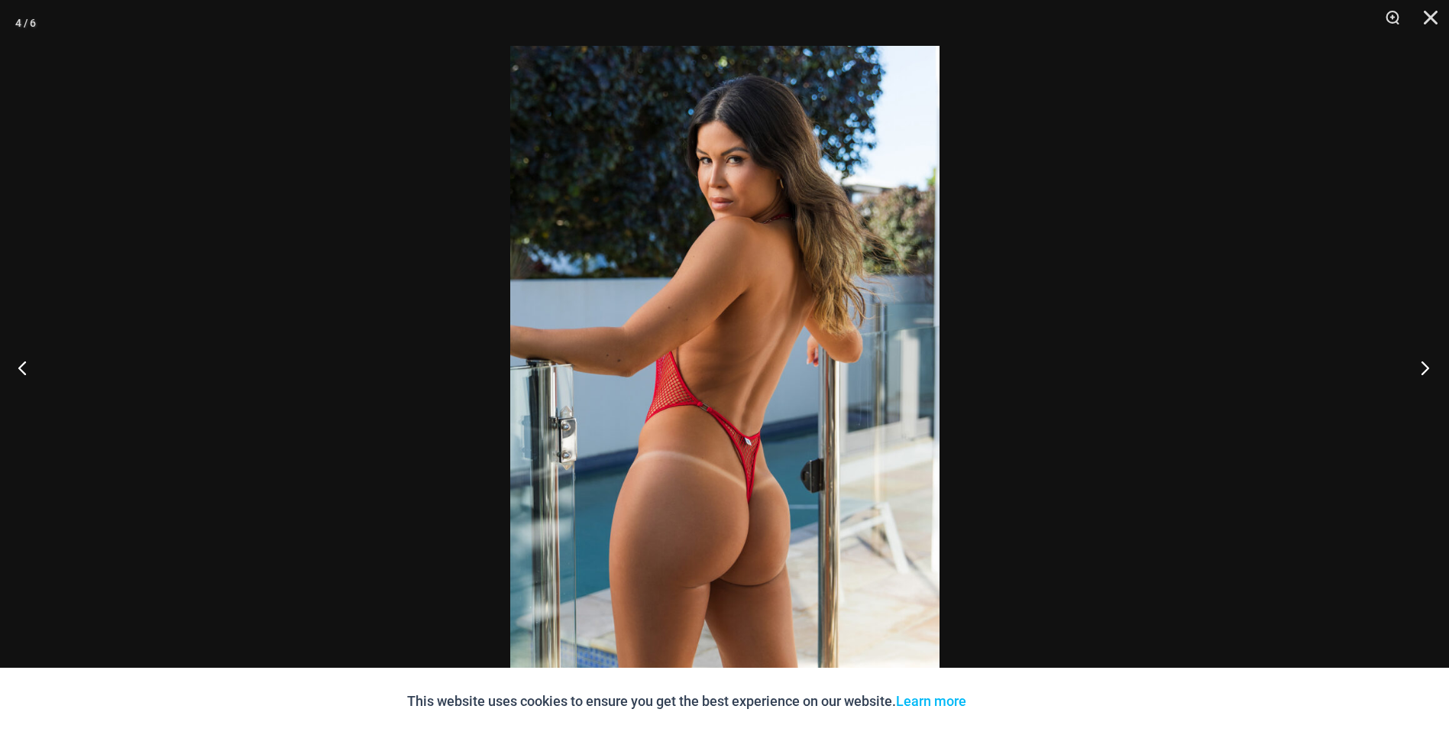
click at [1422, 371] on button "Next" at bounding box center [1420, 367] width 57 height 76
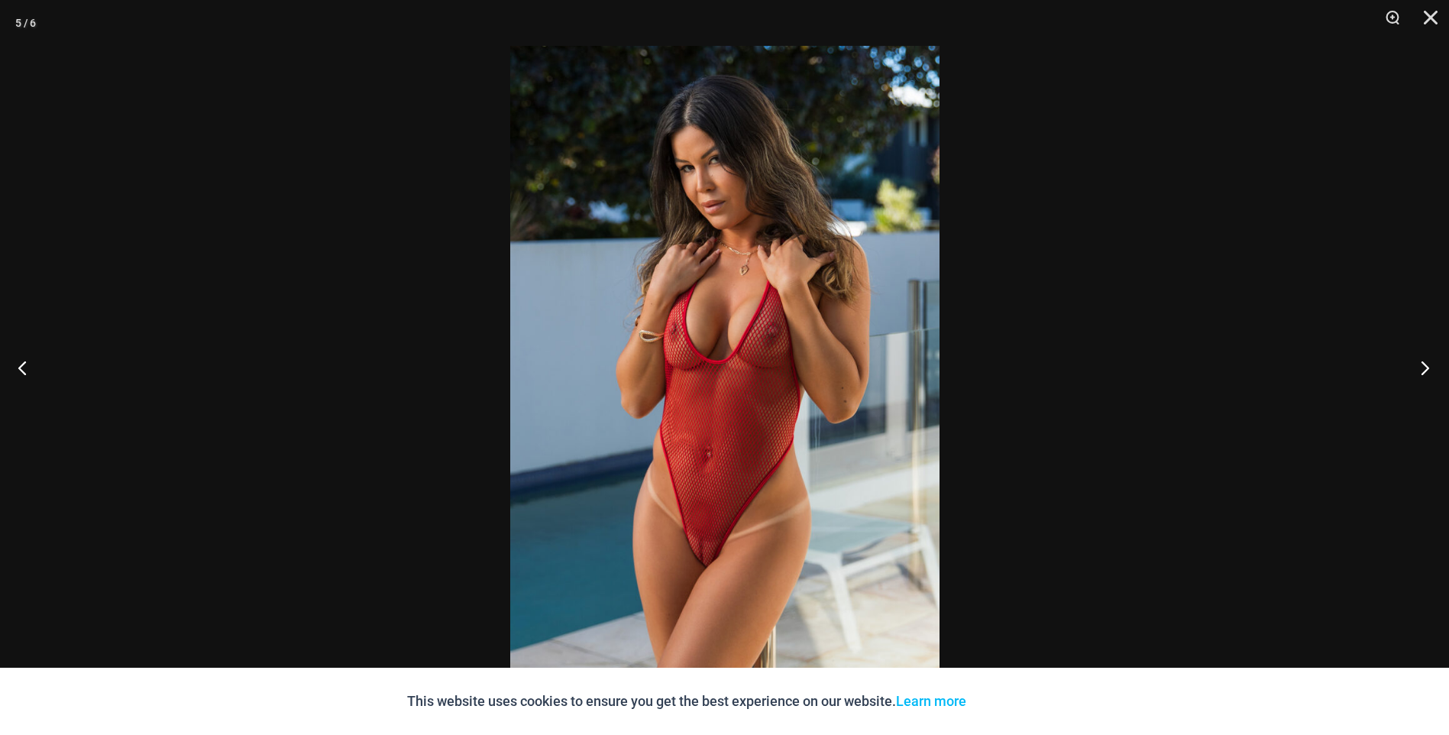
click at [1422, 371] on button "Next" at bounding box center [1420, 367] width 57 height 76
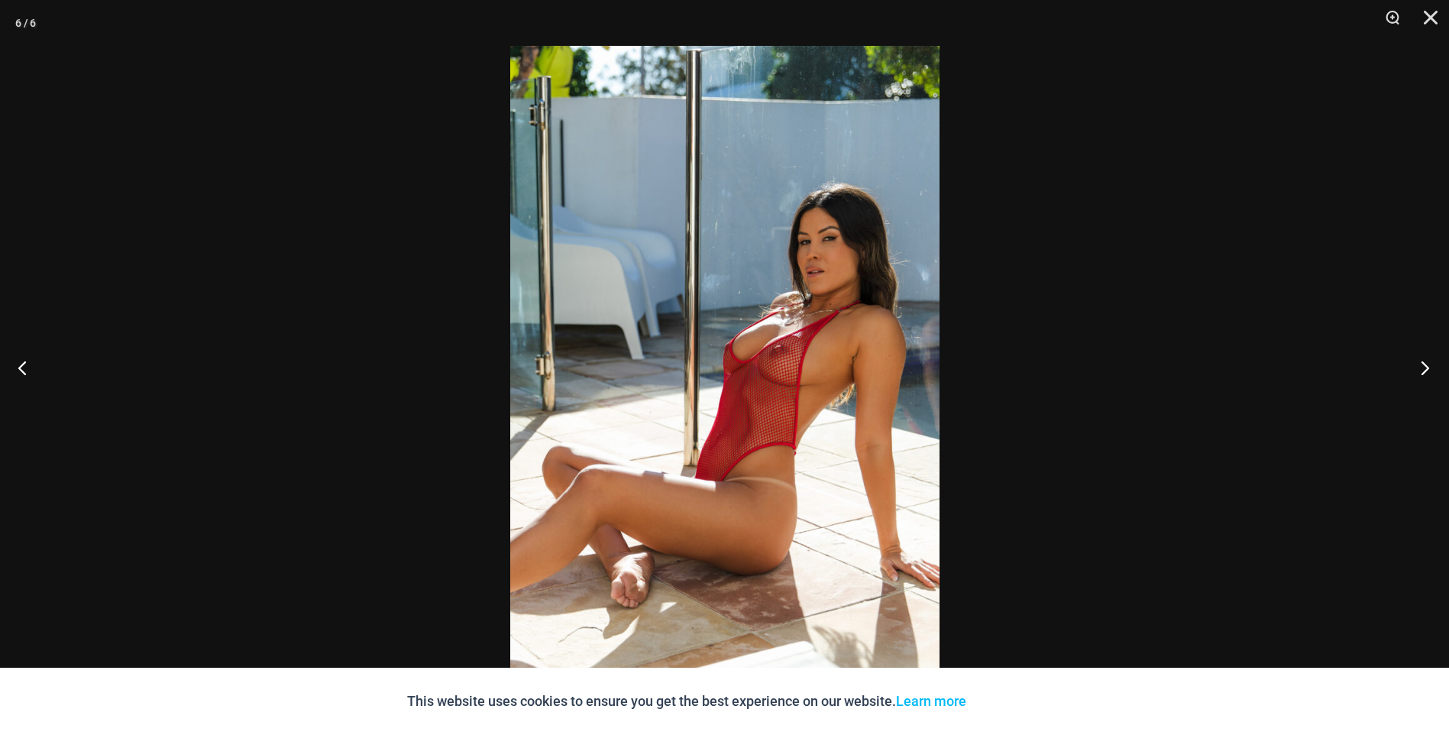
click at [1422, 371] on button "Next" at bounding box center [1420, 367] width 57 height 76
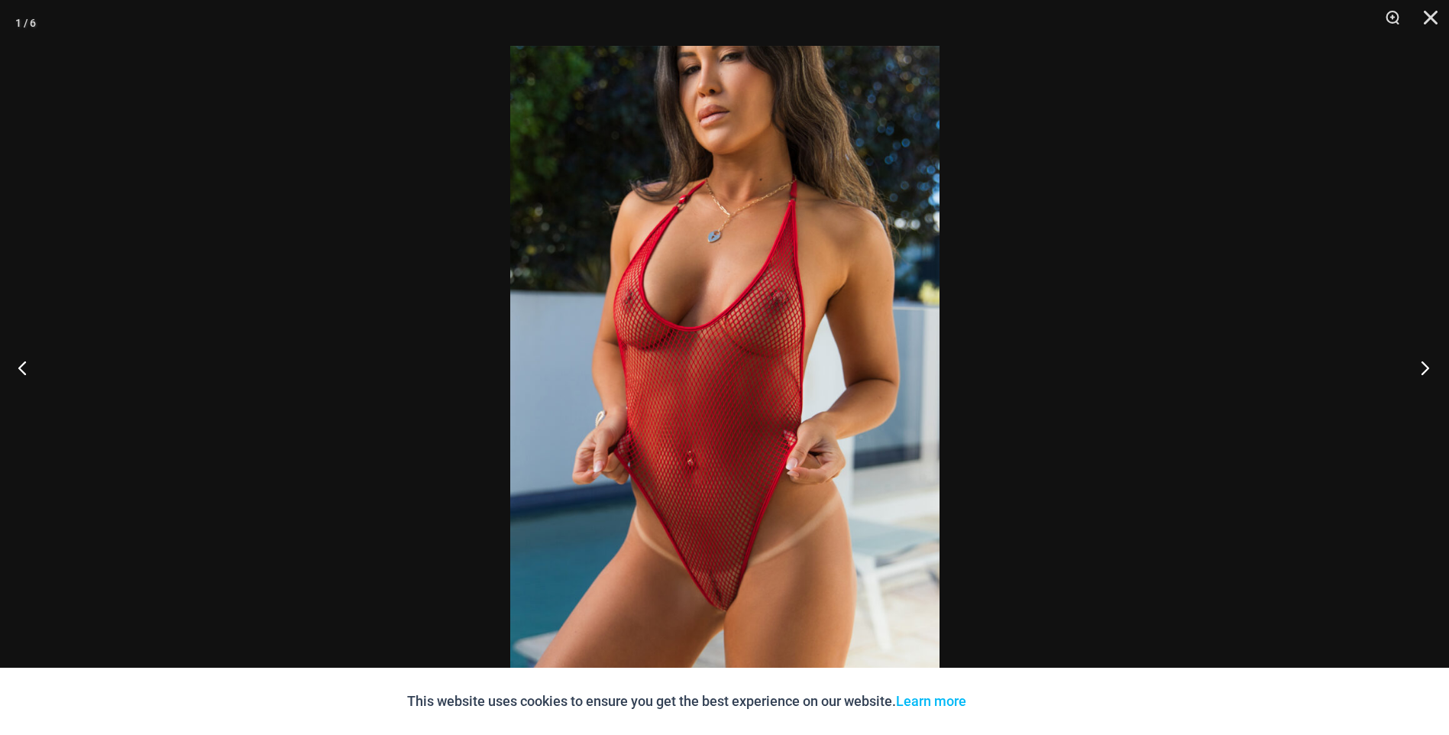
click at [1422, 371] on button "Next" at bounding box center [1420, 367] width 57 height 76
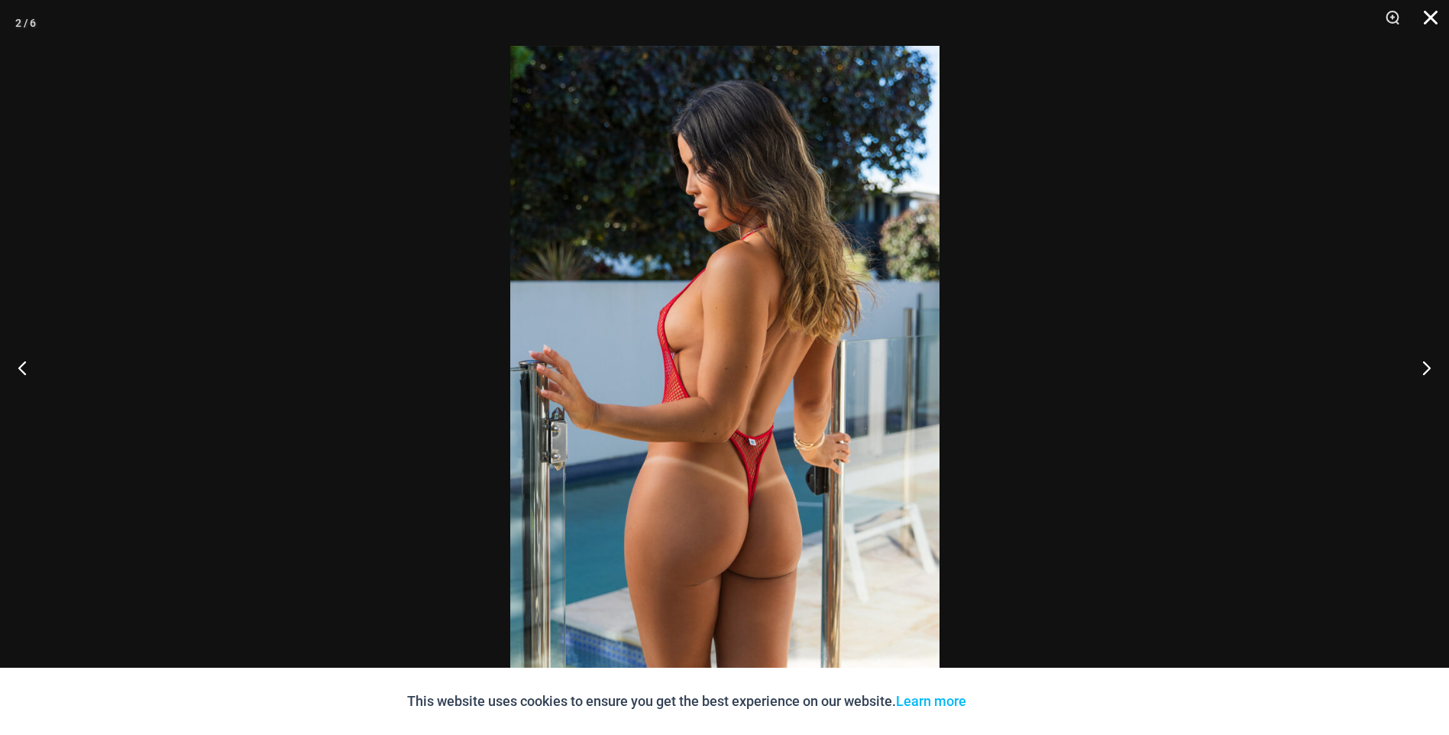
click at [1432, 15] on button "Close" at bounding box center [1425, 23] width 38 height 46
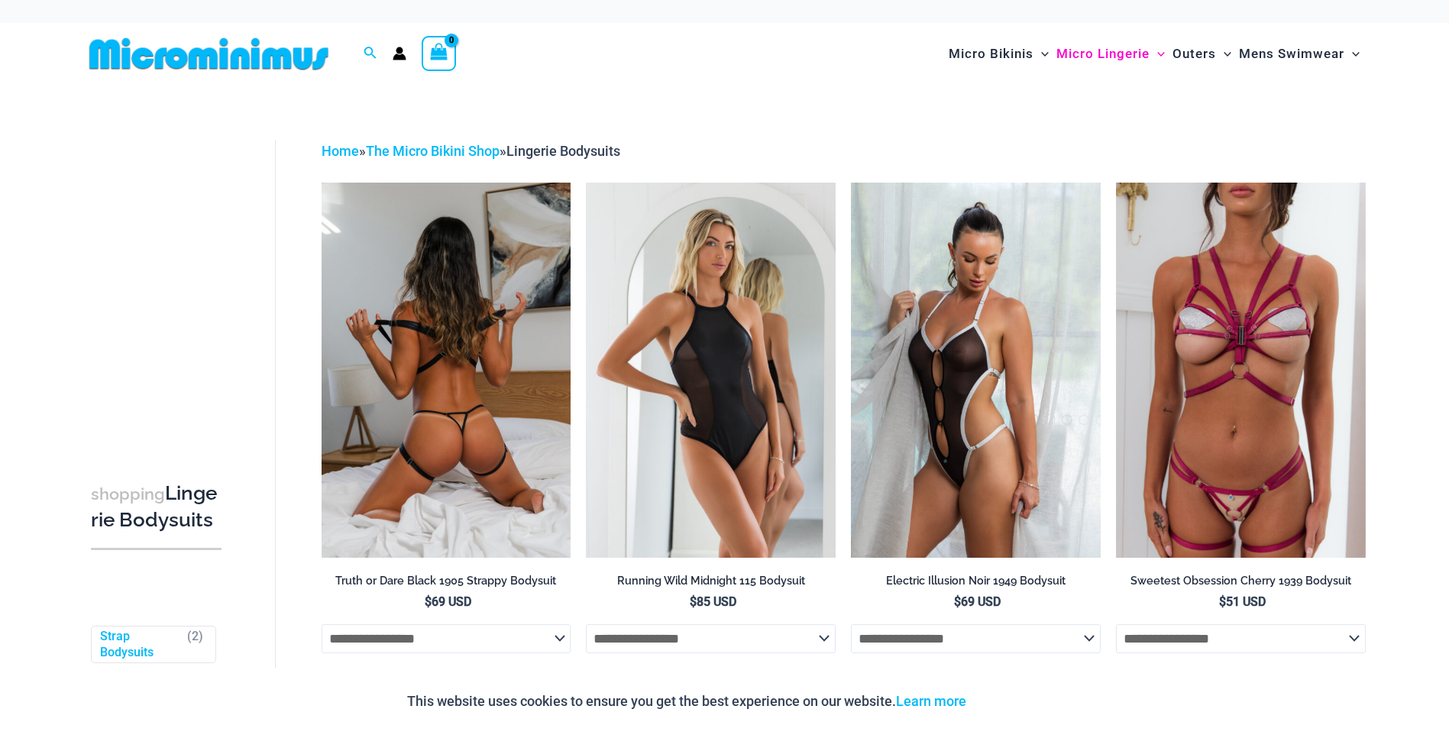
click at [467, 400] on img at bounding box center [447, 370] width 250 height 374
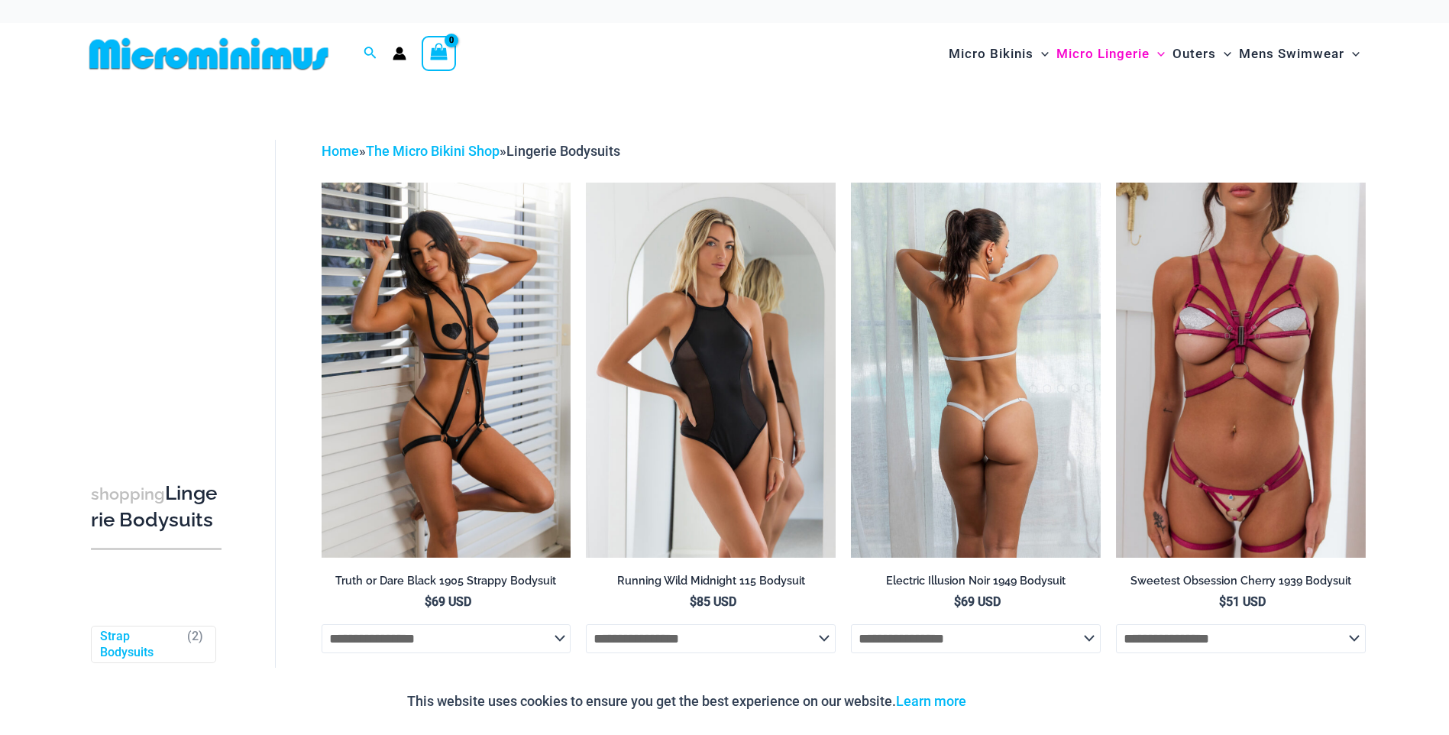
click at [982, 367] on img at bounding box center [976, 370] width 250 height 374
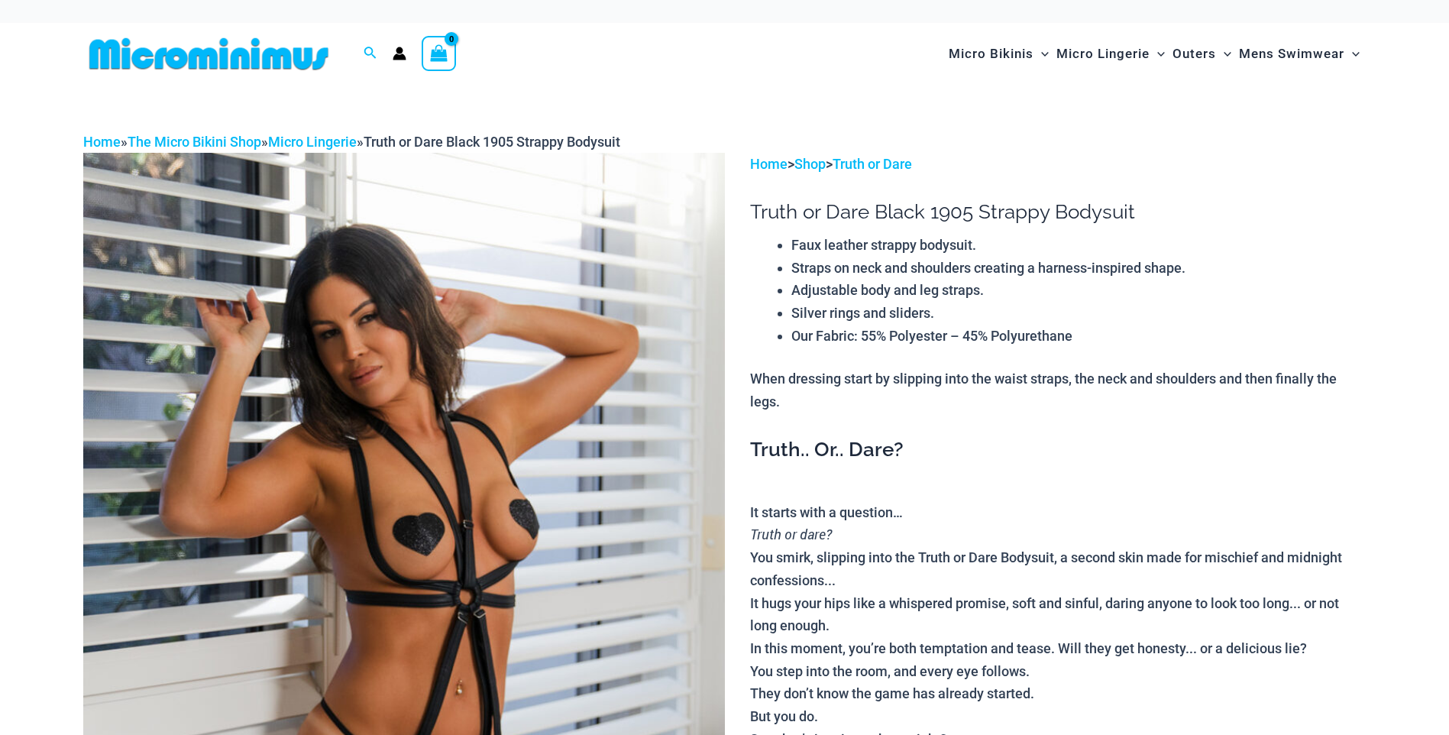
click at [519, 352] on img at bounding box center [404, 634] width 642 height 963
click at [468, 357] on img at bounding box center [404, 634] width 642 height 963
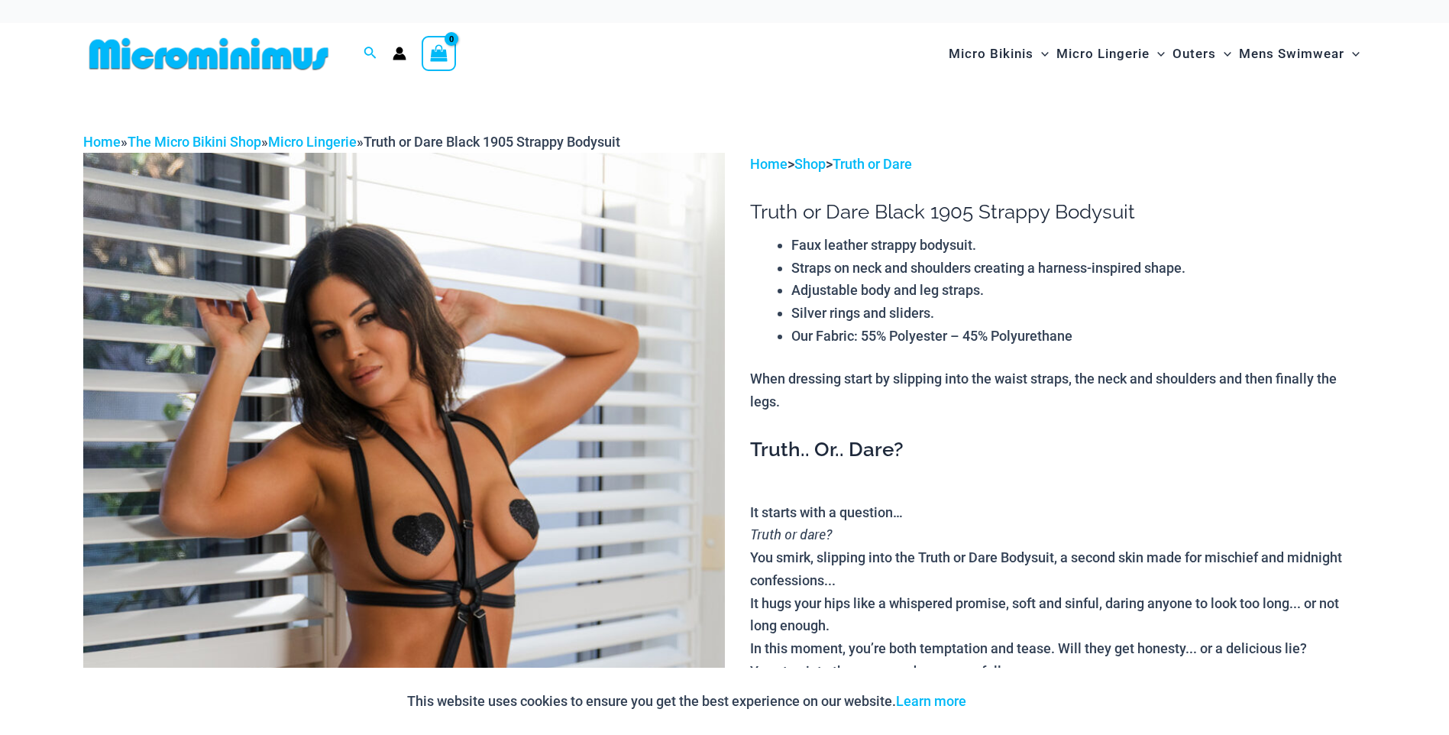
click at [468, 357] on div at bounding box center [724, 367] width 1449 height 735
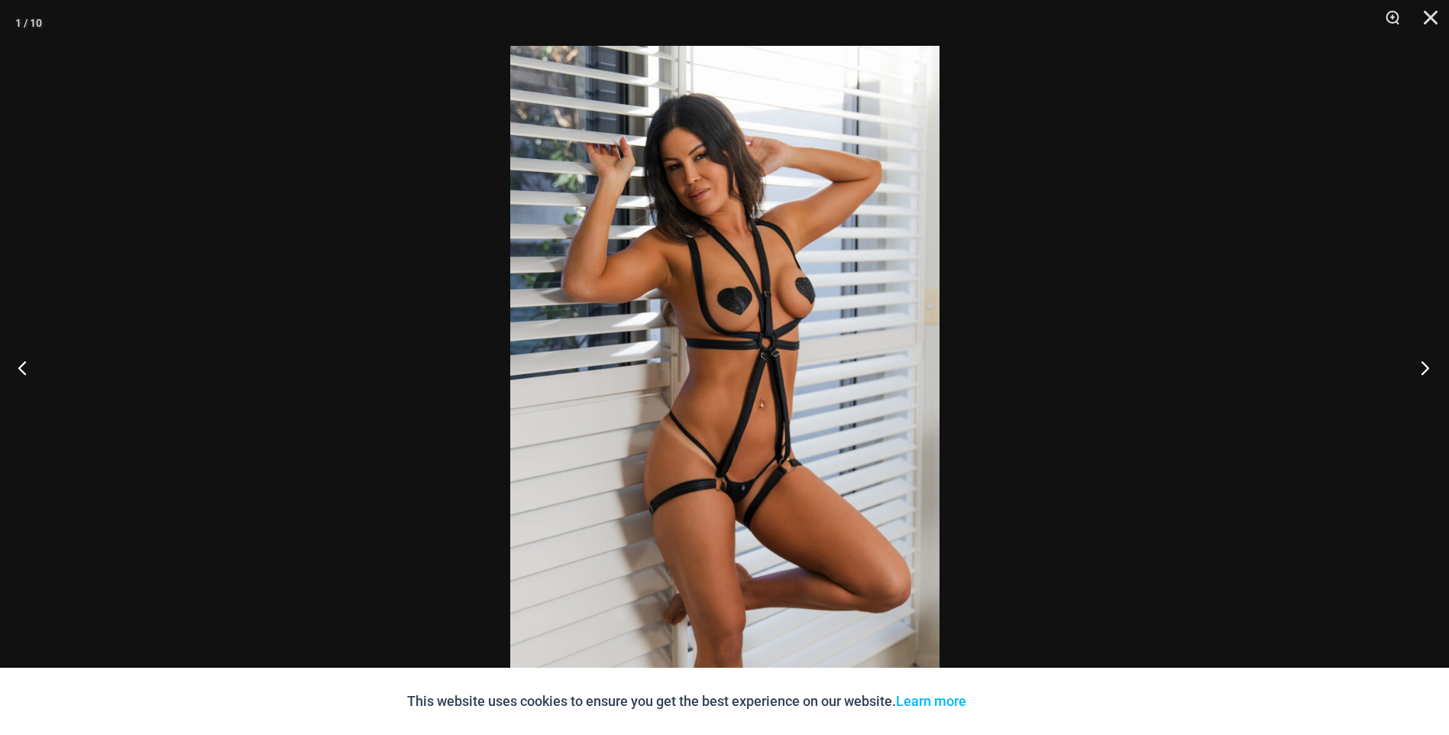
click at [1422, 367] on button "Next" at bounding box center [1420, 367] width 57 height 76
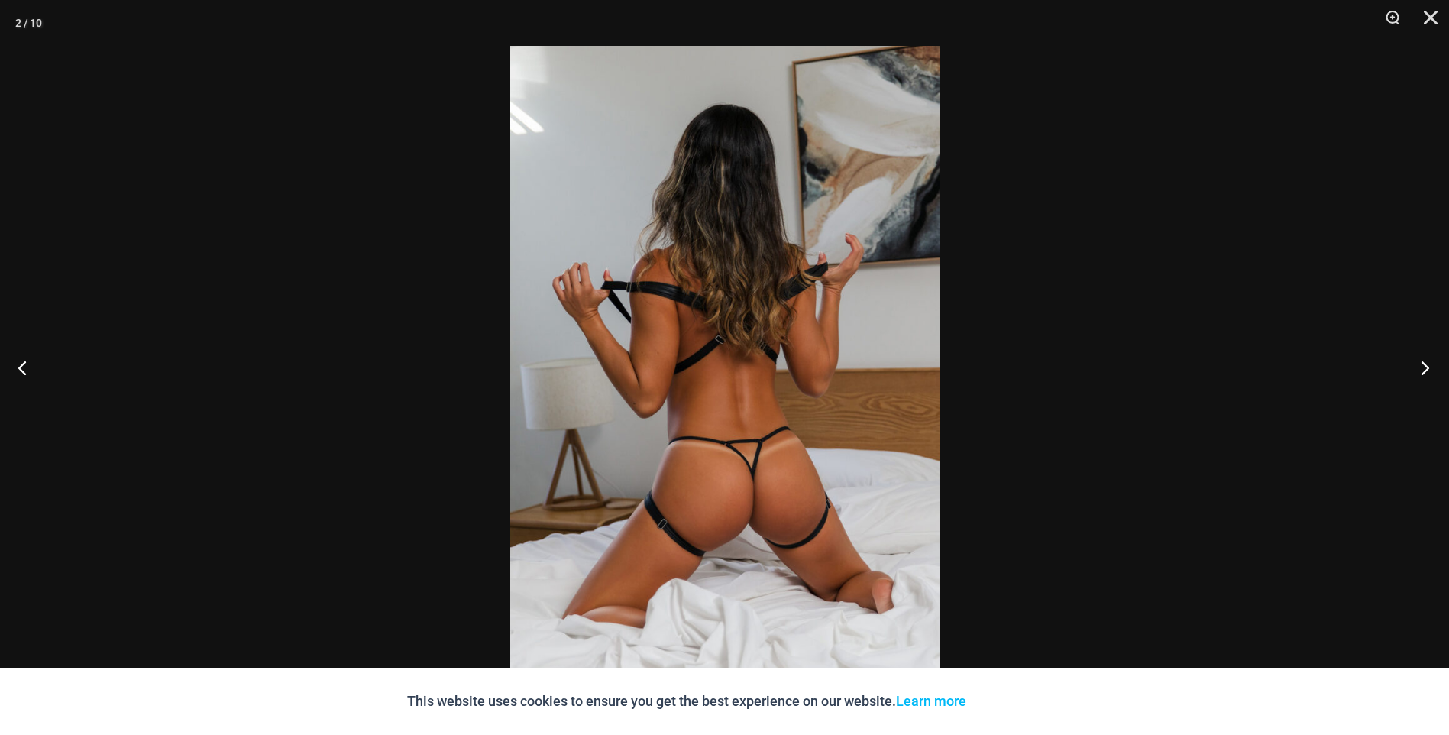
click at [1422, 367] on button "Next" at bounding box center [1420, 367] width 57 height 76
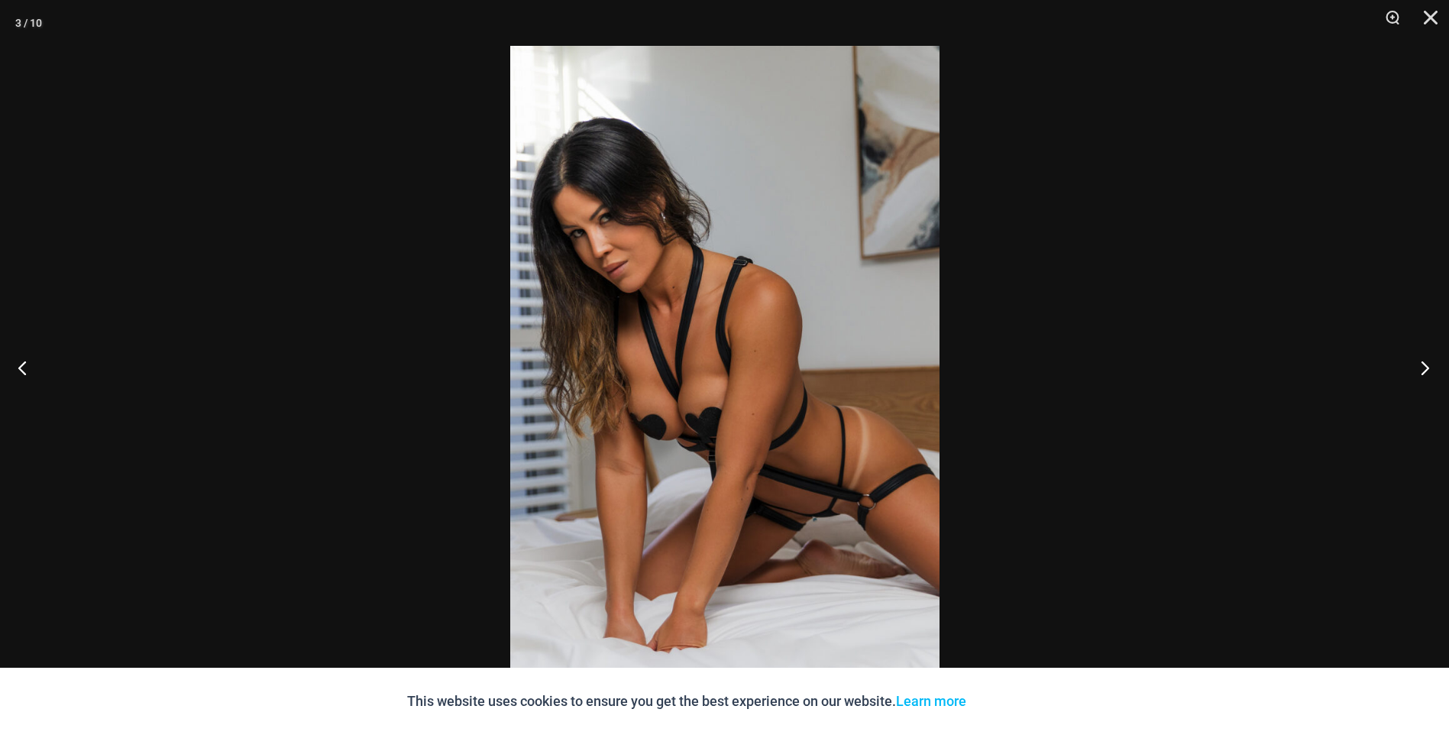
click at [1422, 367] on button "Next" at bounding box center [1420, 367] width 57 height 76
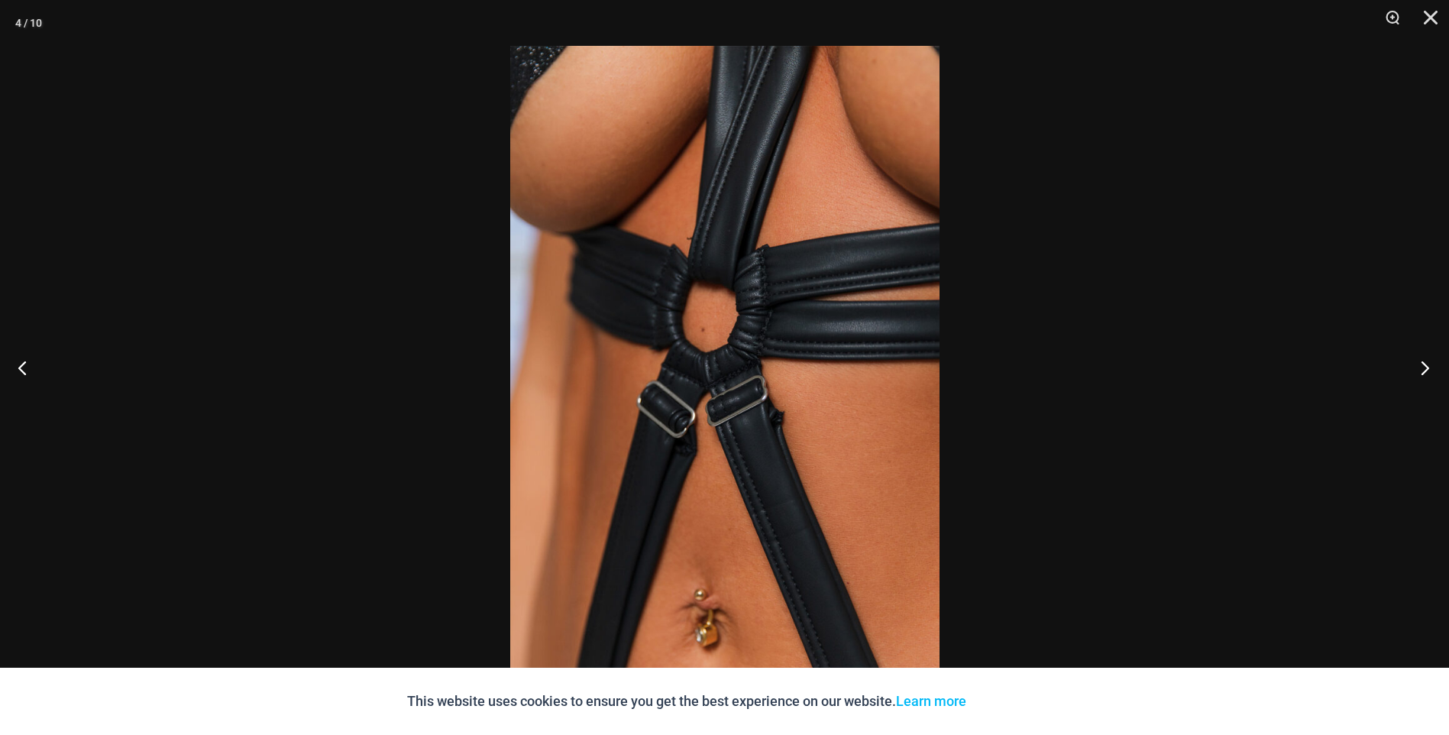
click at [1422, 367] on button "Next" at bounding box center [1420, 367] width 57 height 76
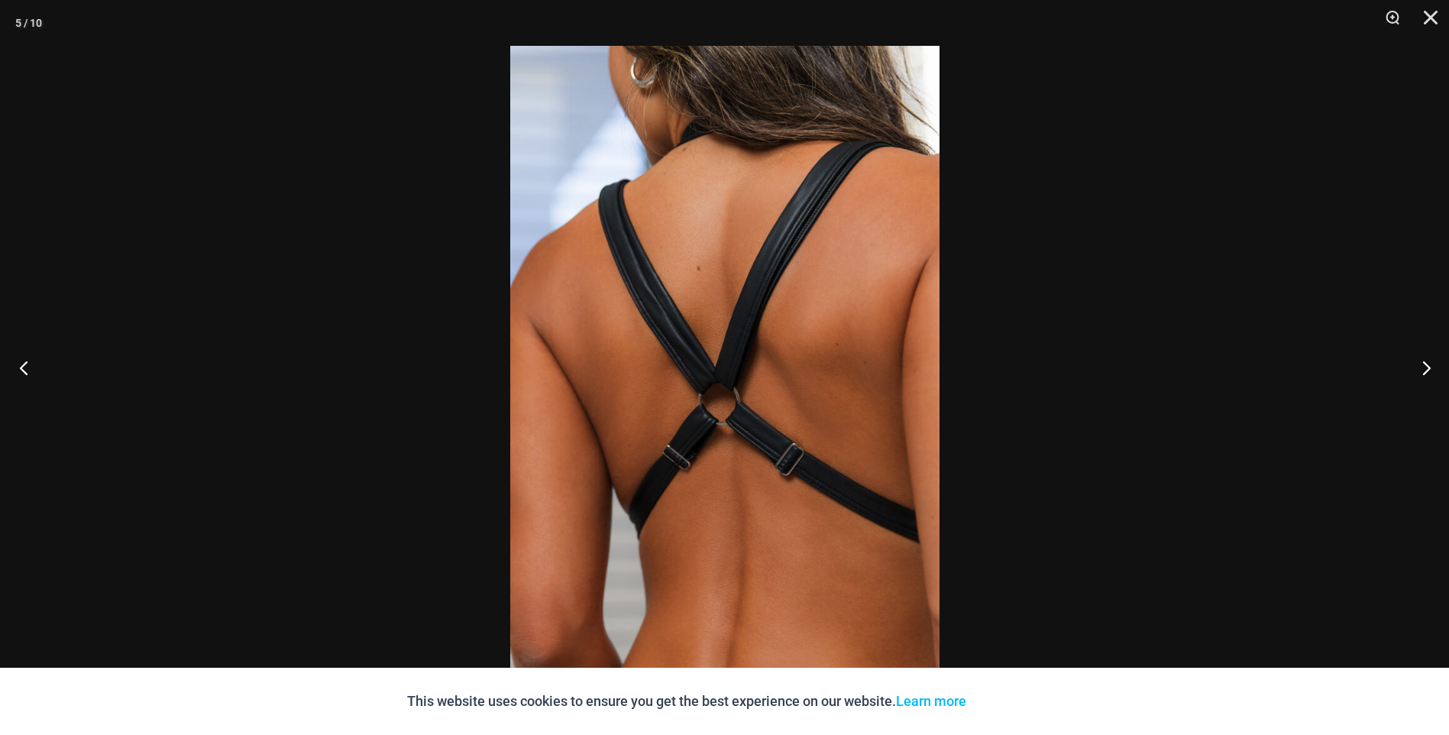
click at [14, 367] on button "Previous" at bounding box center [28, 367] width 57 height 76
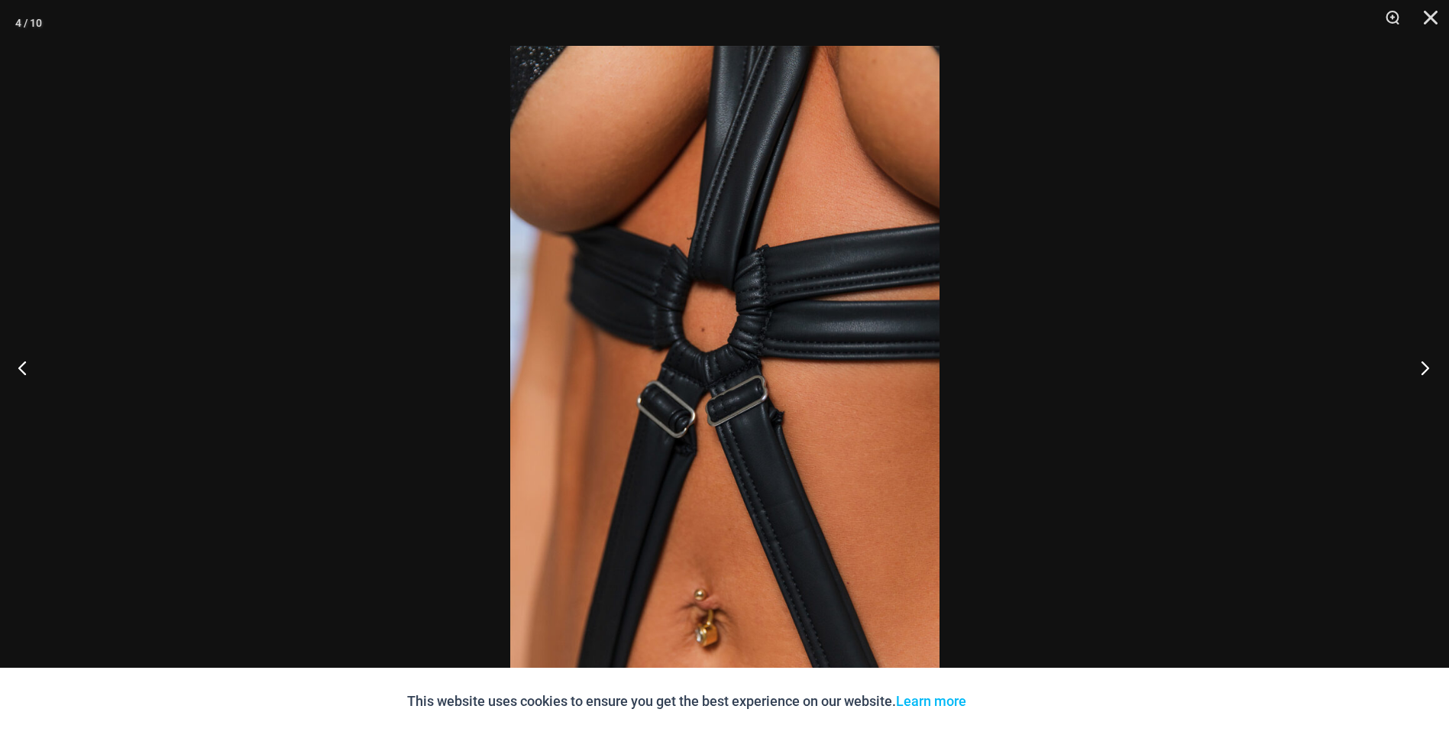
click at [1426, 371] on button "Next" at bounding box center [1420, 367] width 57 height 76
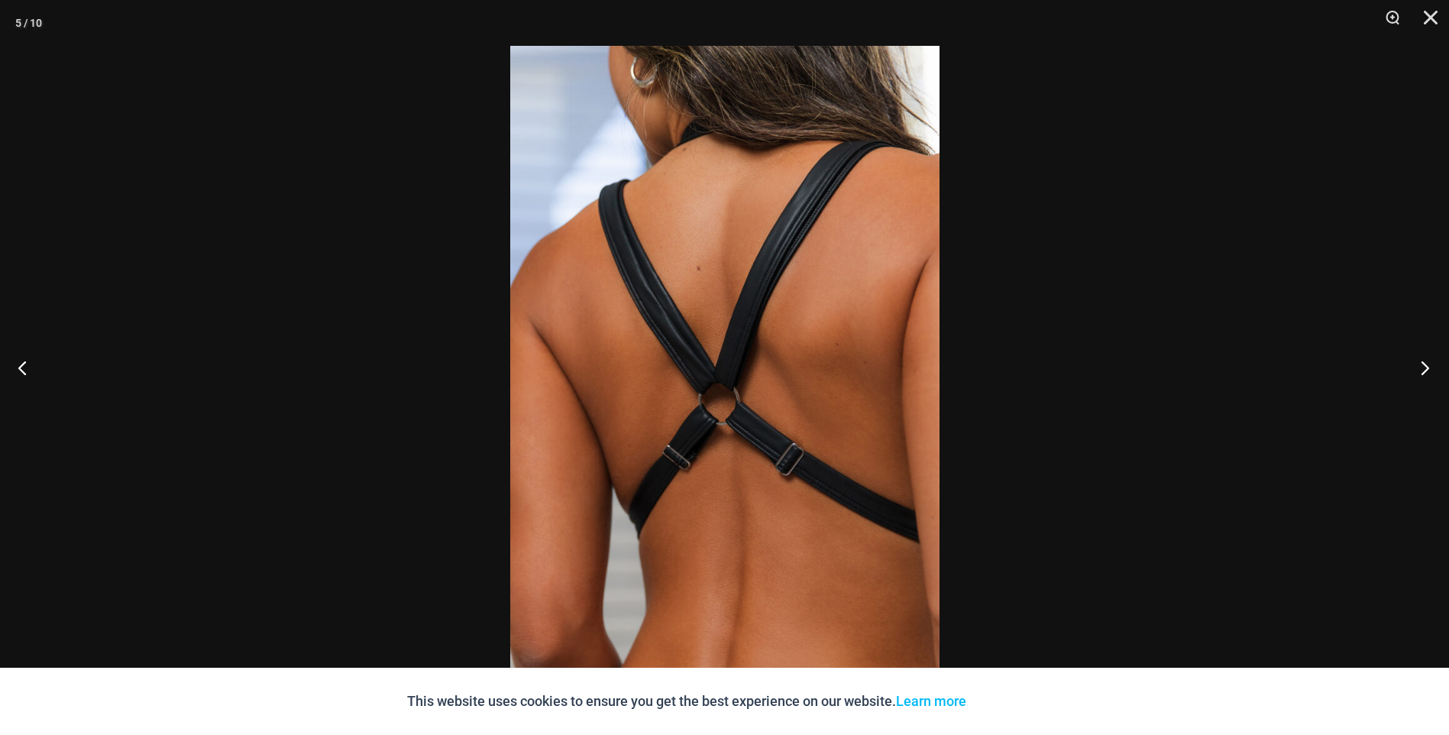
click at [1426, 371] on button "Next" at bounding box center [1420, 367] width 57 height 76
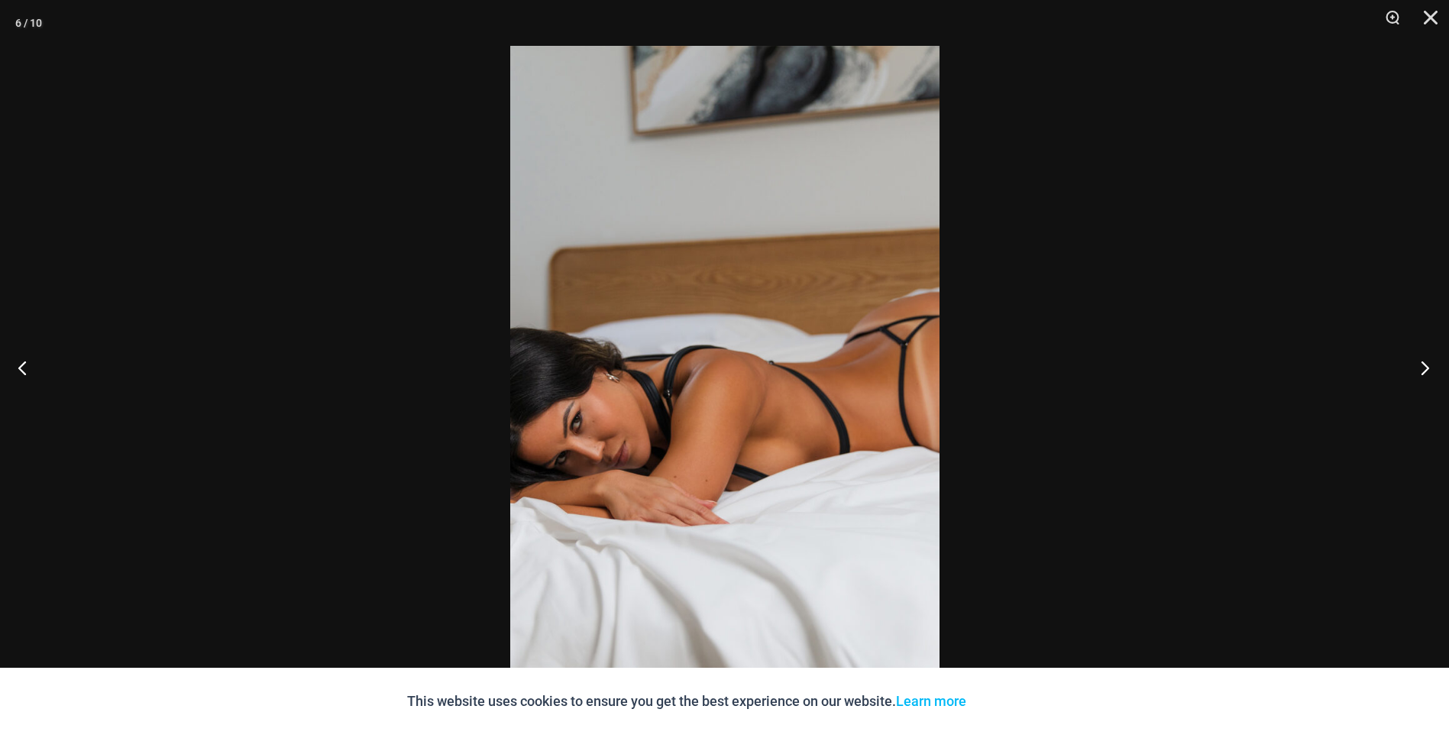
click at [1426, 371] on button "Next" at bounding box center [1420, 367] width 57 height 76
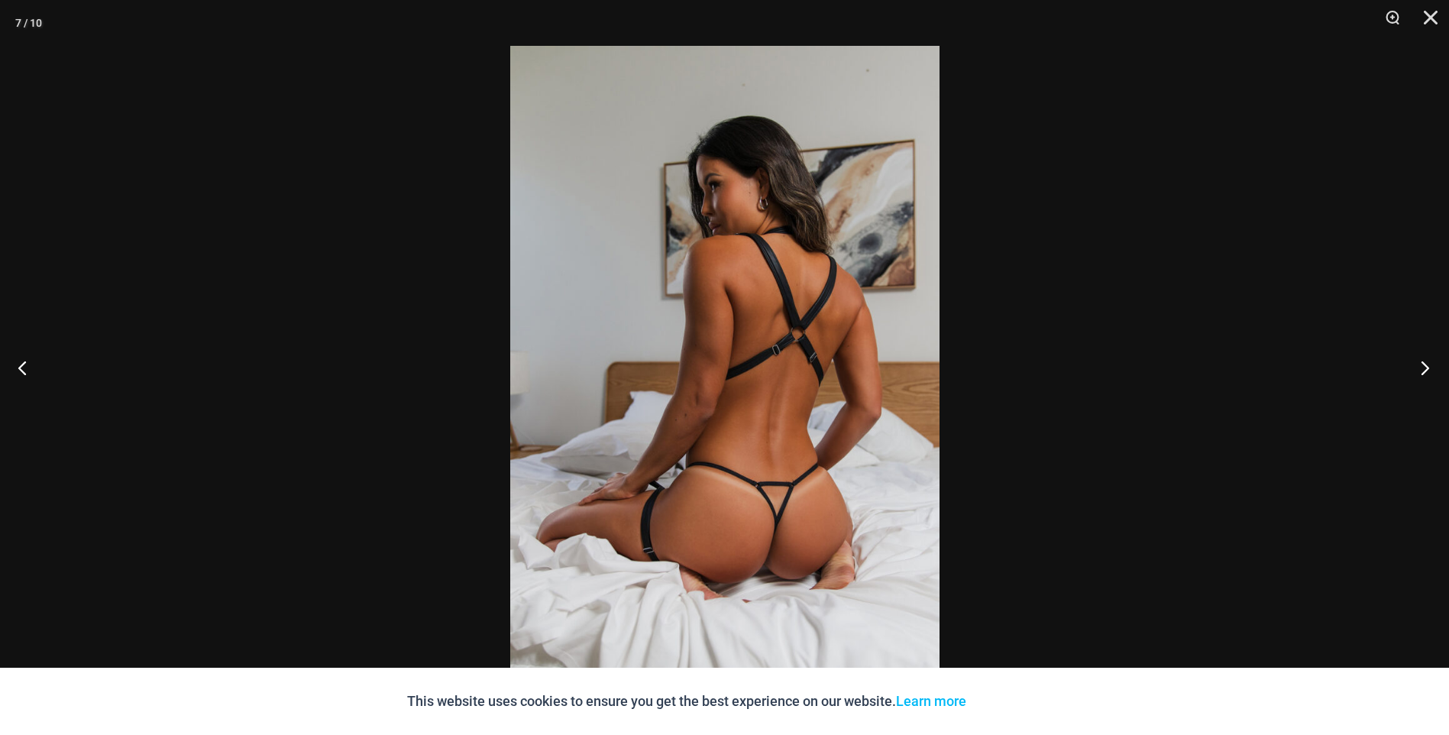
click at [1426, 371] on button "Next" at bounding box center [1420, 367] width 57 height 76
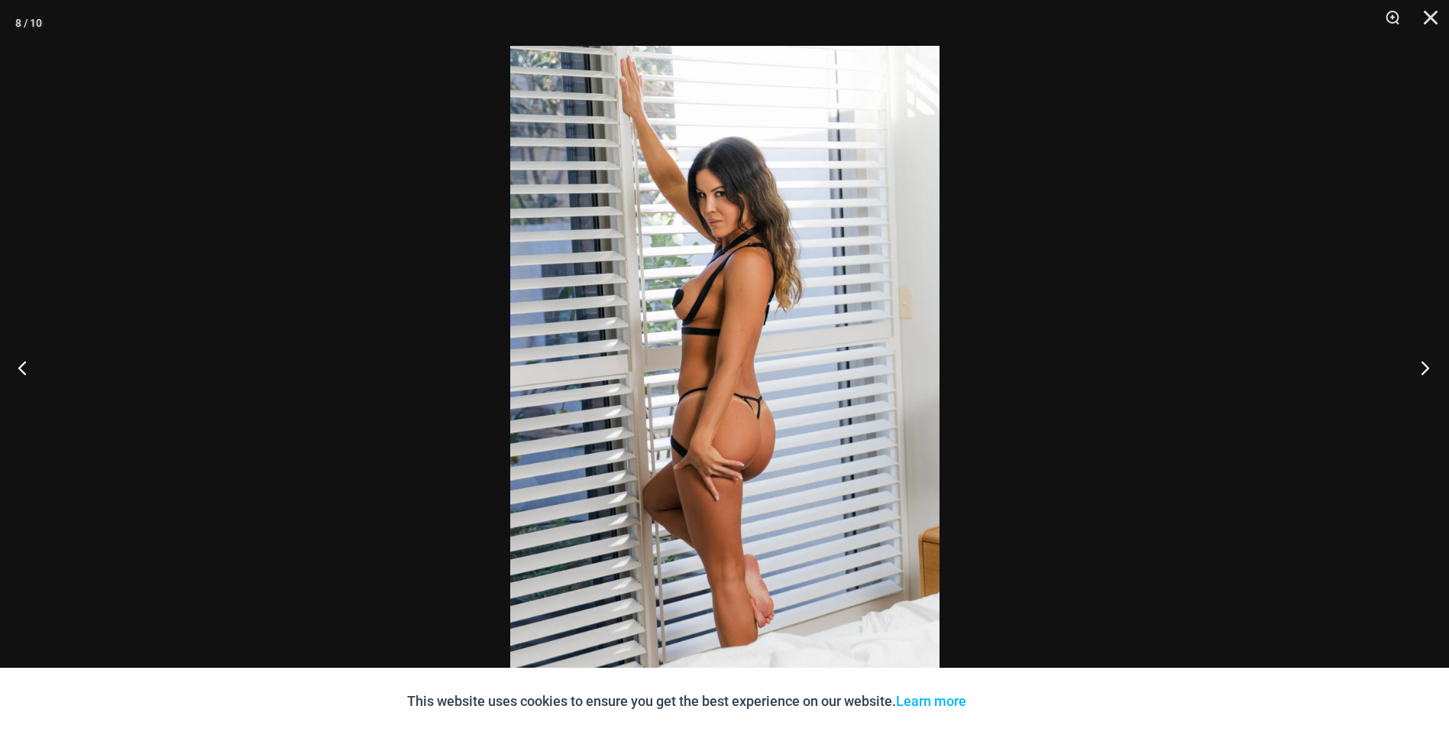
click at [1426, 371] on button "Next" at bounding box center [1420, 367] width 57 height 76
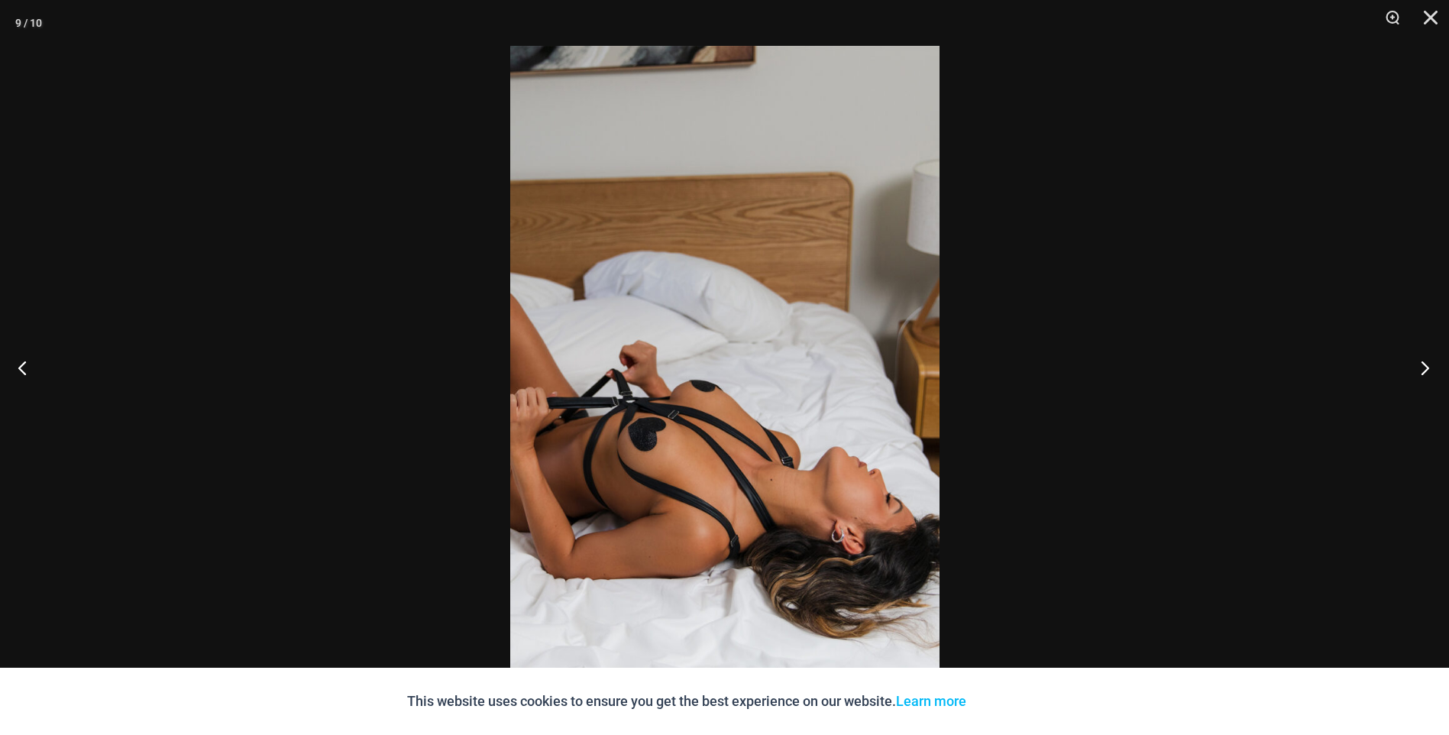
click at [1426, 371] on button "Next" at bounding box center [1420, 367] width 57 height 76
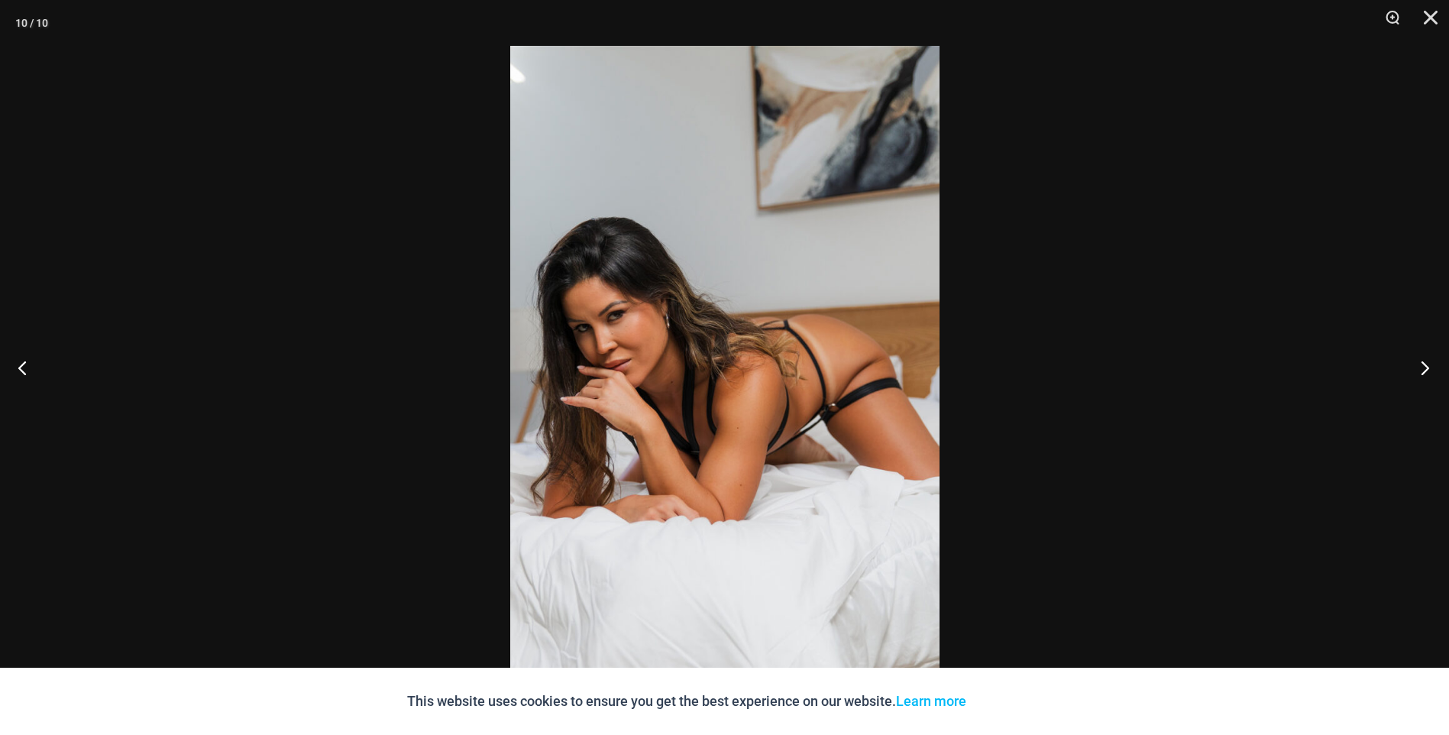
click at [1426, 371] on button "Next" at bounding box center [1420, 367] width 57 height 76
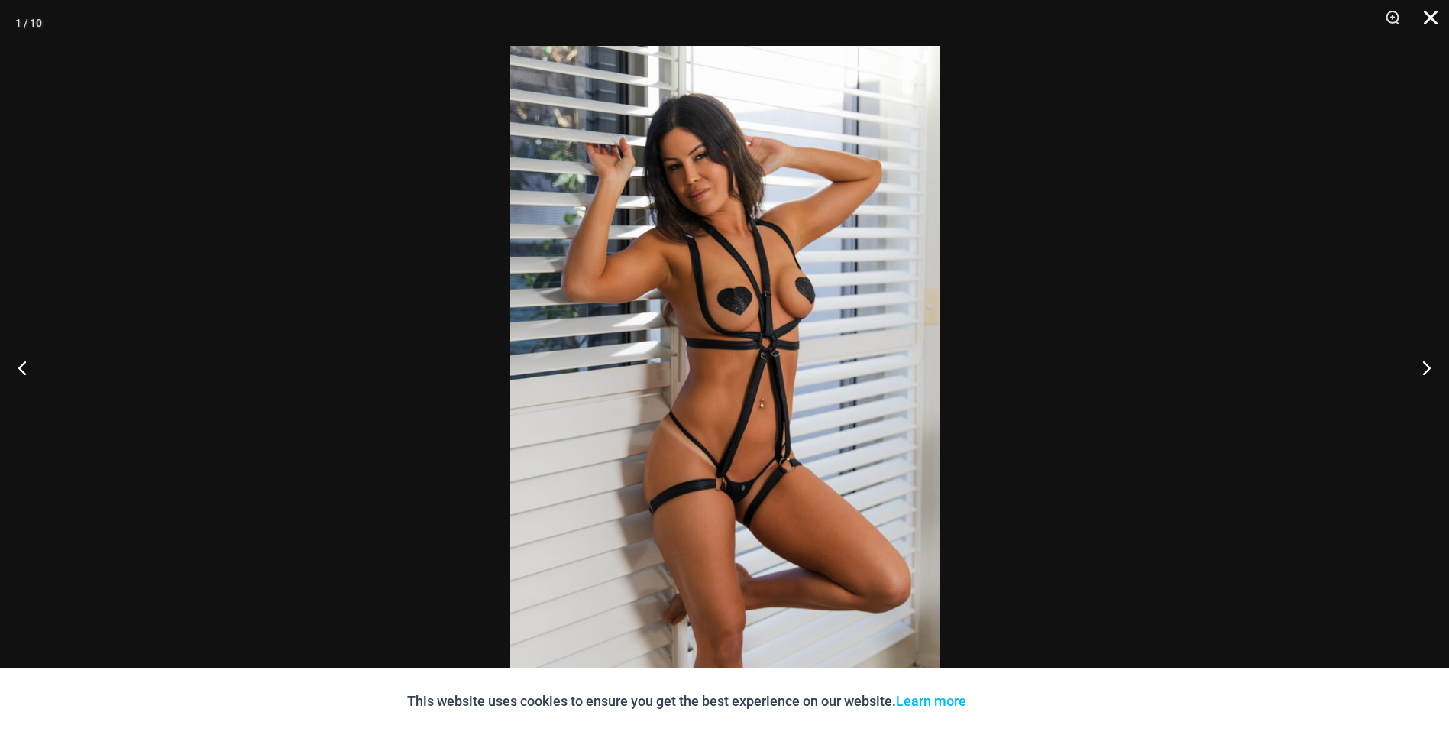
click at [1434, 18] on button "Close" at bounding box center [1425, 23] width 38 height 46
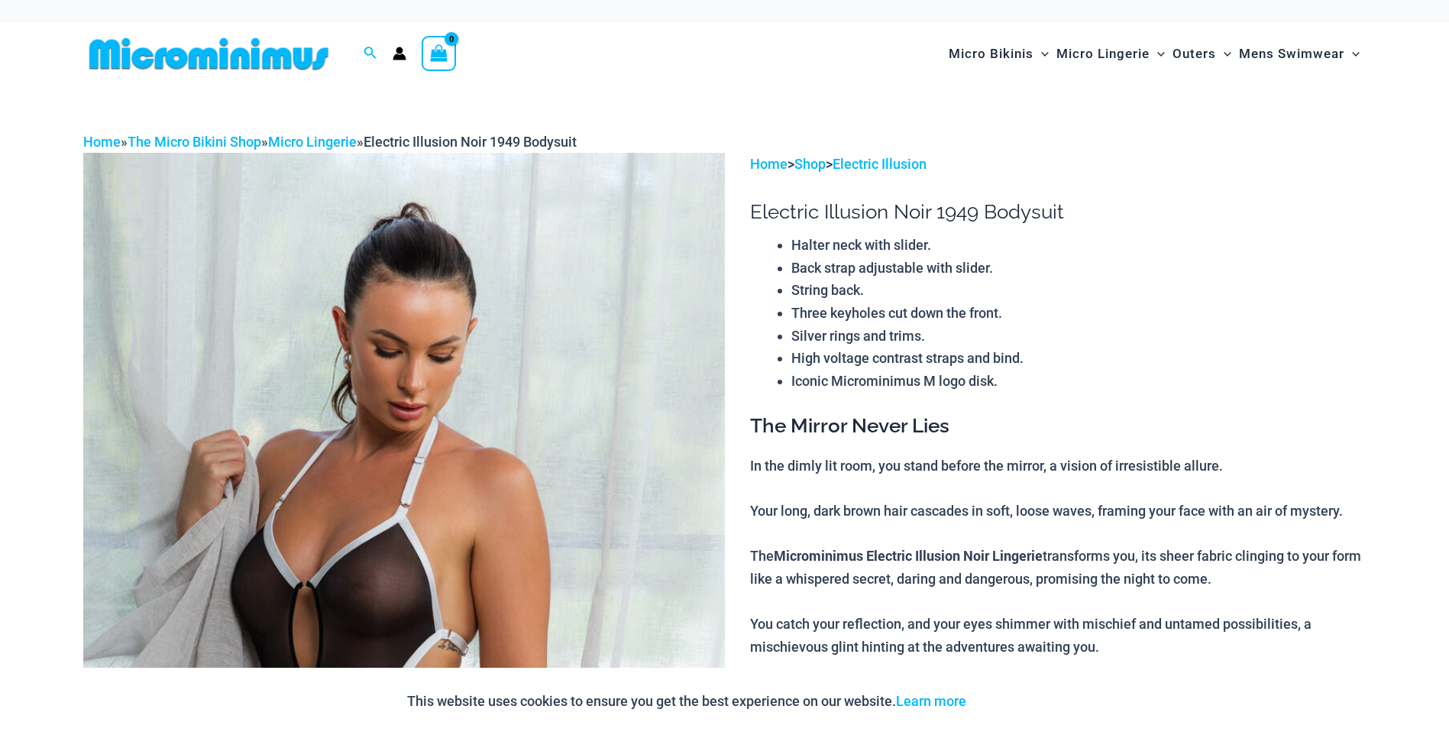
click at [542, 412] on img at bounding box center [404, 634] width 642 height 963
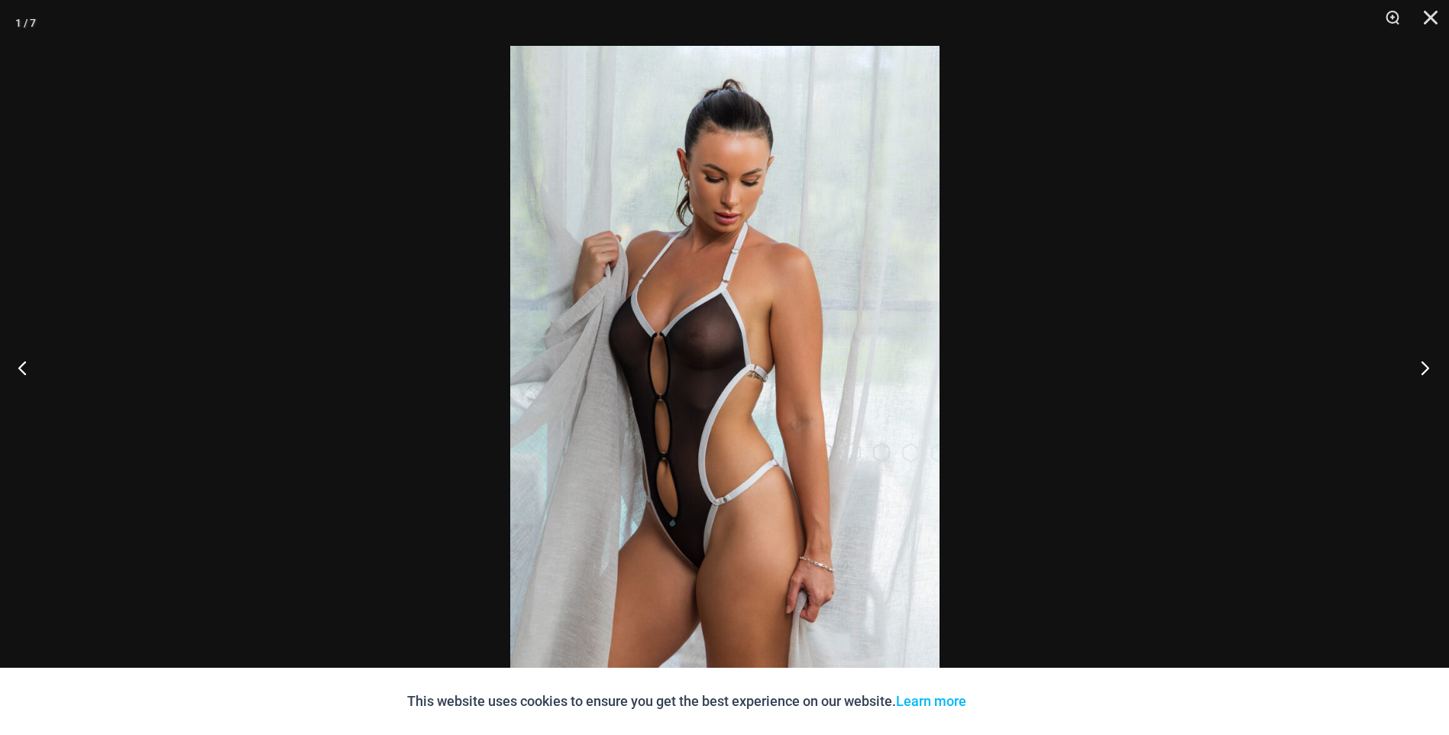
click at [1419, 365] on button "Next" at bounding box center [1420, 367] width 57 height 76
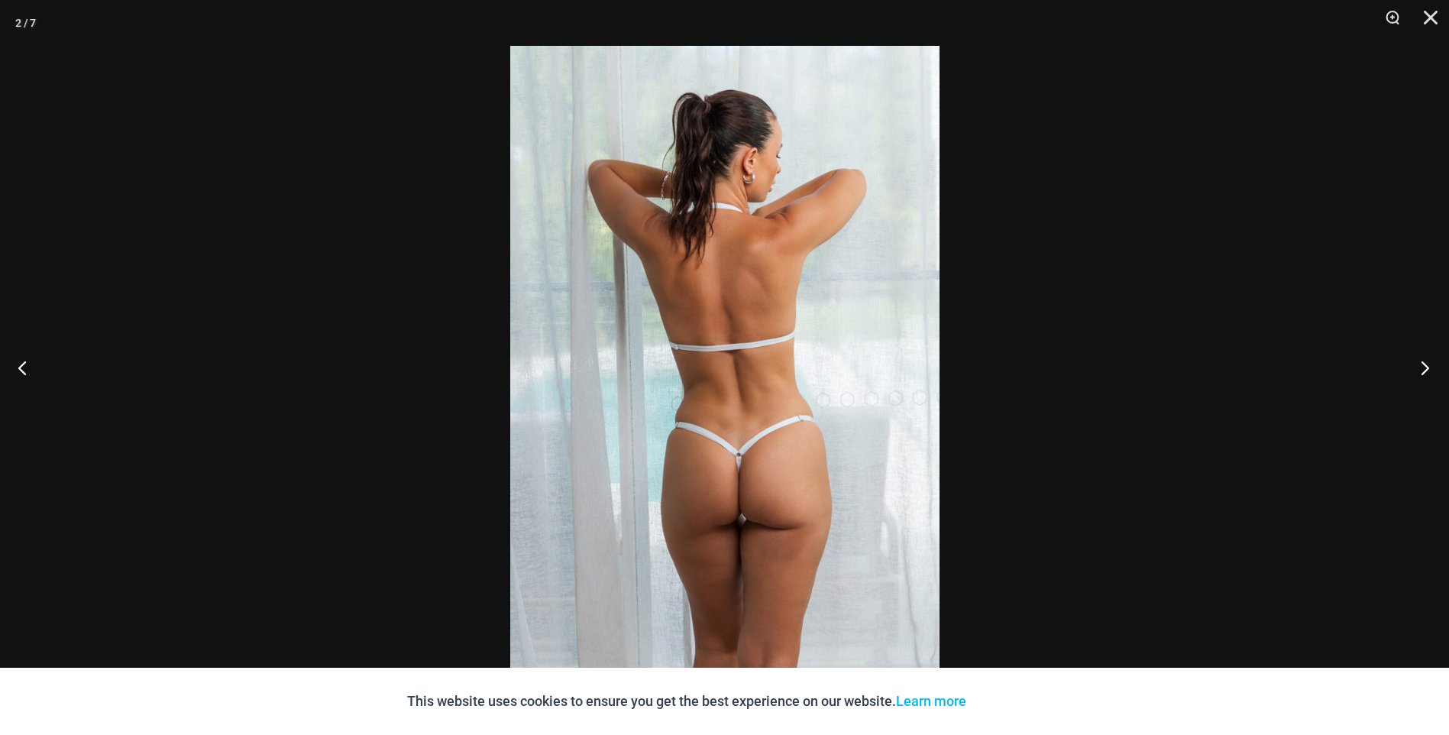
click at [1421, 366] on button "Next" at bounding box center [1420, 367] width 57 height 76
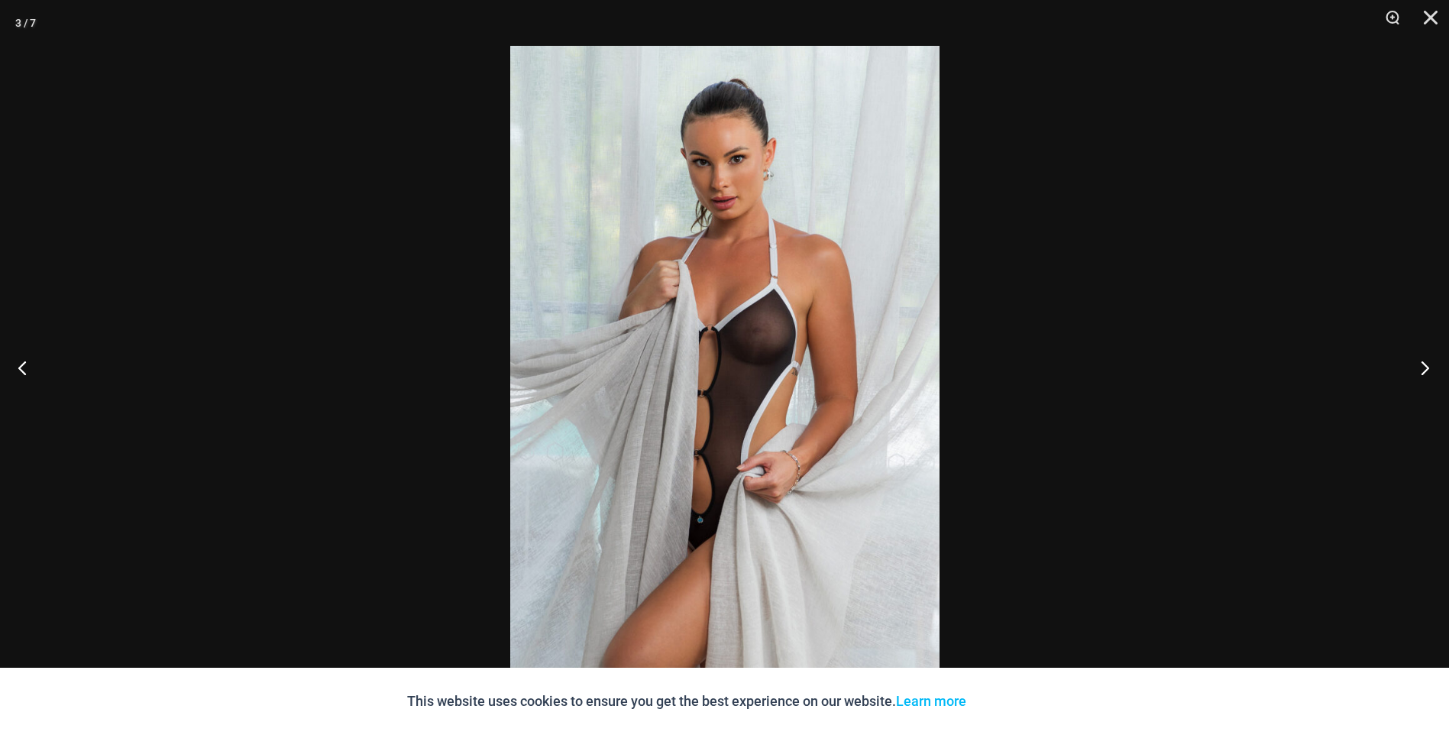
click at [1421, 366] on button "Next" at bounding box center [1420, 367] width 57 height 76
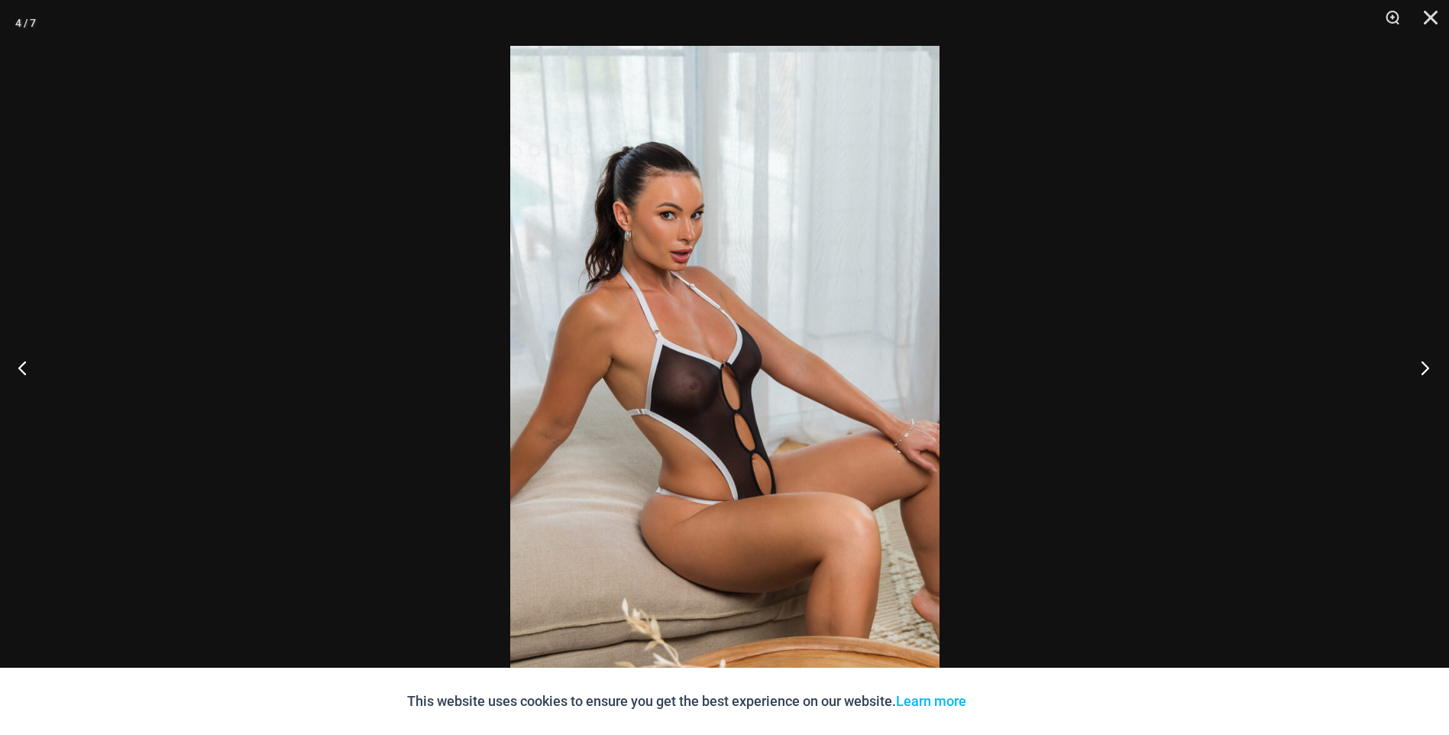
click at [1421, 366] on button "Next" at bounding box center [1420, 367] width 57 height 76
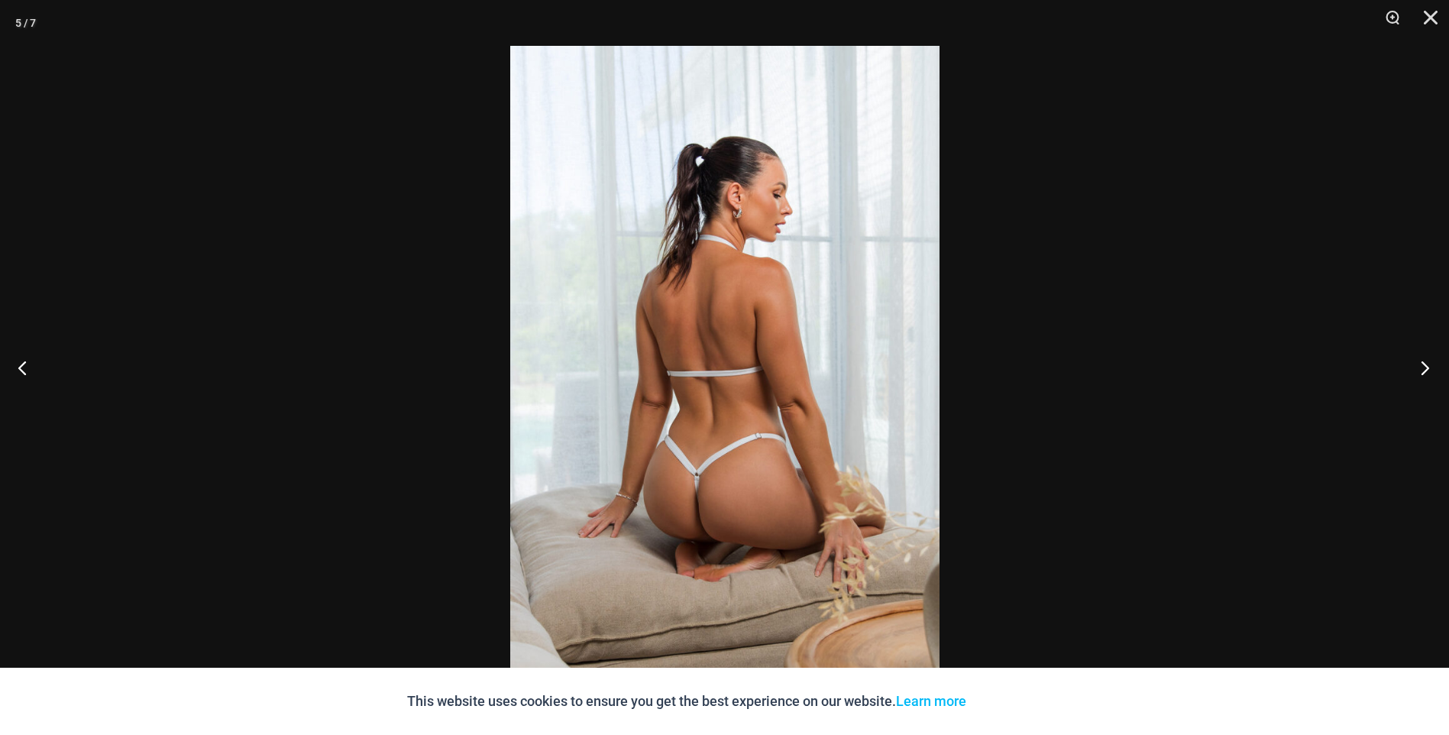
click at [1421, 366] on button "Next" at bounding box center [1420, 367] width 57 height 76
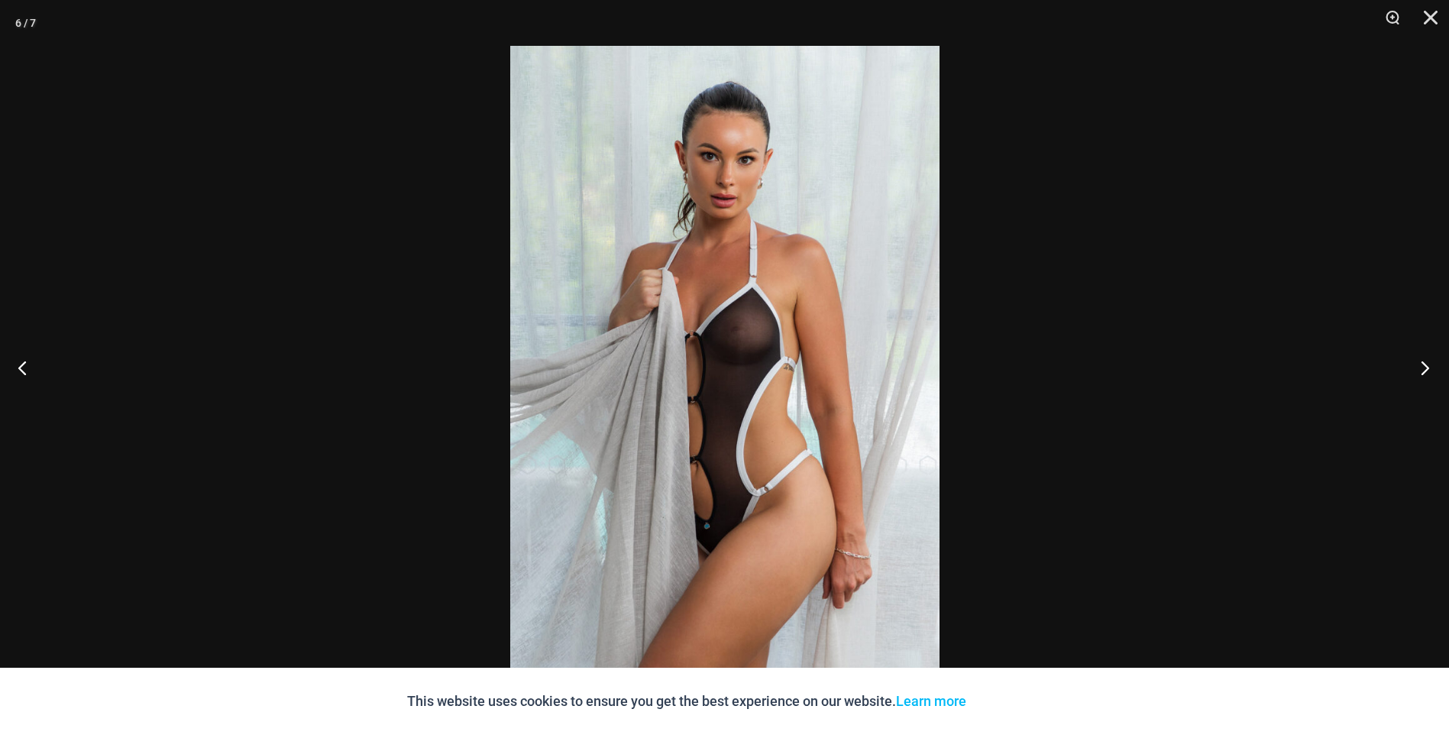
click at [1421, 366] on button "Next" at bounding box center [1420, 367] width 57 height 76
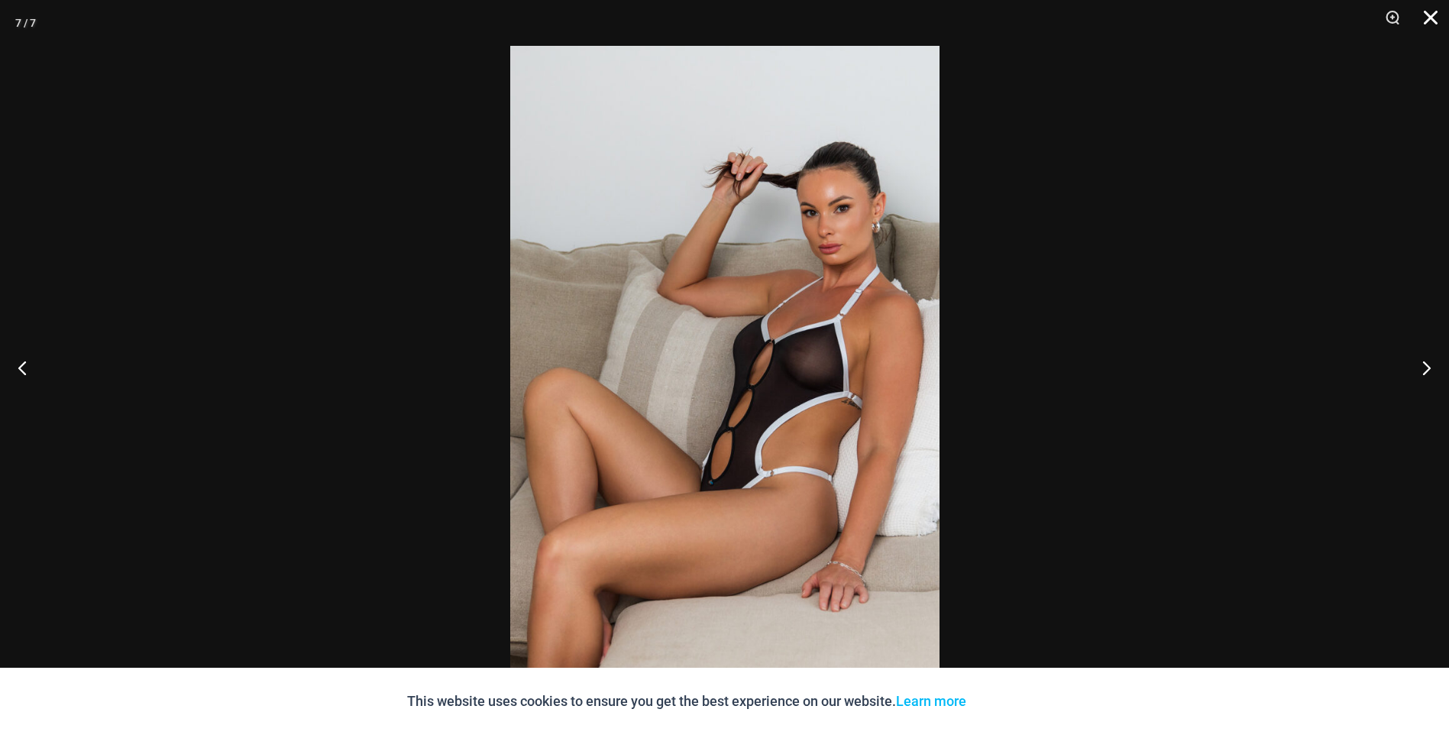
click at [1429, 7] on button "Close" at bounding box center [1425, 23] width 38 height 46
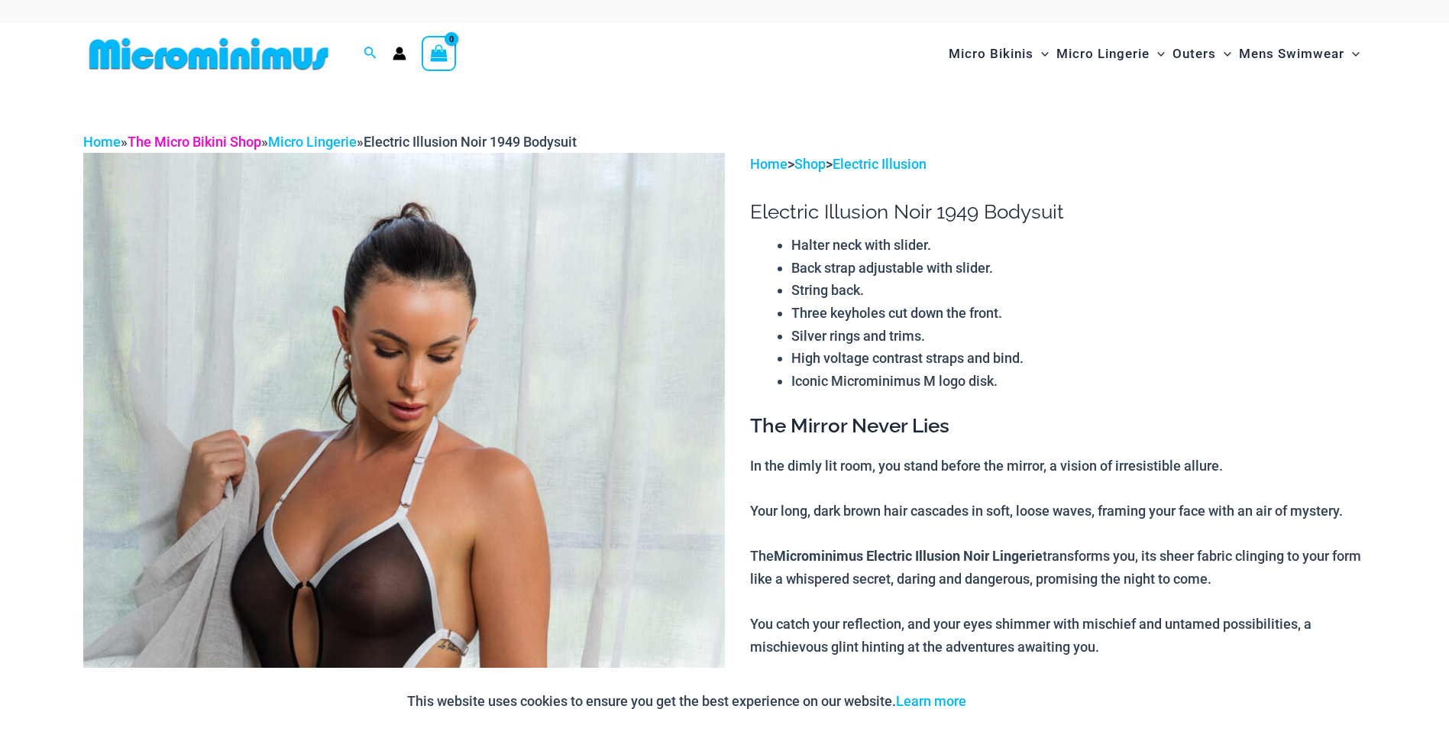
click at [196, 138] on link "The Micro Bikini Shop" at bounding box center [195, 142] width 134 height 16
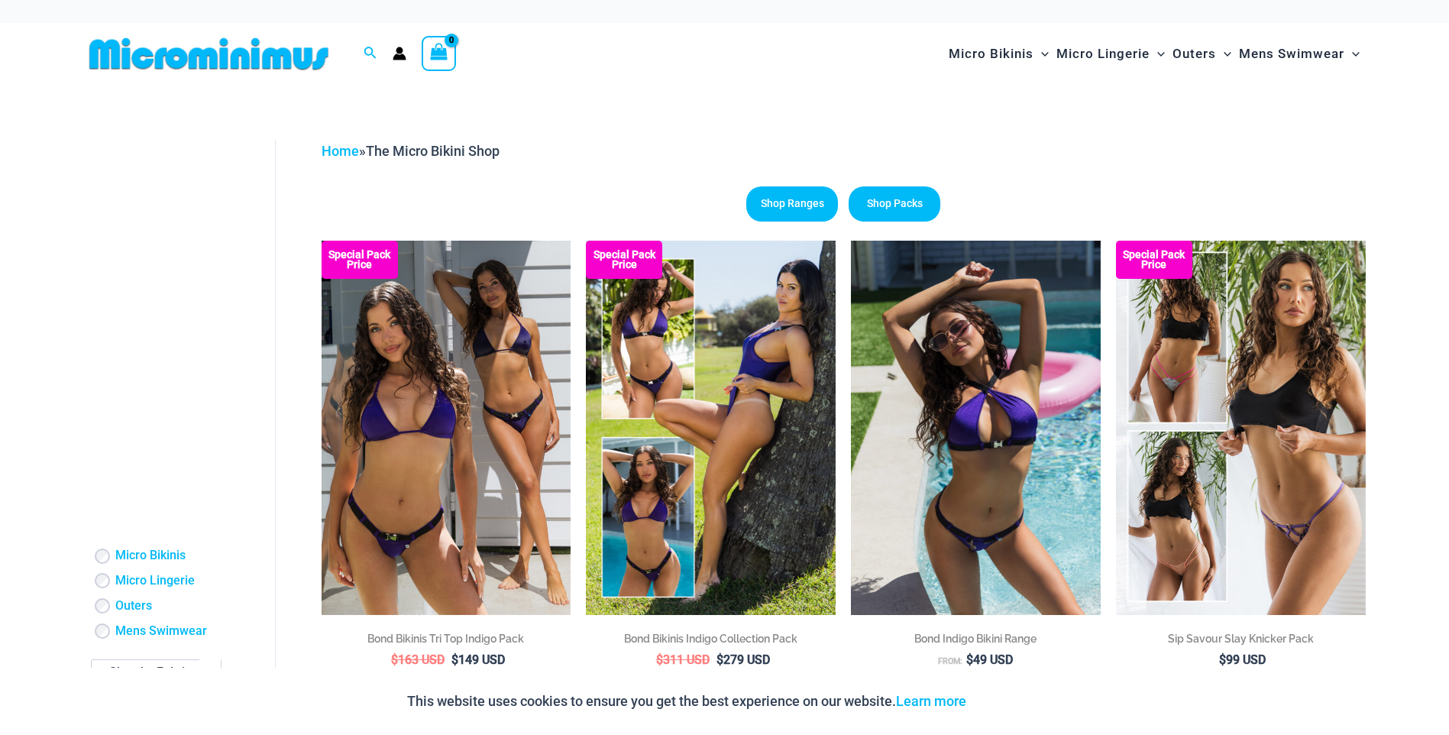
drag, startPoint x: 0, startPoint y: 0, endPoint x: 642, endPoint y: 108, distance: 650.8
click at [338, 150] on link "Home" at bounding box center [340, 151] width 37 height 16
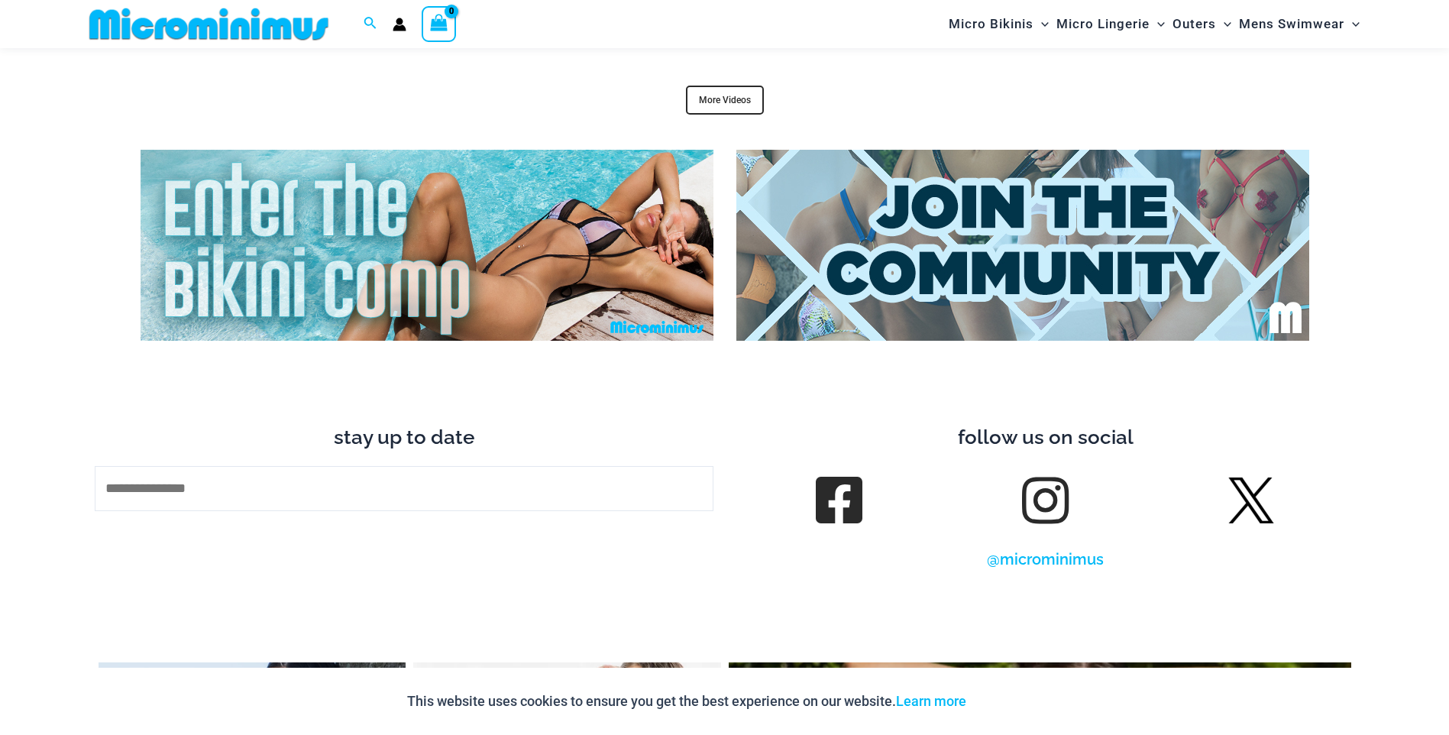
scroll to position [5971, 0]
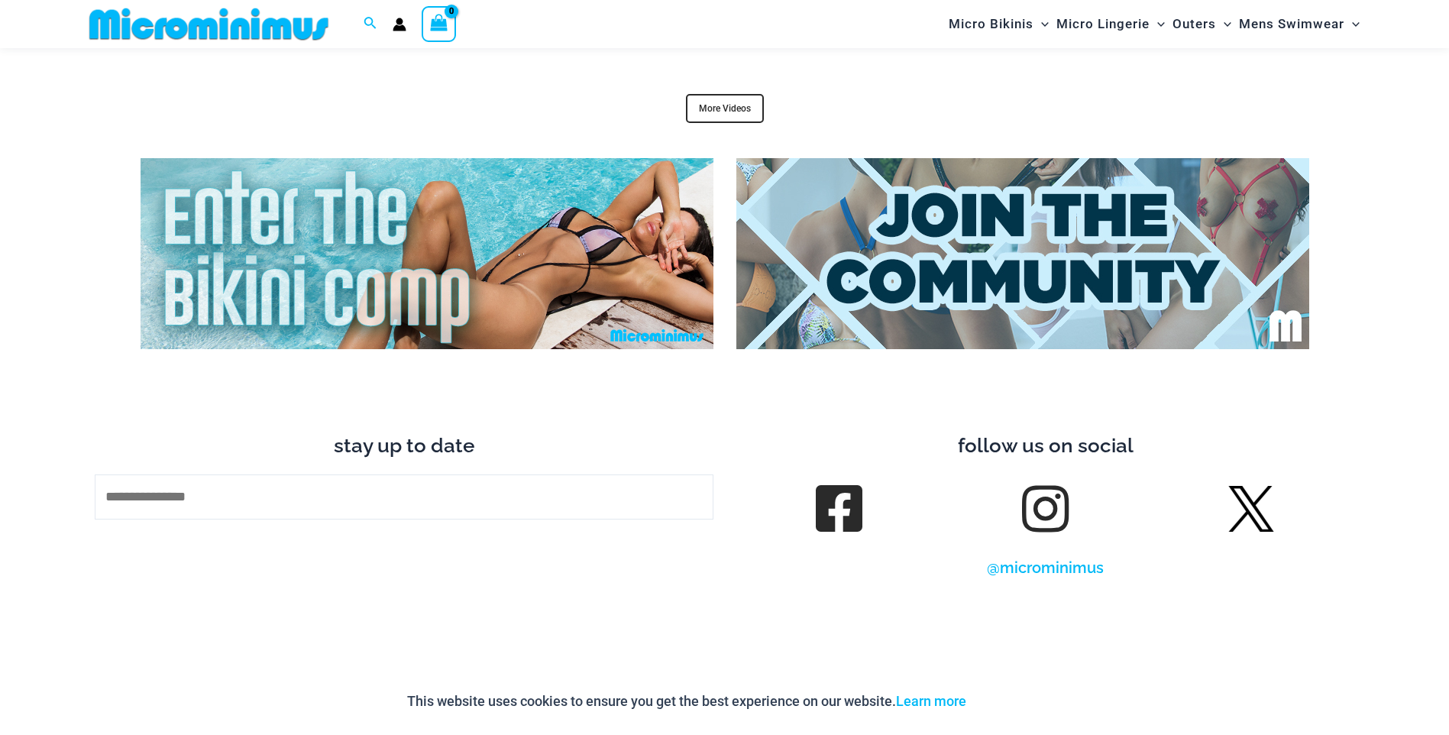
click at [328, 270] on img at bounding box center [427, 253] width 573 height 191
click at [1248, 486] on img at bounding box center [1251, 509] width 46 height 46
